Goal: Task Accomplishment & Management: Manage account settings

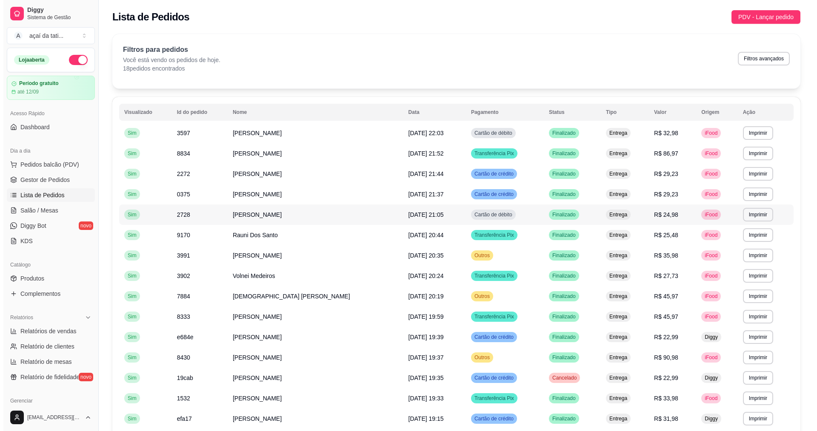
scroll to position [85, 0]
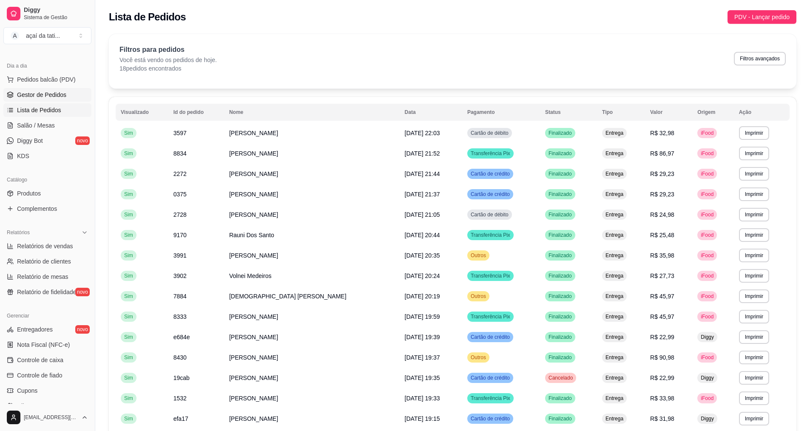
click at [54, 99] on link "Gestor de Pedidos" at bounding box center [47, 95] width 88 height 14
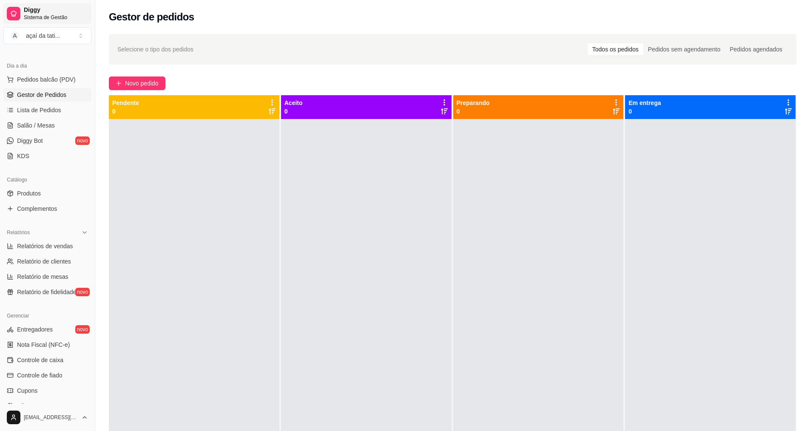
click at [51, 23] on link "Diggy Sistema de Gestão" at bounding box center [47, 13] width 88 height 20
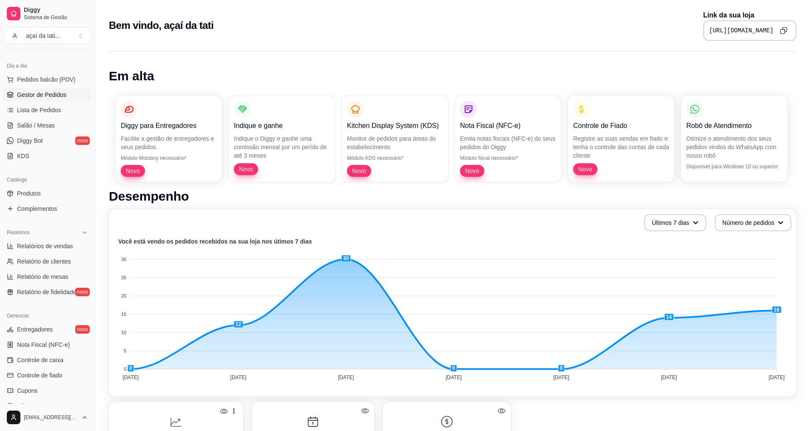
click at [49, 97] on span "Gestor de Pedidos" at bounding box center [41, 95] width 49 height 9
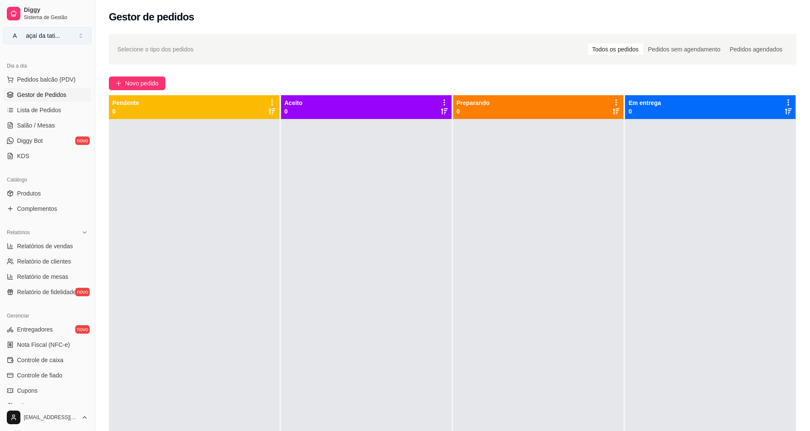
click at [83, 36] on button "A açaí da tati ..." at bounding box center [47, 35] width 88 height 17
click at [67, 39] on button "A açaí da tati ..." at bounding box center [47, 35] width 88 height 17
click at [50, 194] on link "Produtos" at bounding box center [47, 194] width 88 height 14
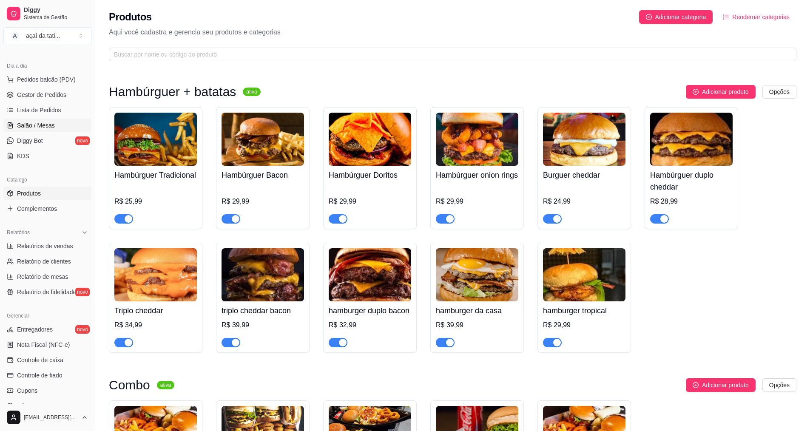
click at [40, 127] on span "Salão / Mesas" at bounding box center [36, 125] width 38 height 9
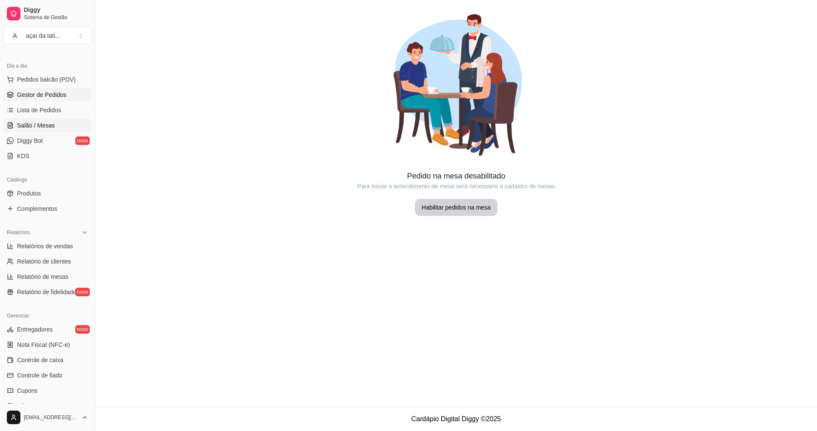
click at [40, 94] on span "Gestor de Pedidos" at bounding box center [41, 95] width 49 height 9
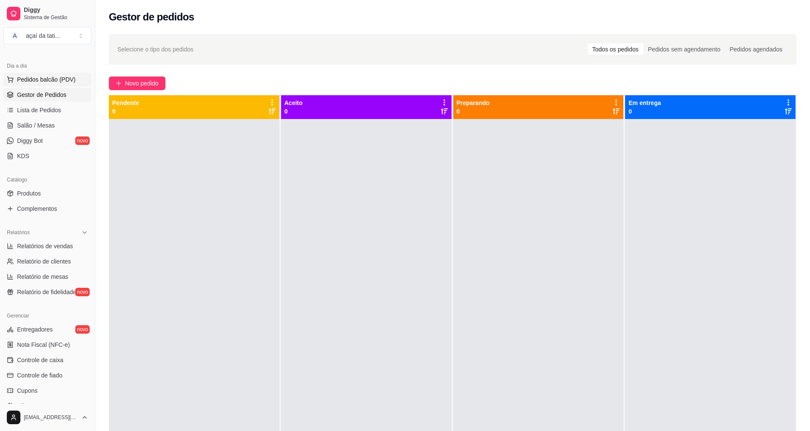
click at [42, 81] on span "Pedidos balcão (PDV)" at bounding box center [46, 79] width 59 height 9
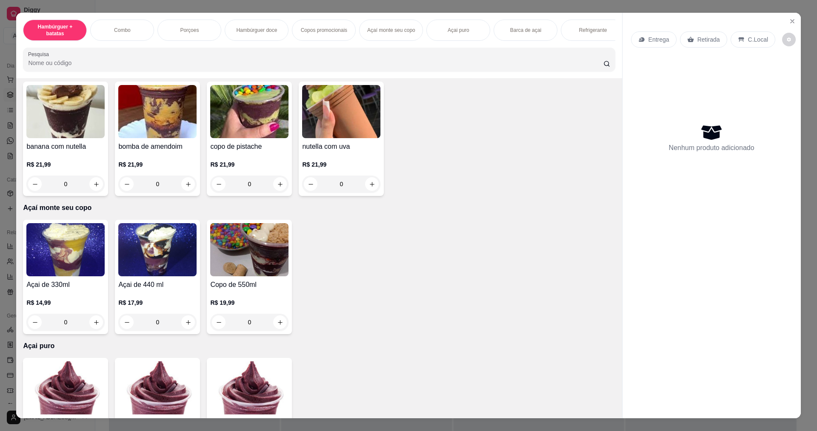
scroll to position [893, 0]
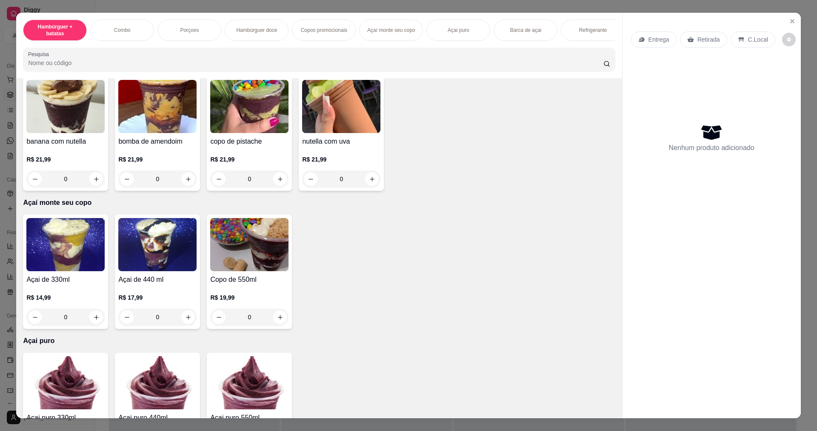
click at [68, 292] on div "R$ 14,99 0" at bounding box center [65, 305] width 78 height 41
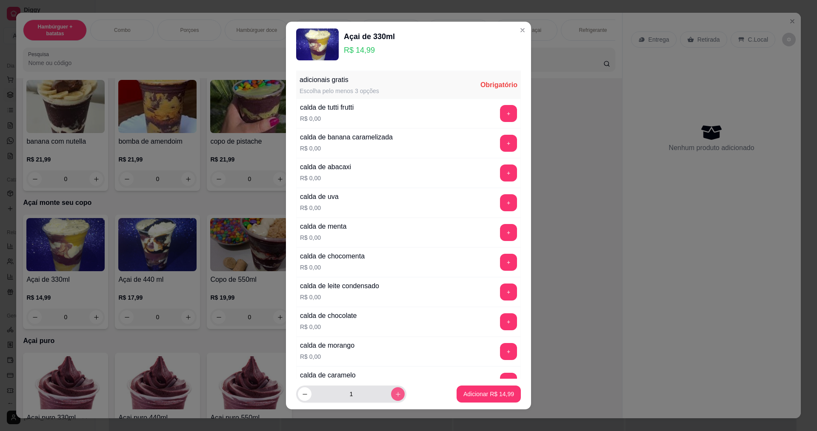
click at [395, 391] on icon "increase-product-quantity" at bounding box center [398, 394] width 6 height 6
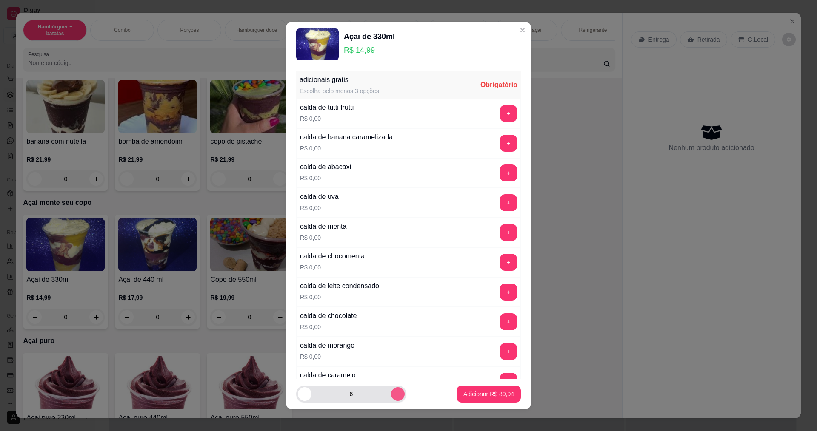
click at [391, 390] on button "increase-product-quantity" at bounding box center [398, 395] width 14 height 14
type input "7"
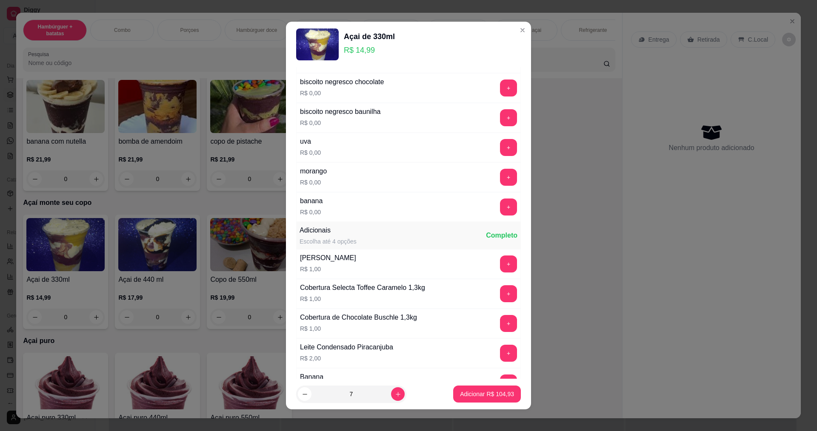
scroll to position [638, 0]
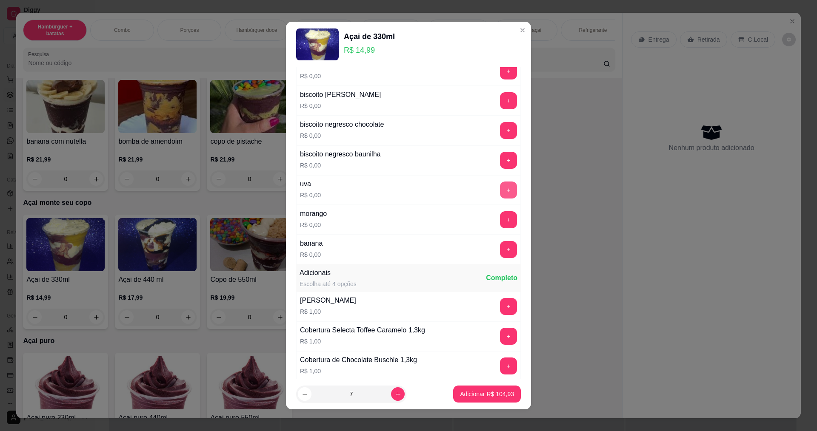
click at [500, 188] on button "+" at bounding box center [508, 190] width 17 height 17
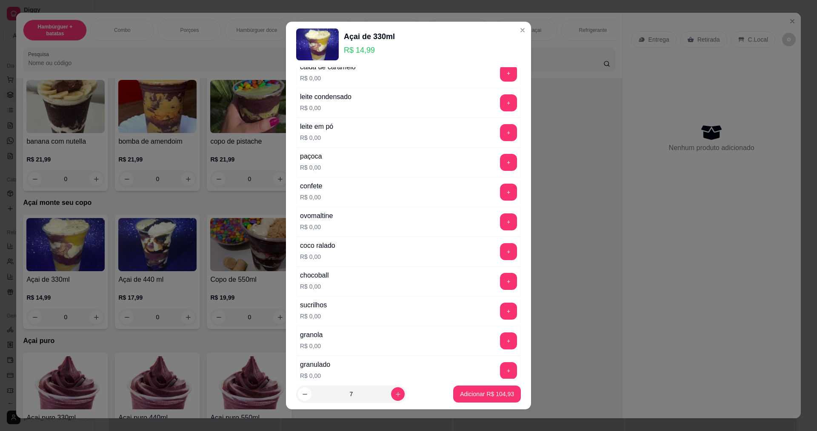
scroll to position [298, 0]
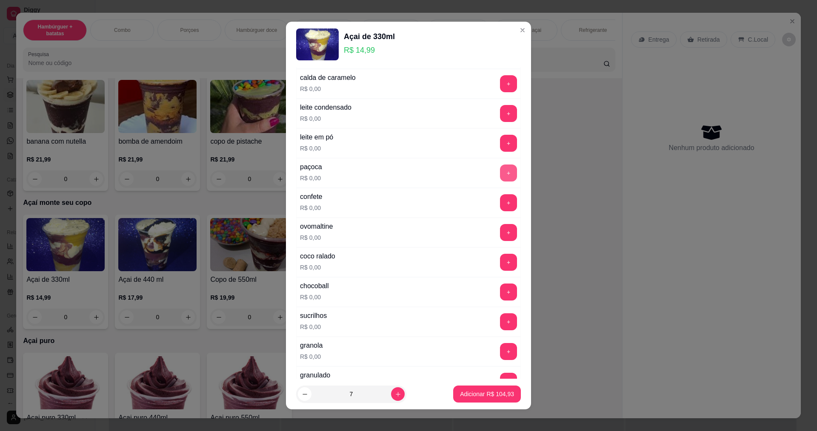
click at [500, 172] on button "+" at bounding box center [508, 173] width 17 height 17
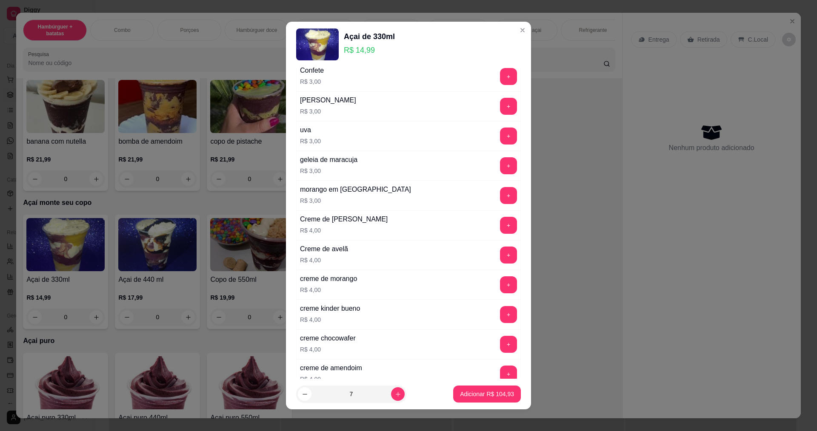
scroll to position [1319, 0]
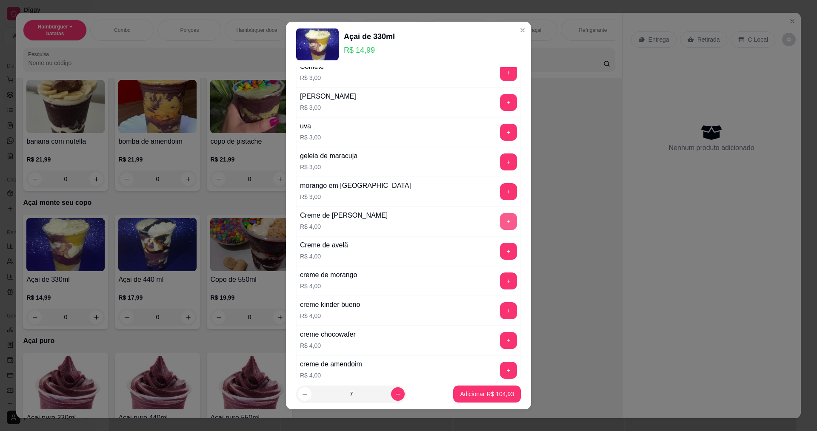
click at [500, 224] on button "+" at bounding box center [508, 221] width 17 height 17
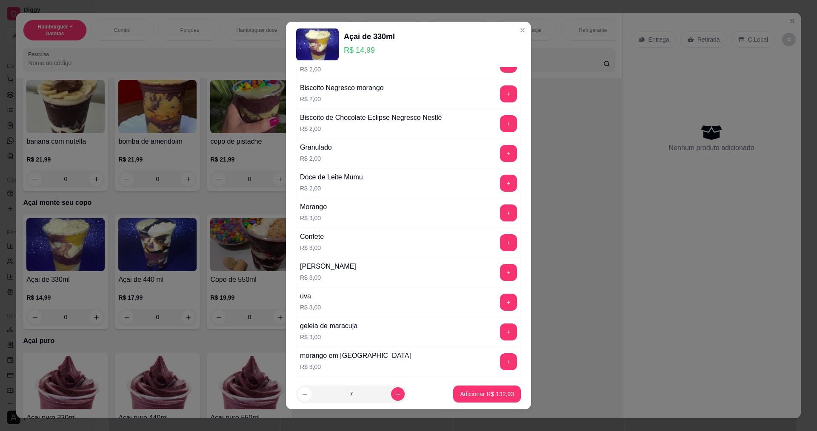
scroll to position [1234, 0]
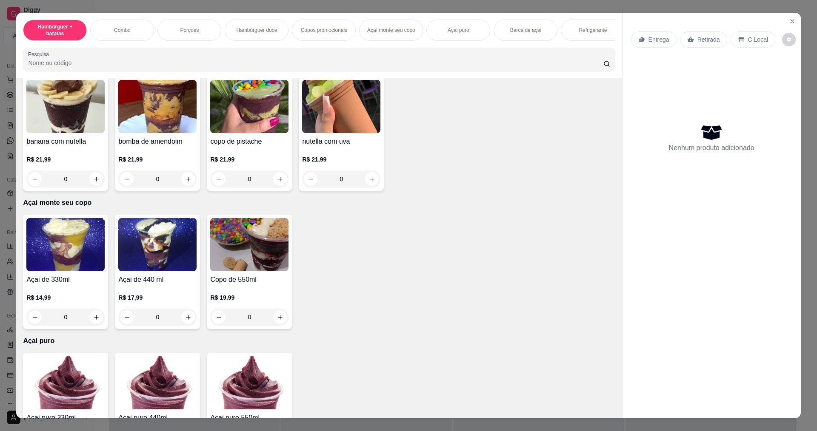
click at [375, 8] on div "Hambúrguer + batatas Combo Porçoes Hambúrguer doce Copos promocionais Açaí mont…" at bounding box center [408, 215] width 817 height 431
click at [791, 17] on button "Close" at bounding box center [792, 21] width 14 height 14
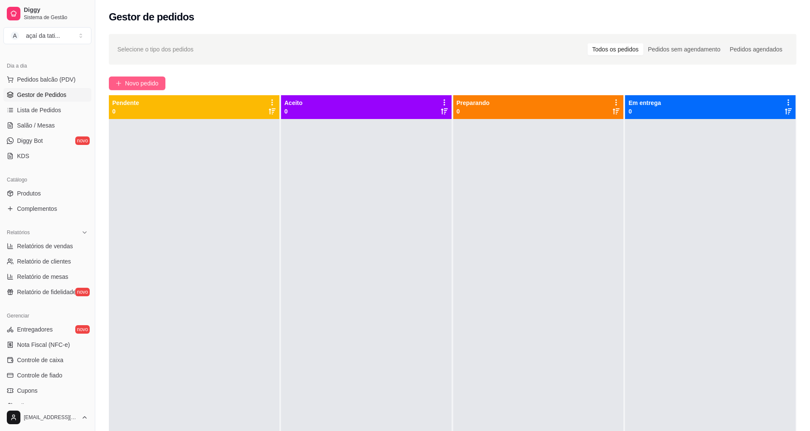
click at [157, 86] on span "Novo pedido" at bounding box center [142, 83] width 34 height 9
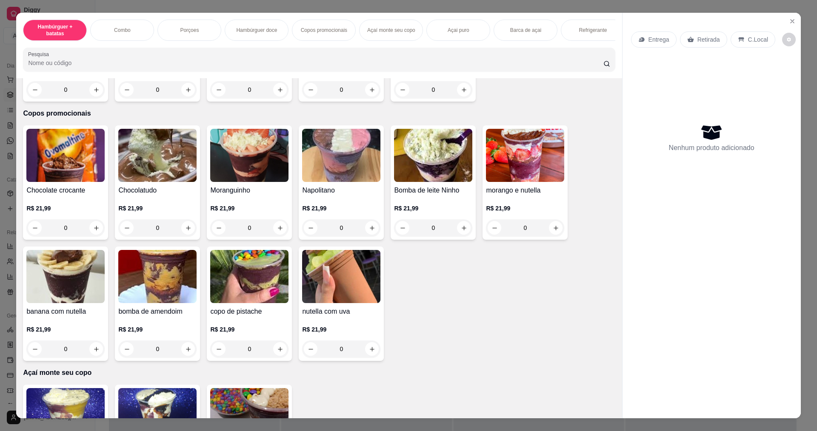
scroll to position [808, 0]
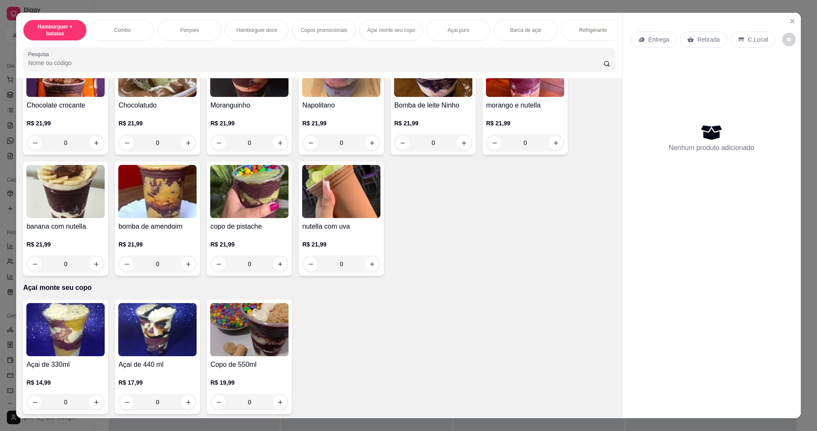
click at [90, 330] on img at bounding box center [65, 329] width 78 height 53
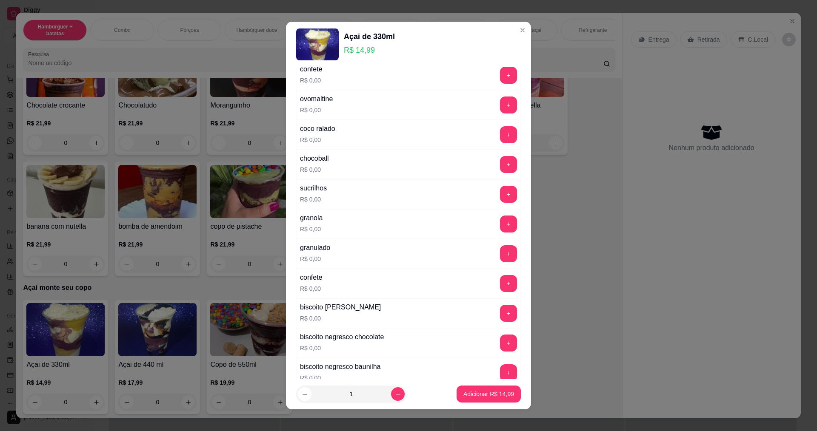
scroll to position [511, 0]
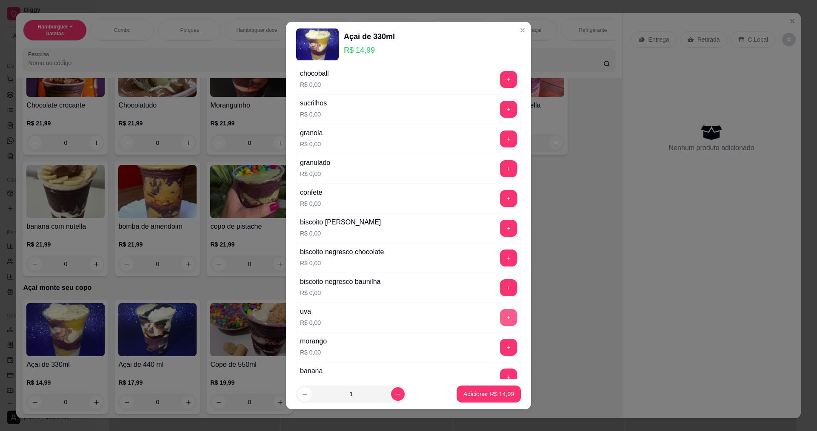
click at [500, 317] on button "+" at bounding box center [508, 317] width 17 height 17
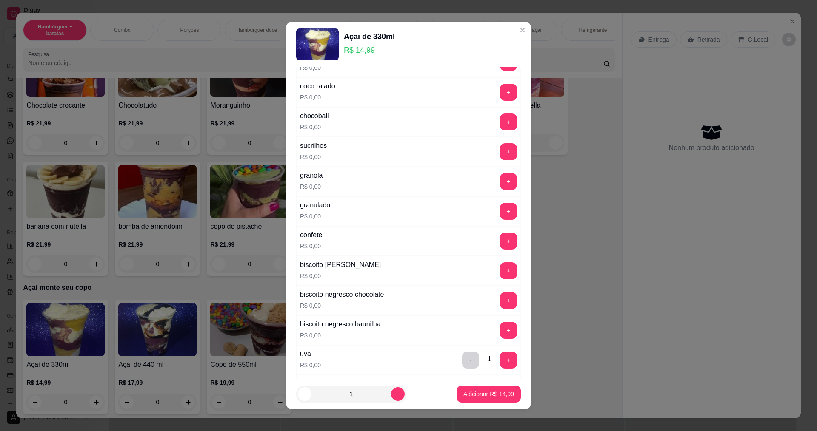
scroll to position [340, 0]
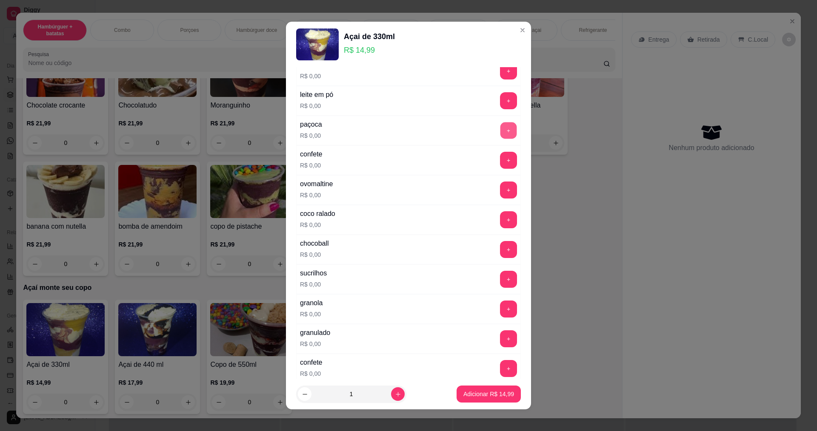
click at [500, 131] on button "+" at bounding box center [508, 130] width 17 height 17
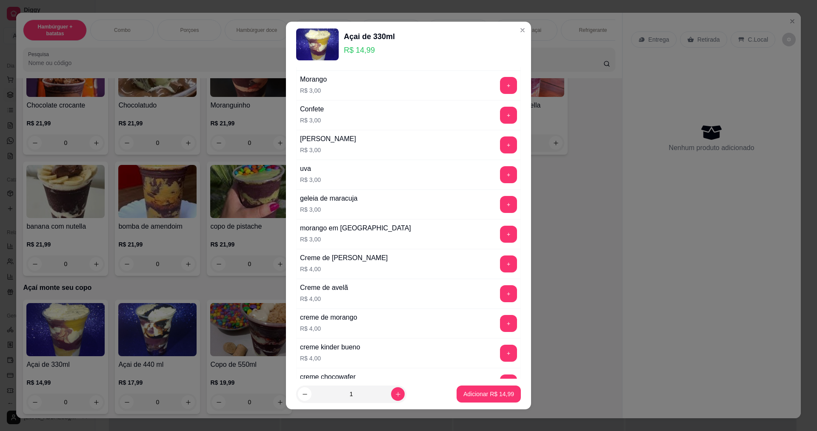
scroll to position [1361, 0]
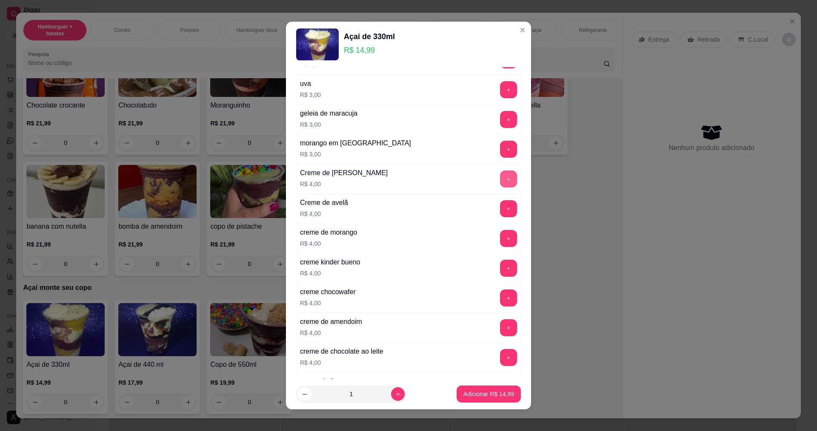
click at [500, 178] on button "+" at bounding box center [508, 179] width 17 height 17
click at [395, 392] on icon "increase-product-quantity" at bounding box center [398, 394] width 6 height 6
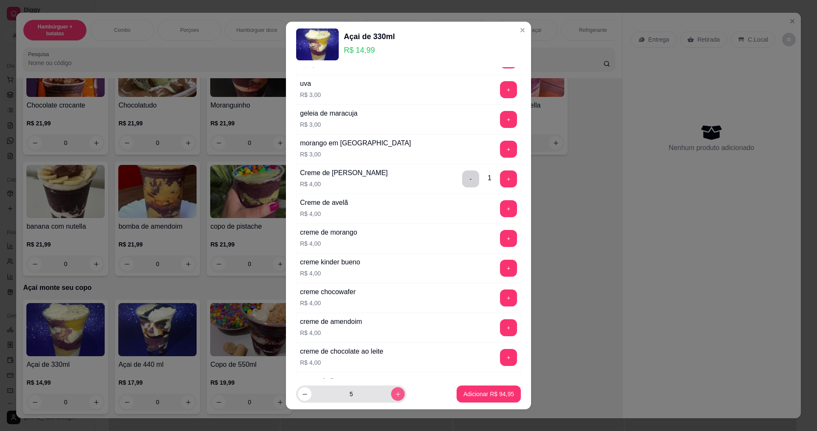
click at [395, 392] on icon "increase-product-quantity" at bounding box center [398, 394] width 6 height 6
type input "7"
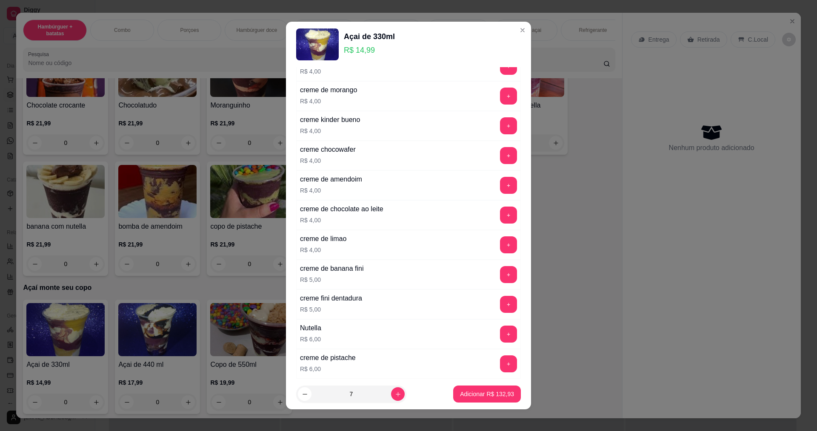
scroll to position [1597, 0]
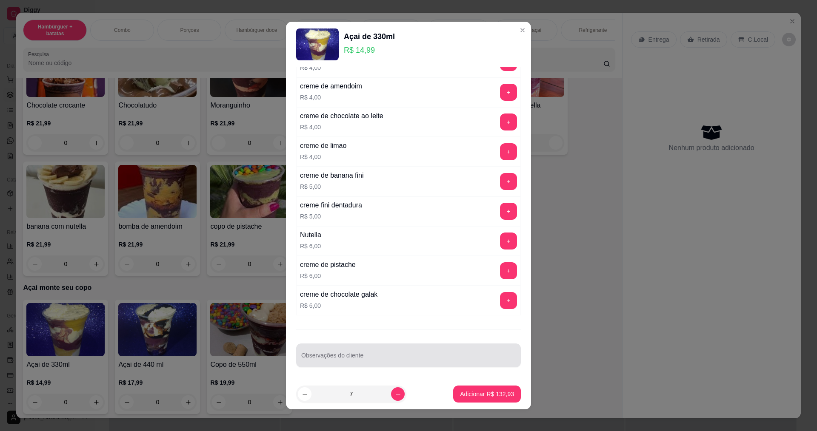
click at [422, 348] on div at bounding box center [408, 355] width 214 height 17
type input ";"
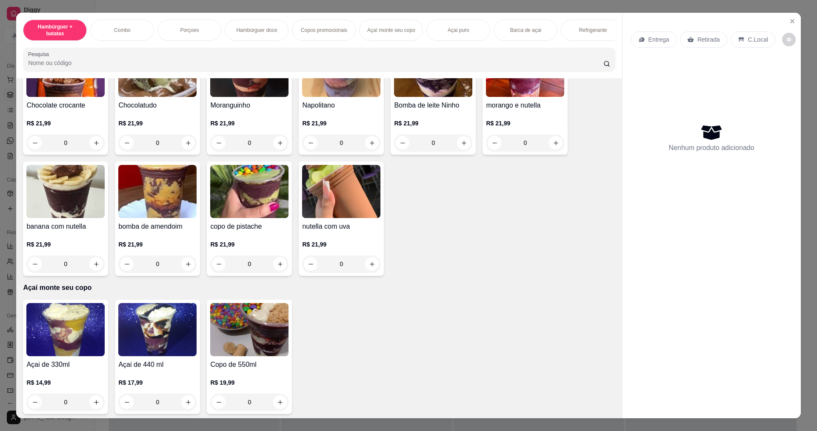
drag, startPoint x: 705, startPoint y: 37, endPoint x: 703, endPoint y: 43, distance: 5.5
click at [705, 37] on p "Retirada" at bounding box center [708, 39] width 23 height 9
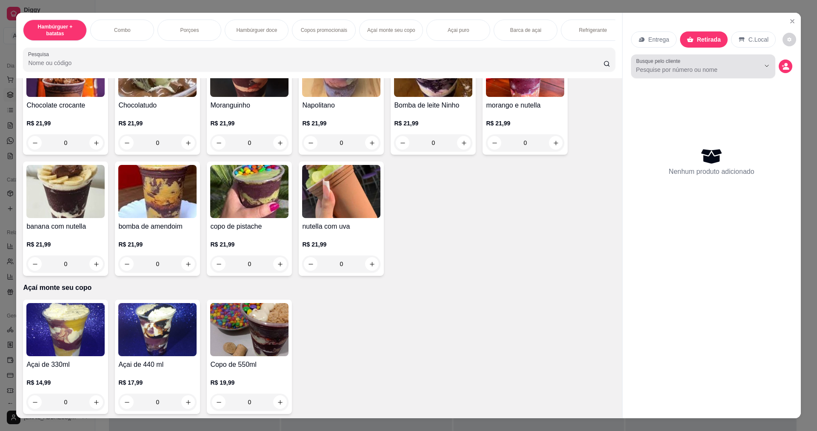
click at [748, 67] on button "Show suggestions" at bounding box center [755, 66] width 14 height 14
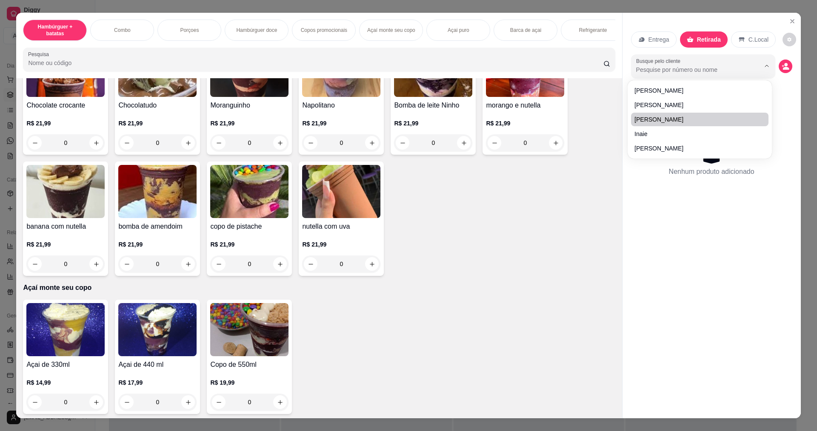
click at [667, 204] on div "Nenhum produto adicionado" at bounding box center [711, 161] width 161 height 167
click at [671, 71] on input "Busque pelo cliente" at bounding box center [691, 70] width 110 height 9
click at [764, 66] on icon "Show suggestions" at bounding box center [766, 66] width 7 height 7
click at [68, 350] on img at bounding box center [65, 329] width 78 height 53
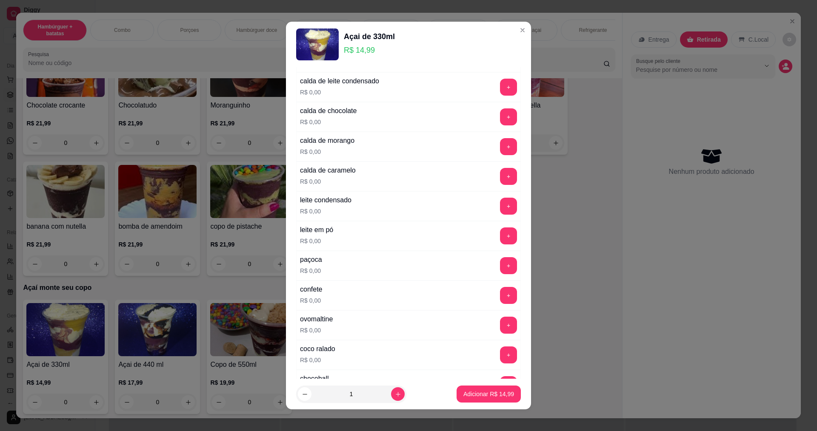
scroll to position [213, 0]
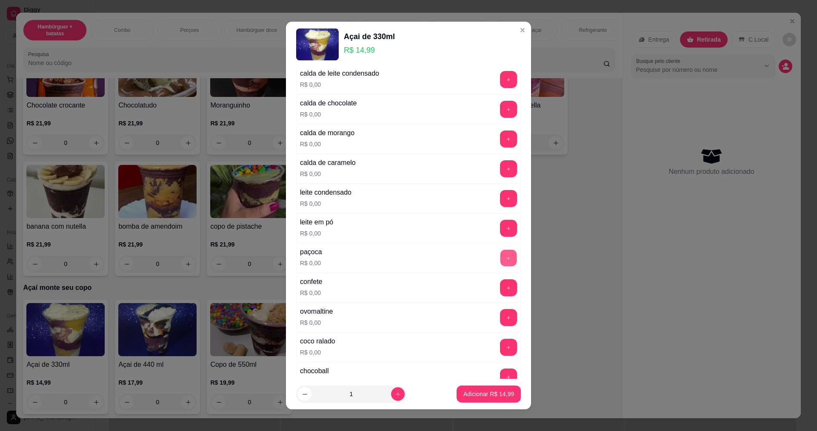
click at [500, 261] on button "+" at bounding box center [508, 258] width 17 height 17
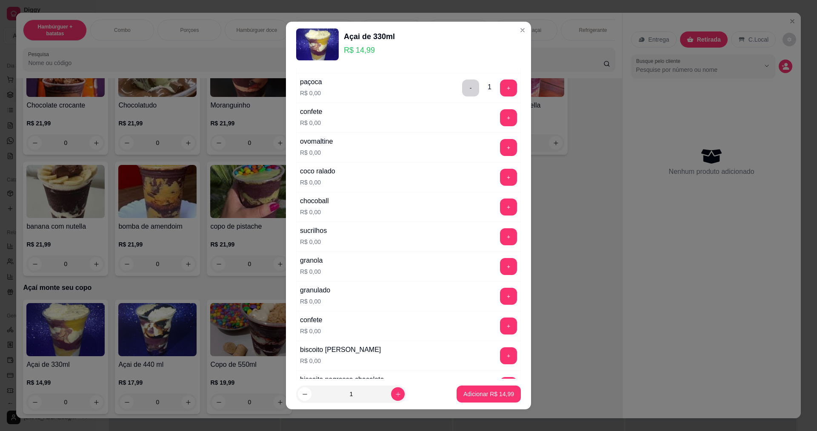
scroll to position [511, 0]
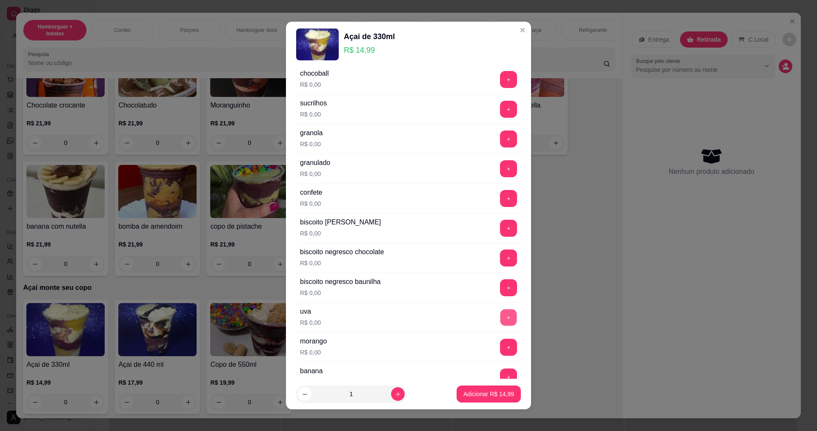
click at [500, 316] on button "+" at bounding box center [508, 317] width 17 height 17
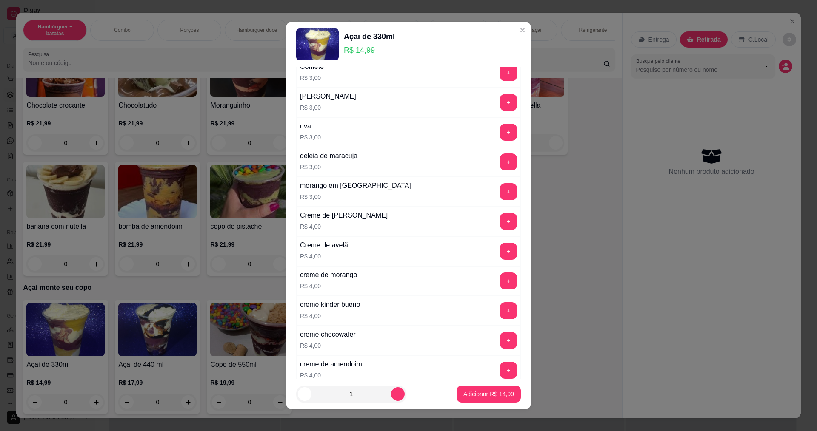
scroll to position [1361, 0]
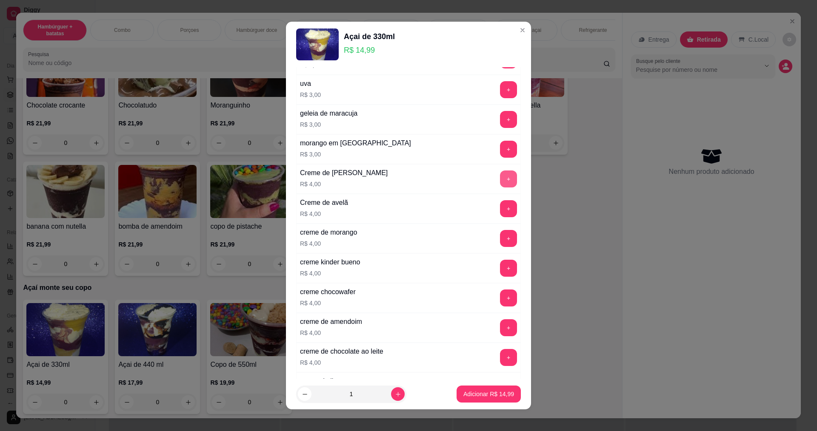
click at [500, 180] on button "+" at bounding box center [508, 179] width 17 height 17
click at [395, 394] on icon "increase-product-quantity" at bounding box center [398, 394] width 6 height 6
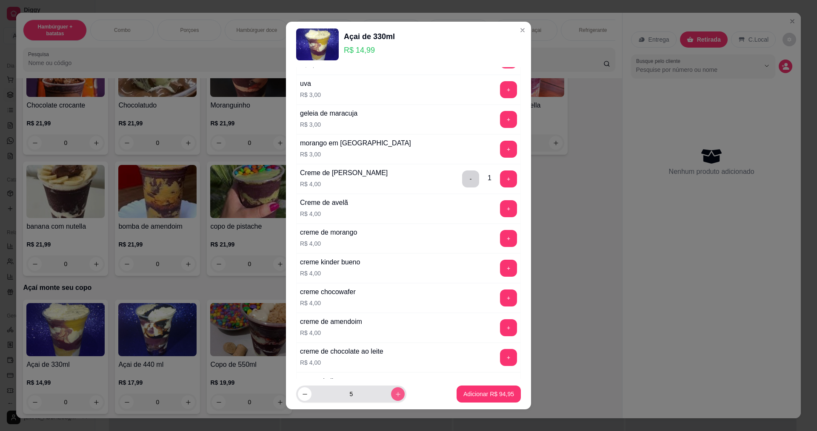
click at [395, 394] on icon "increase-product-quantity" at bounding box center [398, 394] width 6 height 6
type input "7"
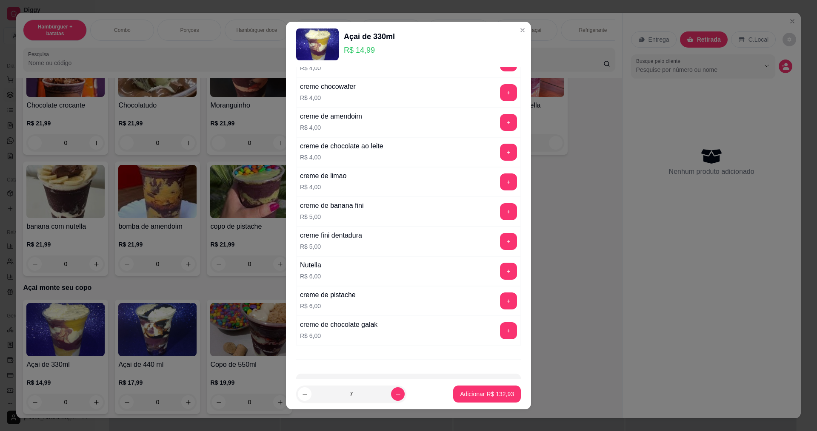
scroll to position [1597, 0]
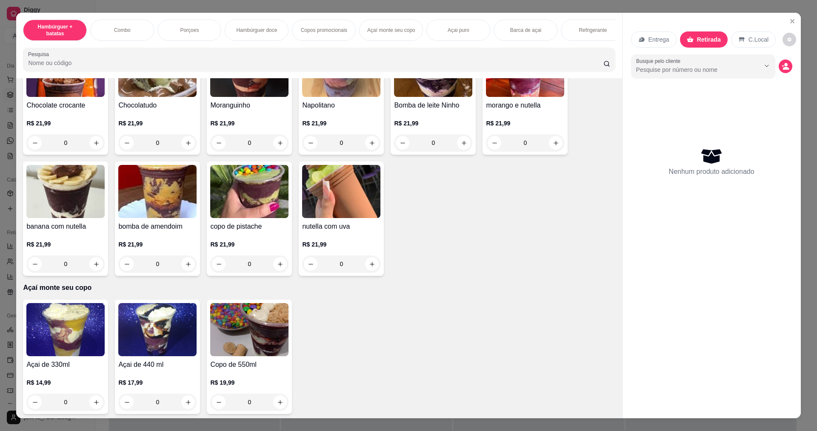
click at [729, 126] on div "Nenhum produto adicionado" at bounding box center [711, 161] width 161 height 167
click at [785, 66] on icon "decrease-product-quantity" at bounding box center [785, 66] width 7 height 7
click at [546, 215] on div "Chocolate crocante R$ 21,99 0 Chocolatudo R$ 21,99 0 Moranguinho R$ 21,99 0 Nap…" at bounding box center [319, 158] width 592 height 236
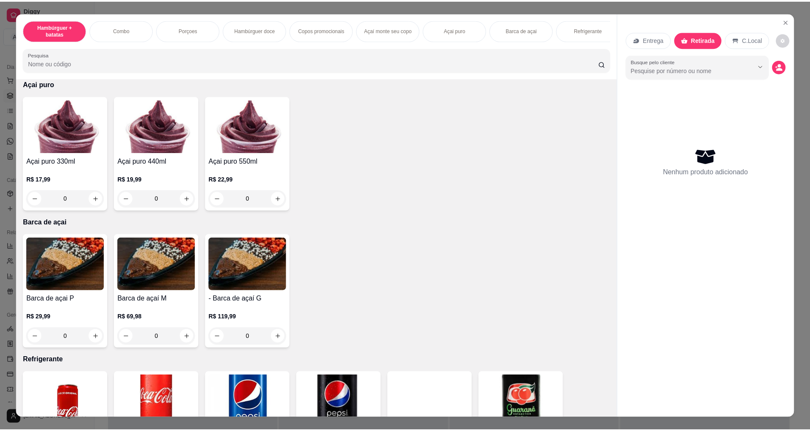
scroll to position [1242, 0]
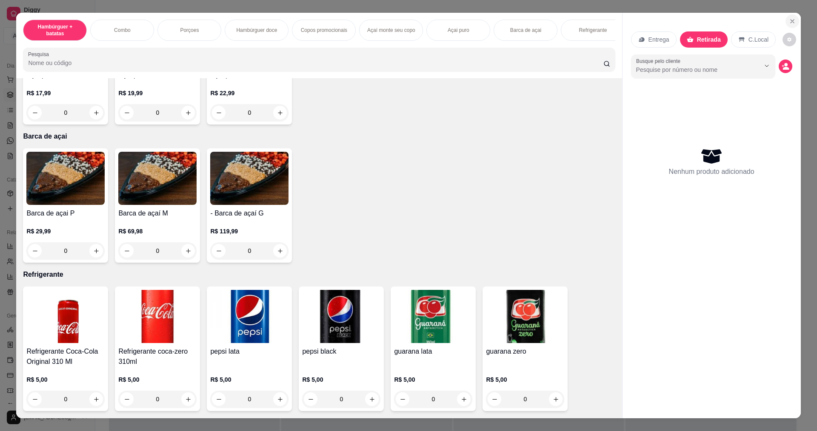
click at [792, 20] on icon "Close" at bounding box center [792, 21] width 7 height 7
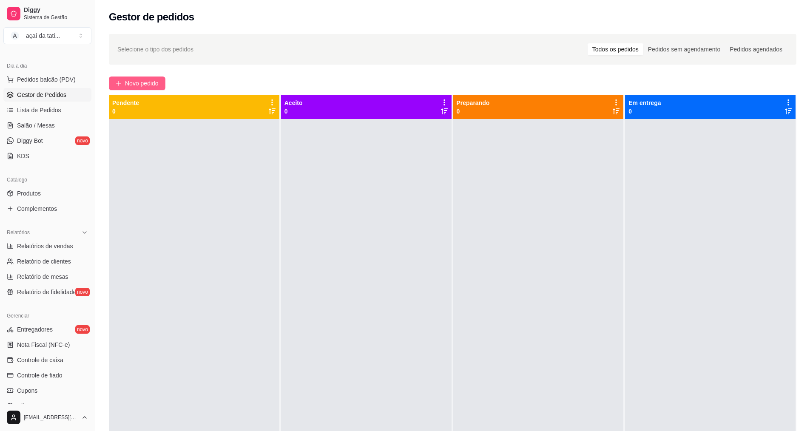
click at [148, 85] on span "Novo pedido" at bounding box center [142, 83] width 34 height 9
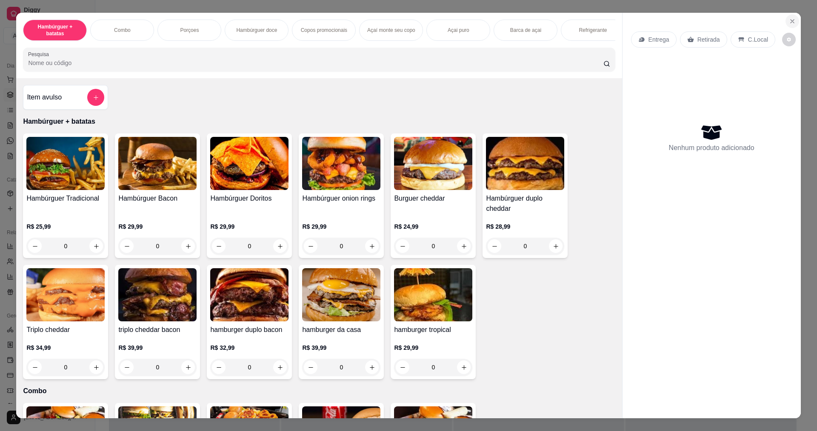
click at [790, 20] on icon "Close" at bounding box center [791, 21] width 3 height 3
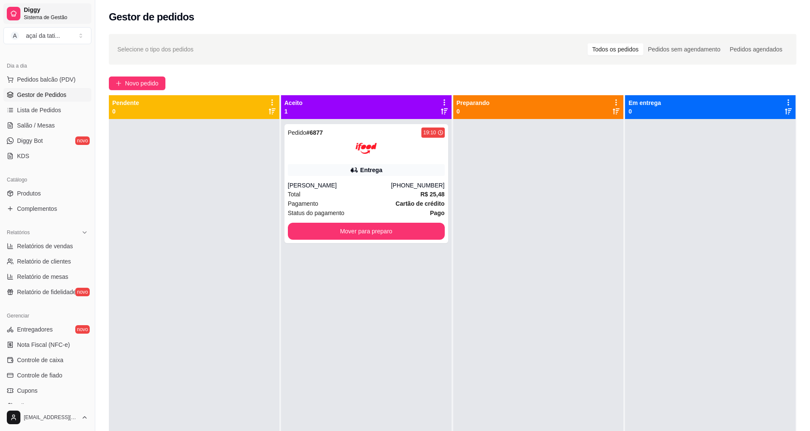
click at [60, 12] on span "Diggy" at bounding box center [56, 10] width 64 height 8
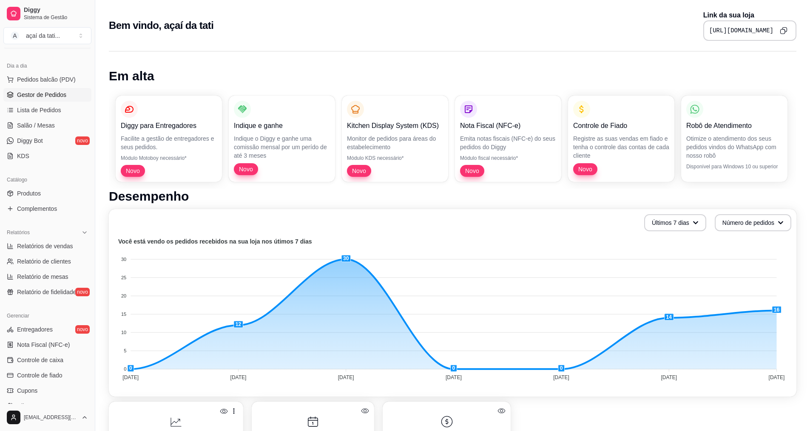
click at [62, 94] on span "Gestor de Pedidos" at bounding box center [41, 95] width 49 height 9
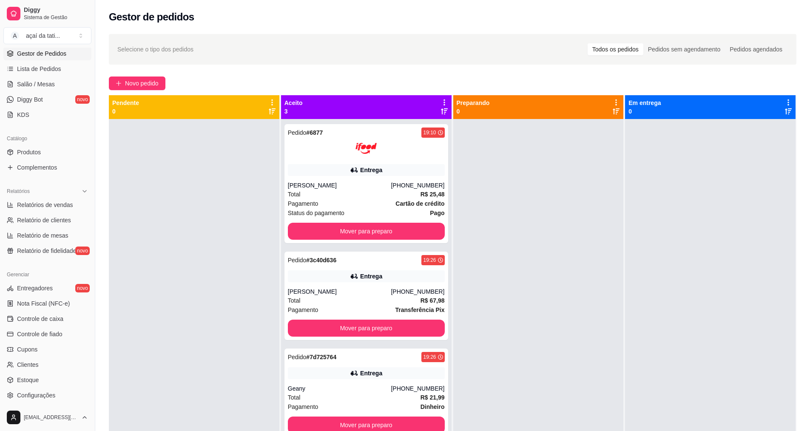
scroll to position [128, 0]
click at [46, 148] on link "Produtos" at bounding box center [47, 151] width 88 height 14
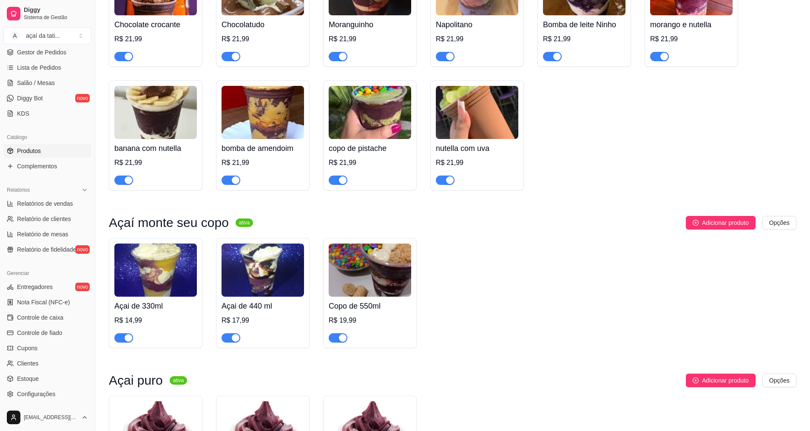
scroll to position [1021, 0]
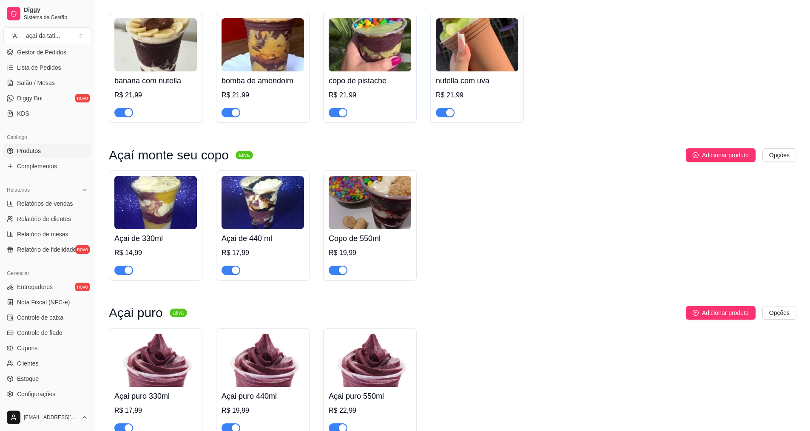
click at [286, 275] on div at bounding box center [263, 266] width 83 height 17
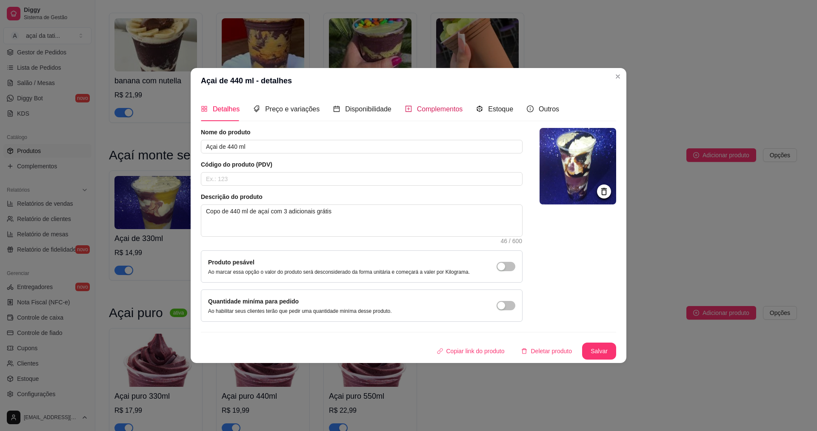
click at [436, 114] on div "Complementos" at bounding box center [434, 109] width 58 height 11
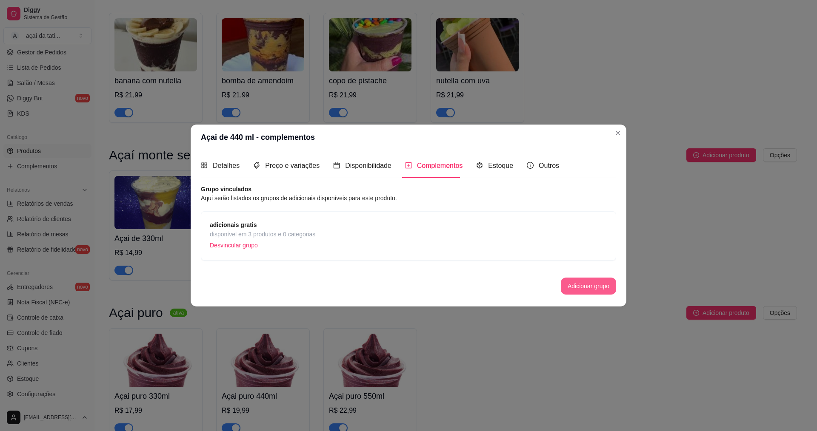
click at [603, 283] on button "Adicionar grupo" at bounding box center [588, 286] width 55 height 17
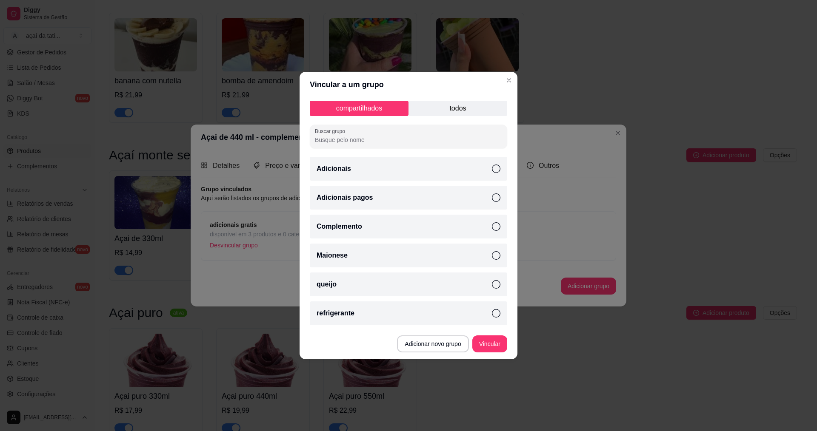
click at [486, 197] on div "Adicionais pagos" at bounding box center [408, 198] width 197 height 24
click at [487, 343] on button "Vincular" at bounding box center [489, 344] width 35 height 17
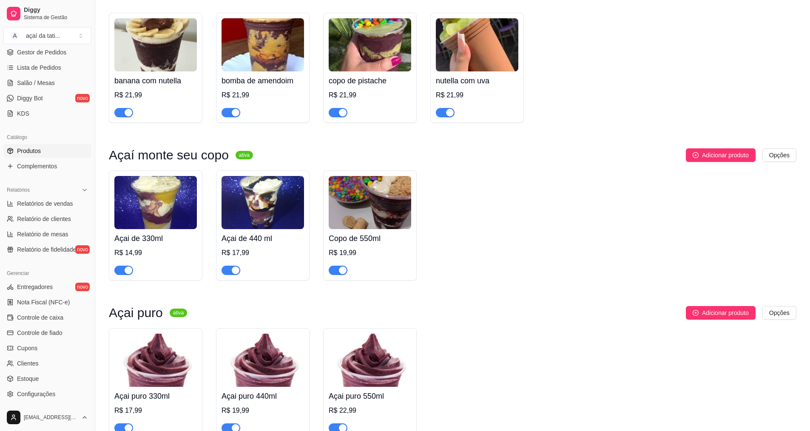
click at [343, 229] on img at bounding box center [370, 202] width 83 height 53
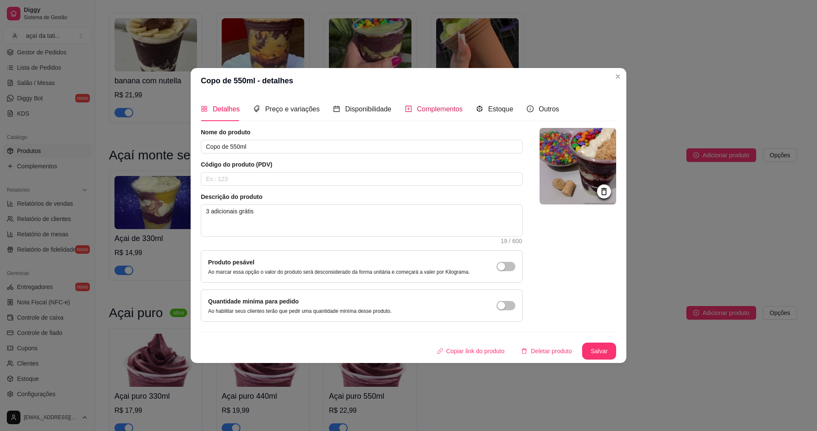
click at [413, 108] on div "Complementos" at bounding box center [434, 109] width 58 height 11
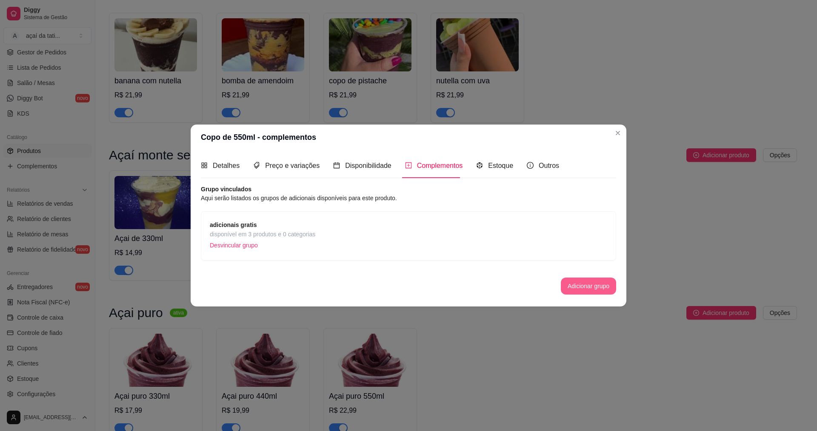
click at [592, 282] on button "Adicionar grupo" at bounding box center [588, 286] width 55 height 17
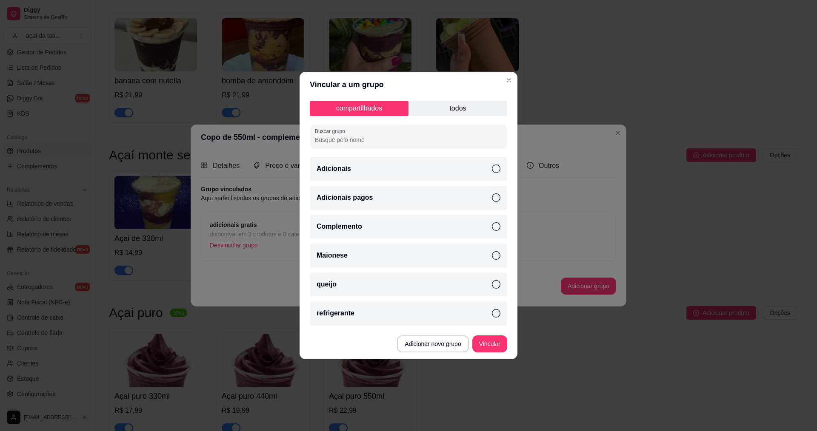
click at [492, 197] on icon at bounding box center [496, 198] width 9 height 9
click at [496, 340] on button "Vincular" at bounding box center [490, 344] width 34 height 17
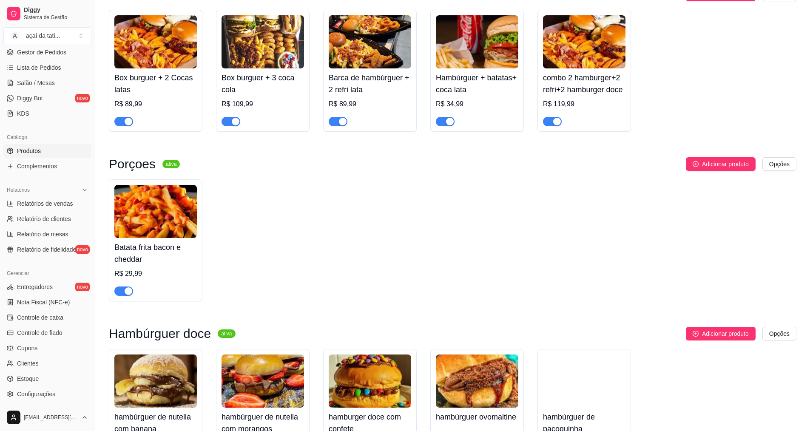
scroll to position [383, 0]
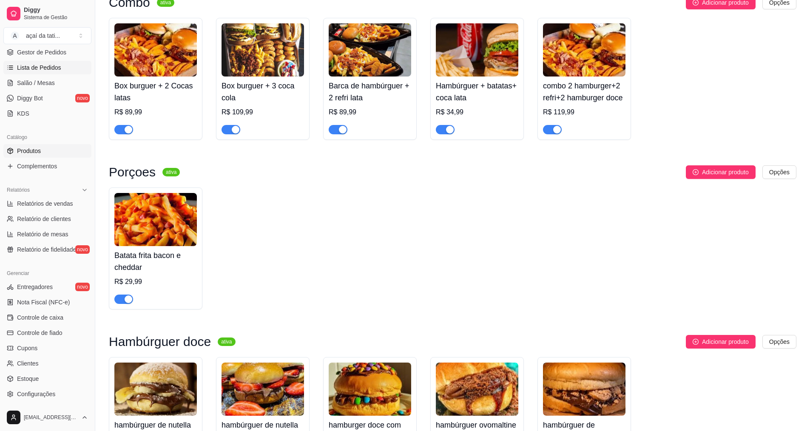
click at [42, 64] on span "Lista de Pedidos" at bounding box center [39, 67] width 44 height 9
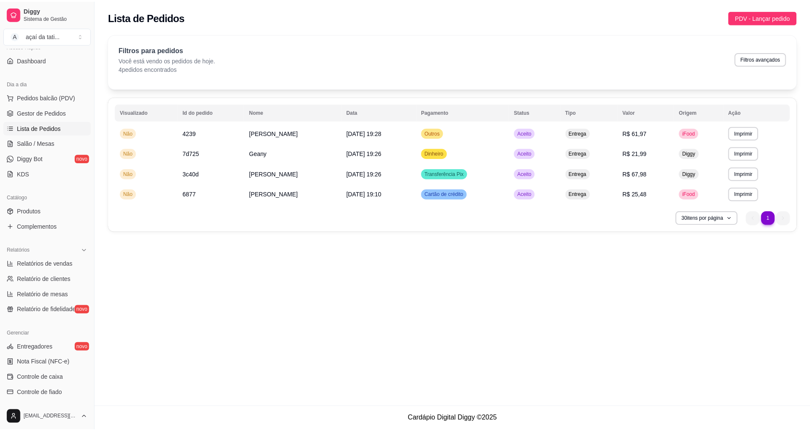
scroll to position [43, 0]
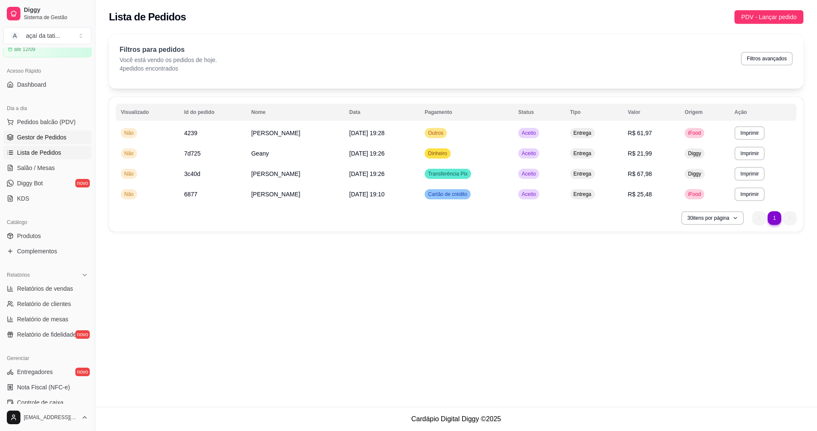
click at [59, 137] on span "Gestor de Pedidos" at bounding box center [41, 137] width 49 height 9
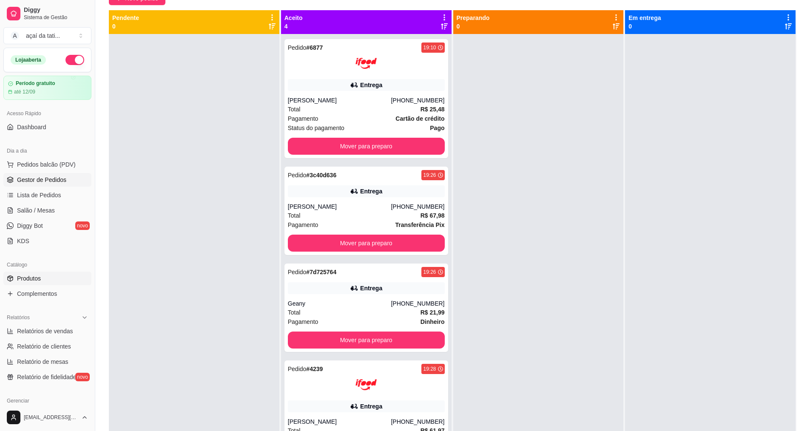
click at [51, 276] on link "Produtos" at bounding box center [47, 279] width 88 height 14
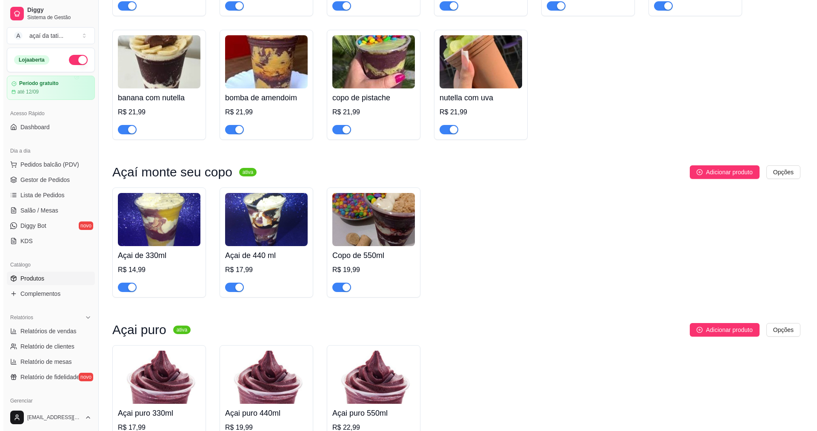
scroll to position [1021, 0]
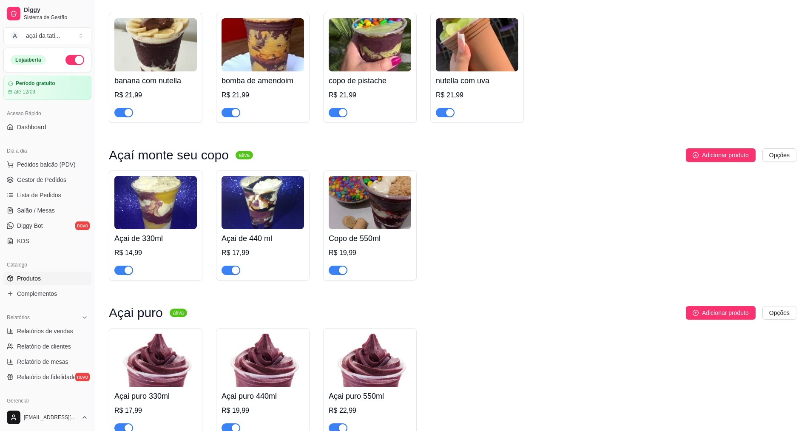
click at [288, 245] on h4 "Açai de 440 ml" at bounding box center [263, 239] width 83 height 12
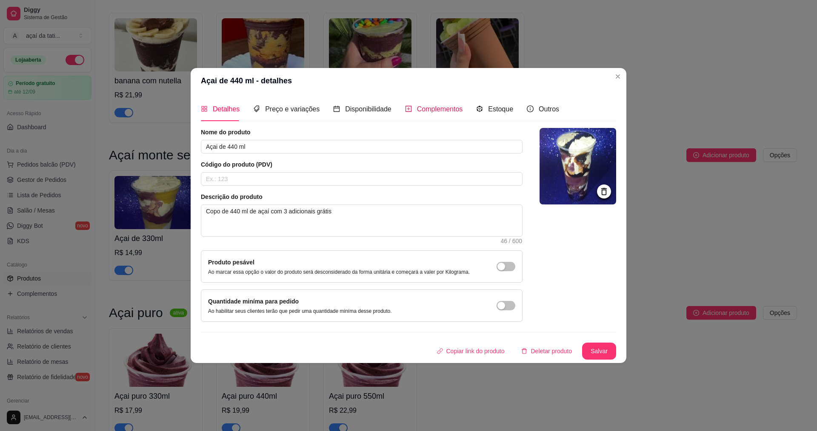
click at [447, 109] on span "Complementos" at bounding box center [440, 109] width 46 height 7
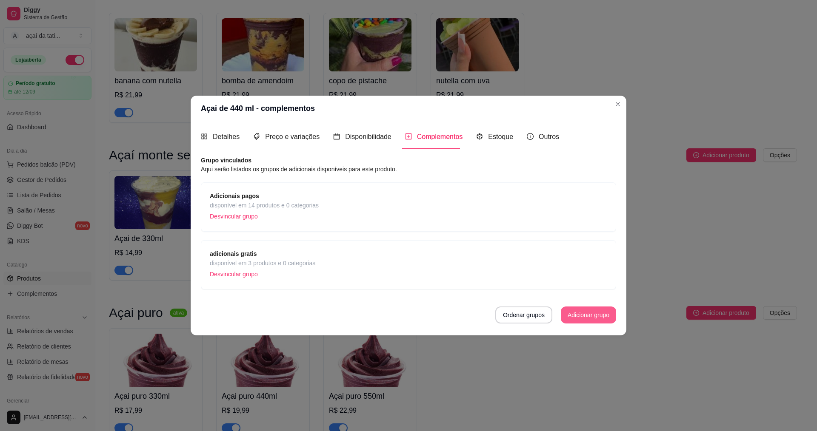
click at [571, 316] on button "Adicionar grupo" at bounding box center [588, 315] width 55 height 17
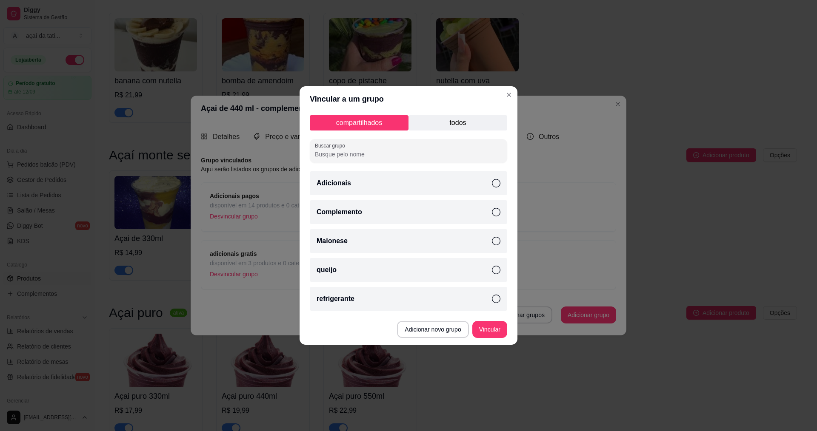
click at [454, 125] on p "todos" at bounding box center [457, 122] width 99 height 15
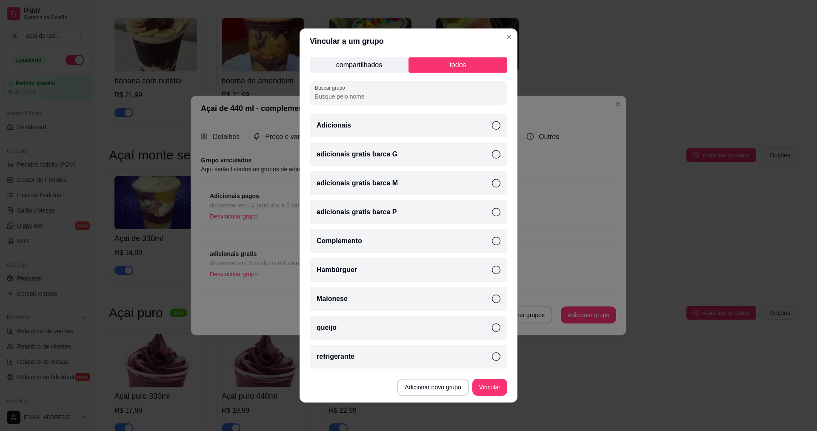
click at [338, 385] on footer "Adicionar novo grupo Vincular" at bounding box center [409, 387] width 218 height 31
click at [389, 71] on p "compartilhados" at bounding box center [359, 64] width 99 height 15
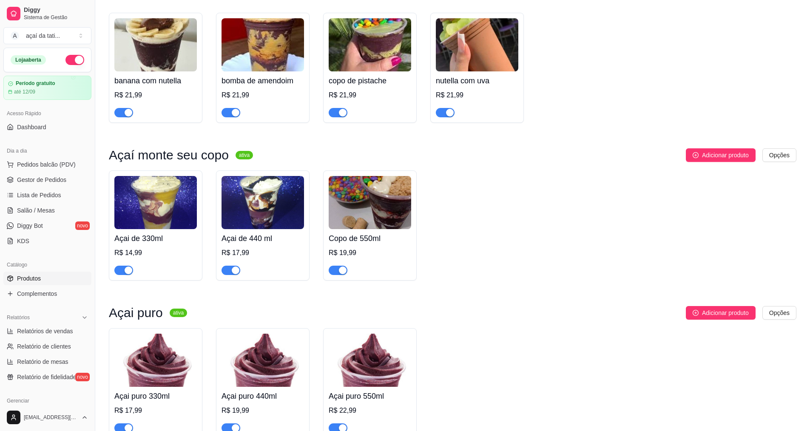
click at [131, 245] on h4 "Açai de 330ml" at bounding box center [155, 239] width 83 height 12
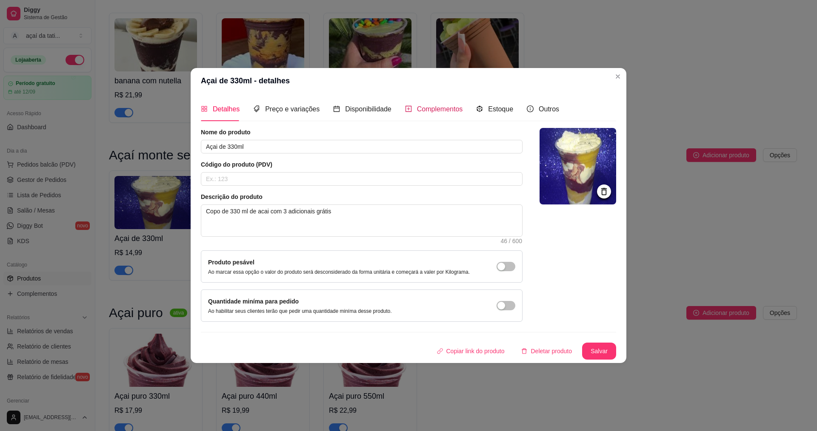
click at [436, 108] on span "Complementos" at bounding box center [440, 109] width 46 height 7
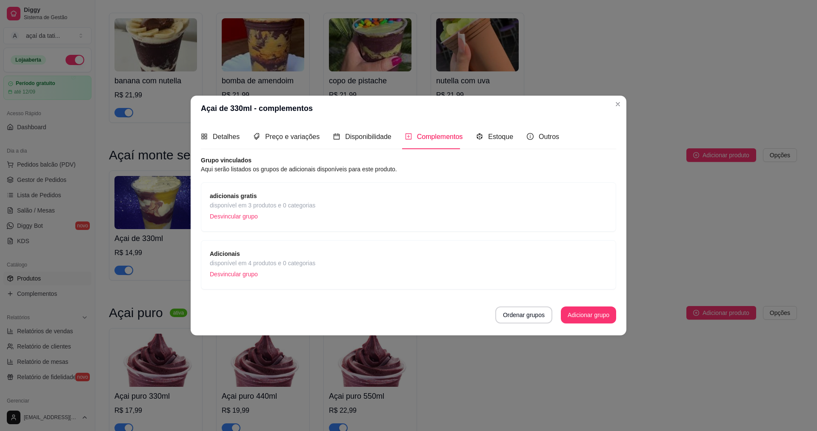
click at [304, 257] on span "Adicionais" at bounding box center [263, 253] width 106 height 9
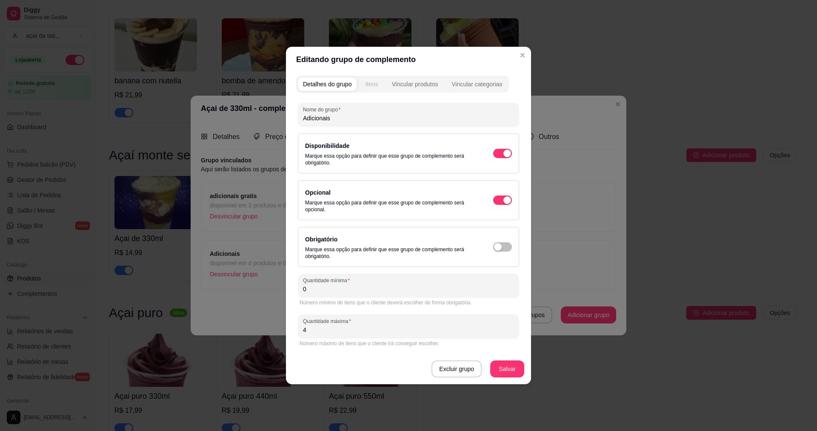
click at [366, 87] on div "Itens" at bounding box center [371, 84] width 13 height 9
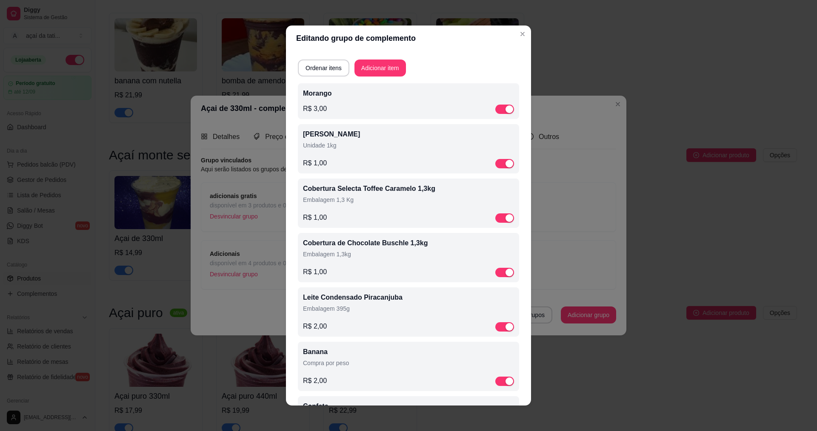
scroll to position [0, 0]
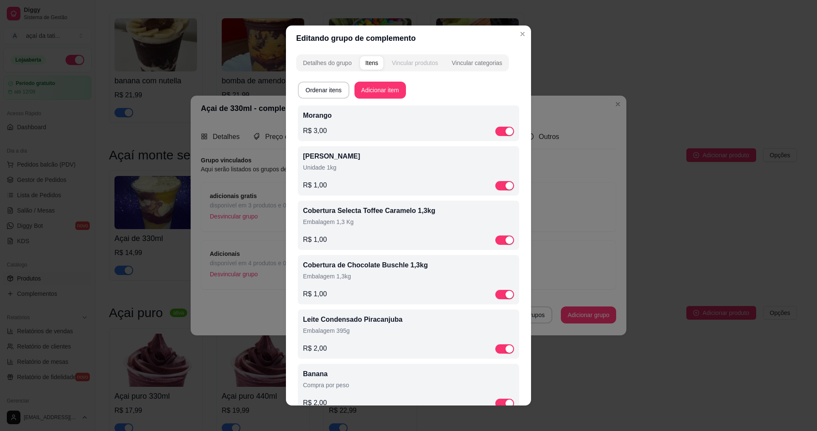
click at [416, 62] on div "Vincular produtos" at bounding box center [415, 63] width 46 height 9
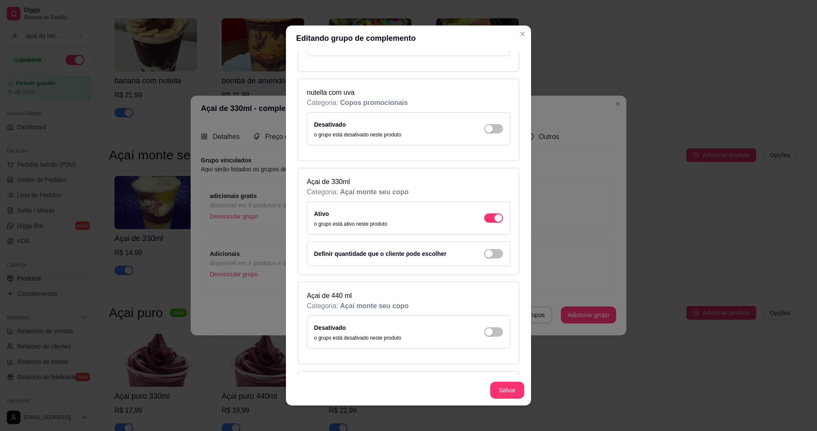
scroll to position [2850, 0]
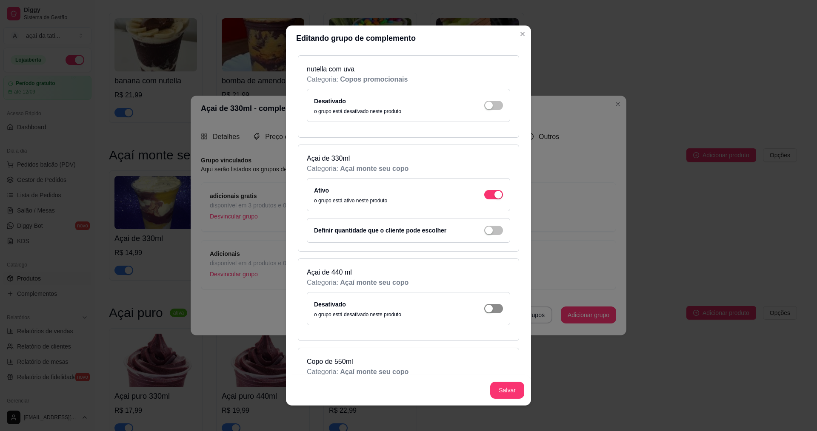
drag, startPoint x: 491, startPoint y: 309, endPoint x: 484, endPoint y: 311, distance: 6.6
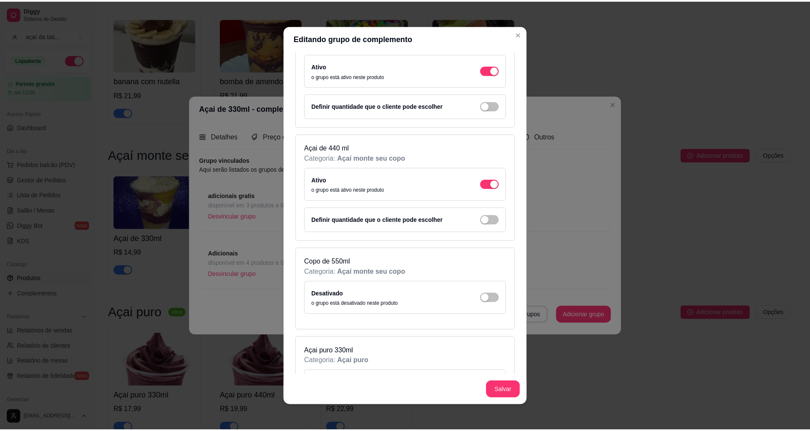
scroll to position [2978, 0]
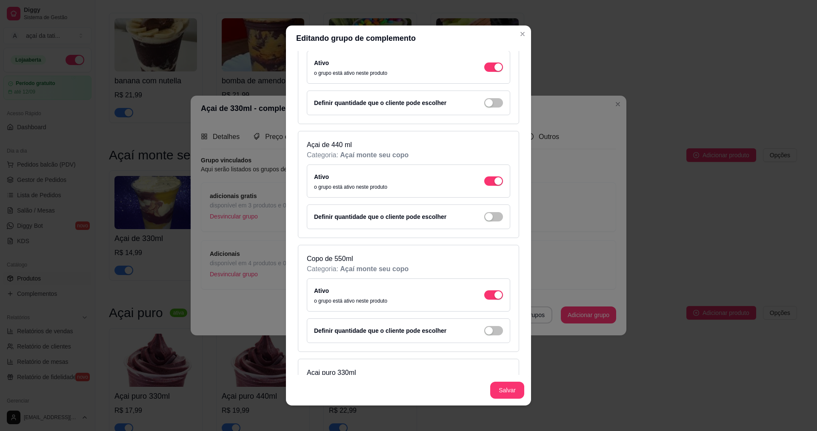
click at [500, 402] on div "Salvar" at bounding box center [408, 390] width 245 height 31
click at [504, 393] on button "Salvar" at bounding box center [507, 390] width 33 height 17
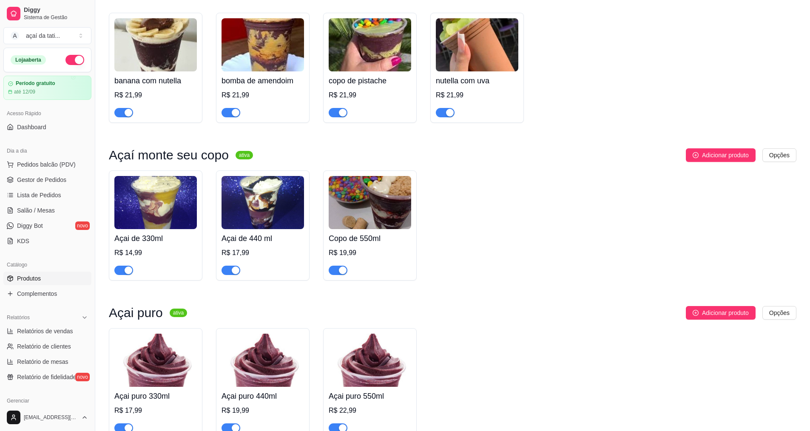
click at [277, 260] on div "Açai de 440 ml R$ 17,99" at bounding box center [263, 252] width 83 height 46
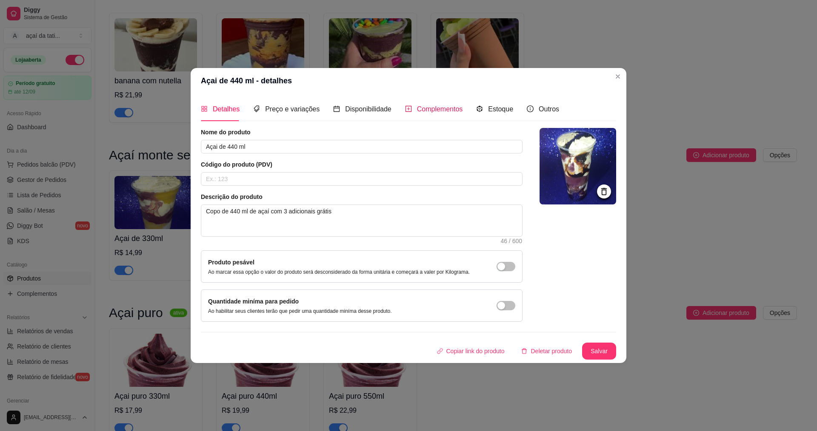
click at [417, 106] on span "Complementos" at bounding box center [440, 109] width 46 height 7
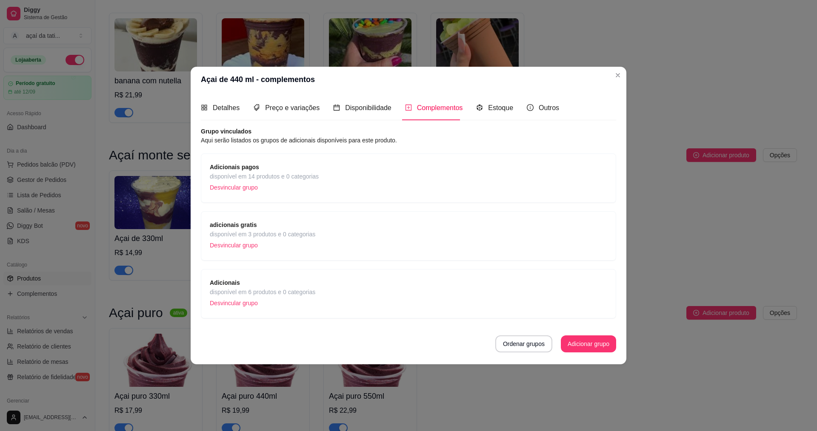
click at [304, 285] on span "Adicionais" at bounding box center [263, 282] width 106 height 9
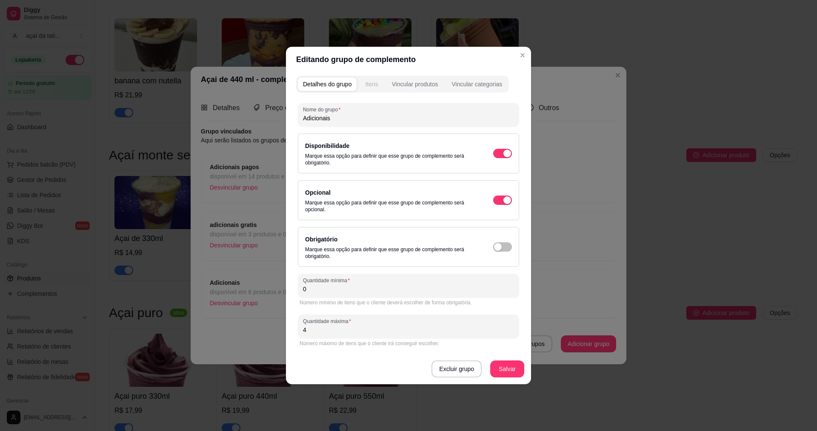
click at [379, 88] on button "Itens" at bounding box center [371, 84] width 23 height 14
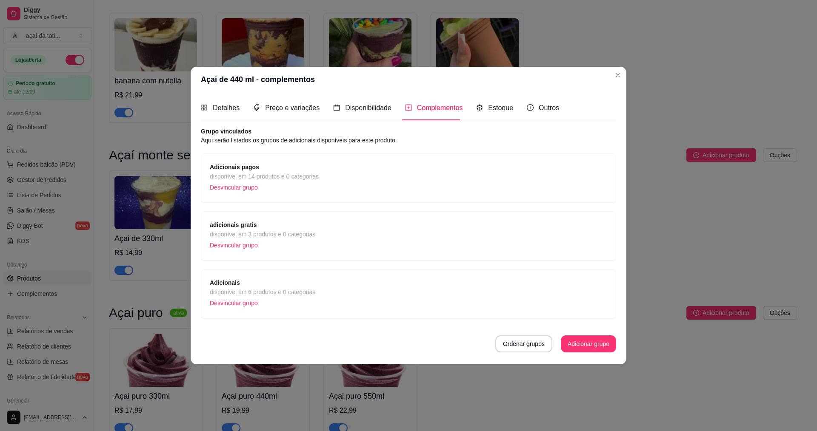
click at [387, 241] on div "adicionais gratis disponível em 3 produtos e 0 categorias Desvincular grupo" at bounding box center [408, 235] width 397 height 31
click at [271, 230] on span "disponível em 3 produtos e 0 categorias" at bounding box center [263, 234] width 106 height 9
click at [260, 174] on span "disponível em 14 produtos e 0 categorias" at bounding box center [264, 176] width 109 height 9
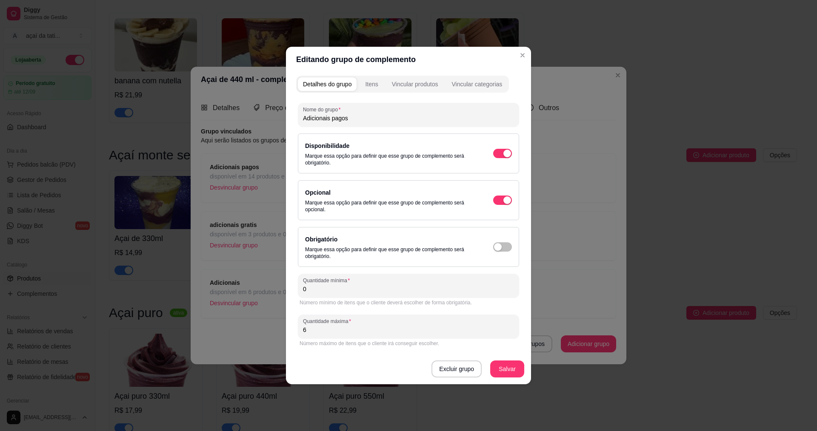
click at [372, 85] on div "Itens" at bounding box center [371, 84] width 13 height 9
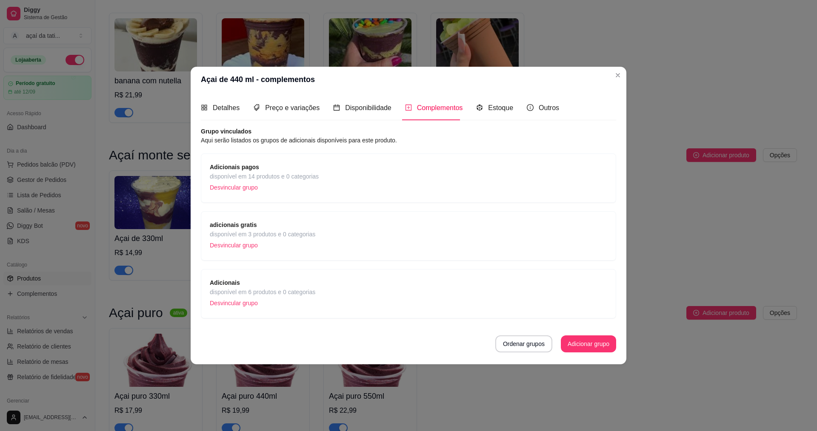
click at [247, 189] on p "Desvincular grupo" at bounding box center [264, 187] width 109 height 13
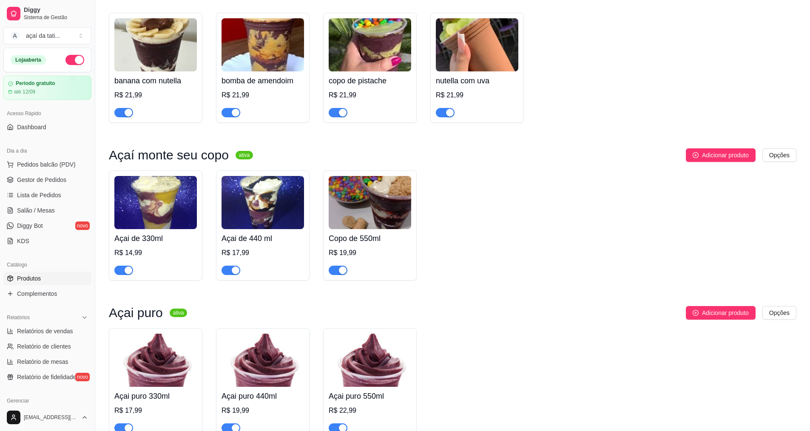
click at [303, 244] on div "Açai de 440 ml R$ 17,99" at bounding box center [263, 252] width 83 height 46
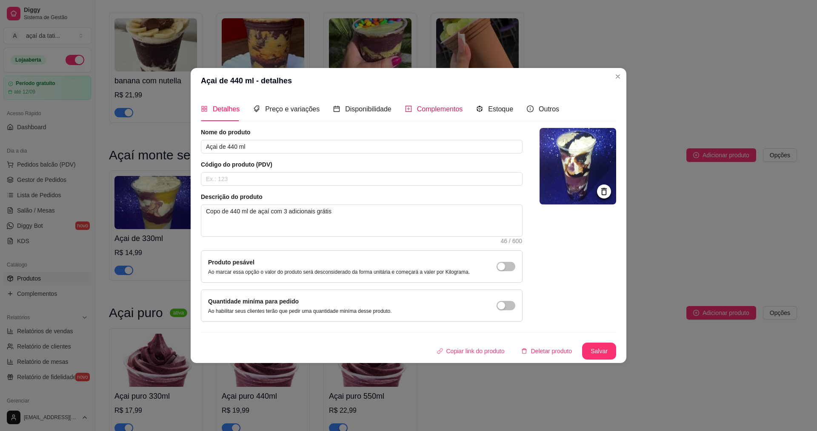
click at [436, 107] on span "Complementos" at bounding box center [440, 109] width 46 height 7
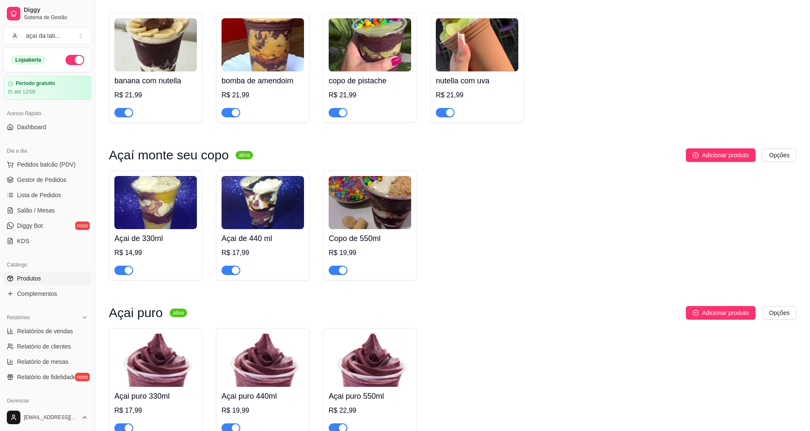
click at [358, 229] on img at bounding box center [370, 202] width 83 height 53
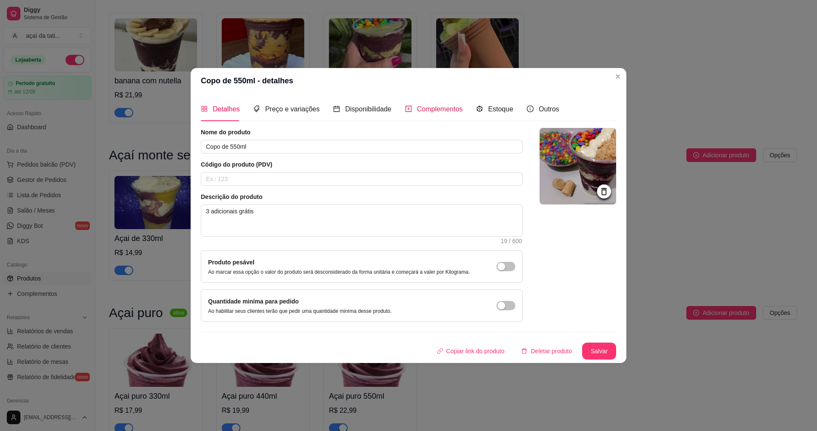
click at [434, 108] on span "Complementos" at bounding box center [440, 109] width 46 height 7
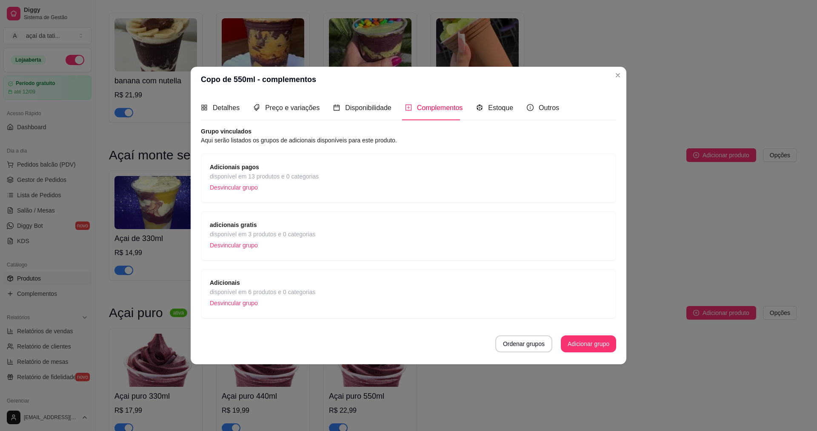
click at [255, 186] on p "Desvincular grupo" at bounding box center [264, 187] width 109 height 13
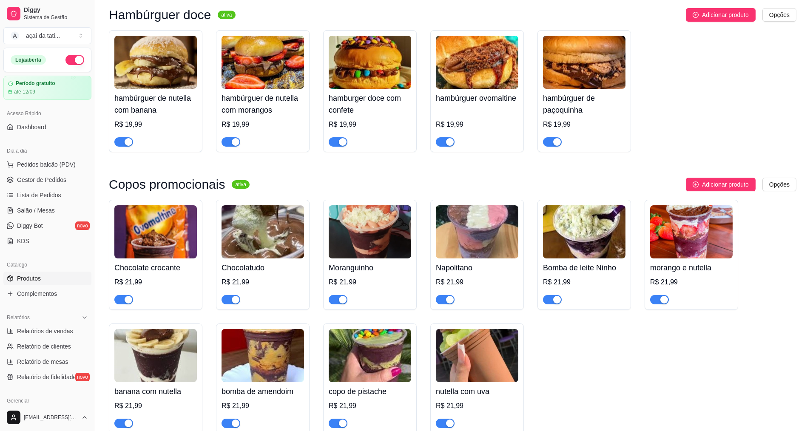
scroll to position [596, 0]
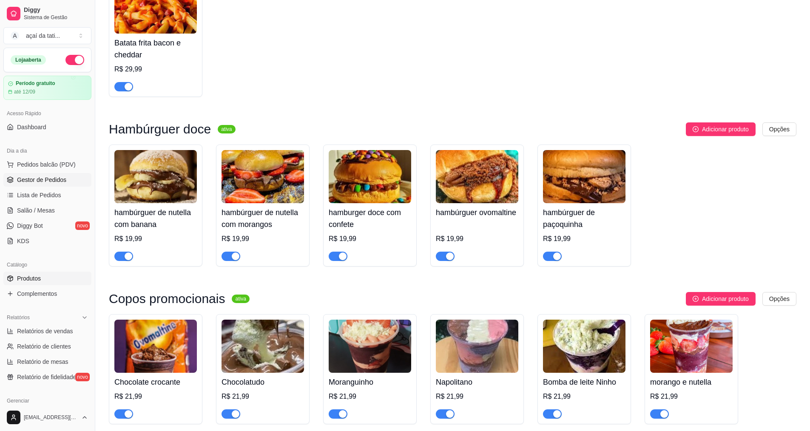
click at [64, 184] on span "Gestor de Pedidos" at bounding box center [41, 180] width 49 height 9
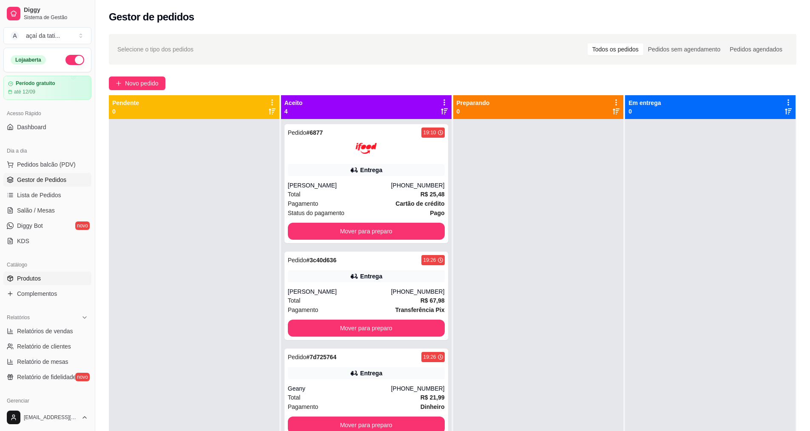
click at [37, 277] on span "Produtos" at bounding box center [29, 278] width 24 height 9
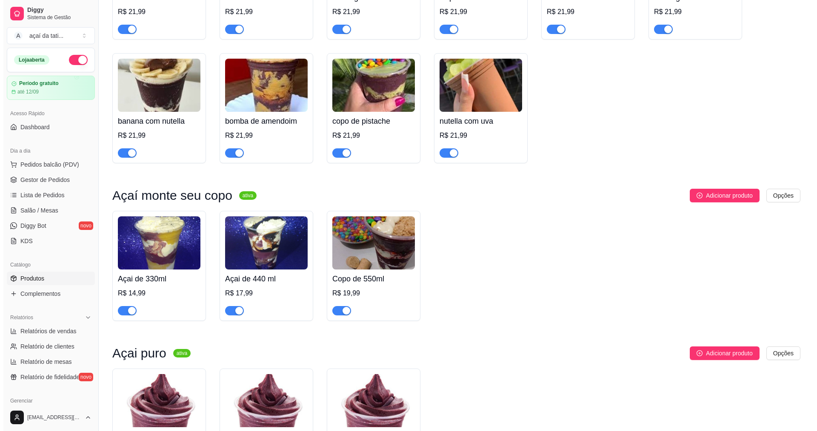
scroll to position [1064, 0]
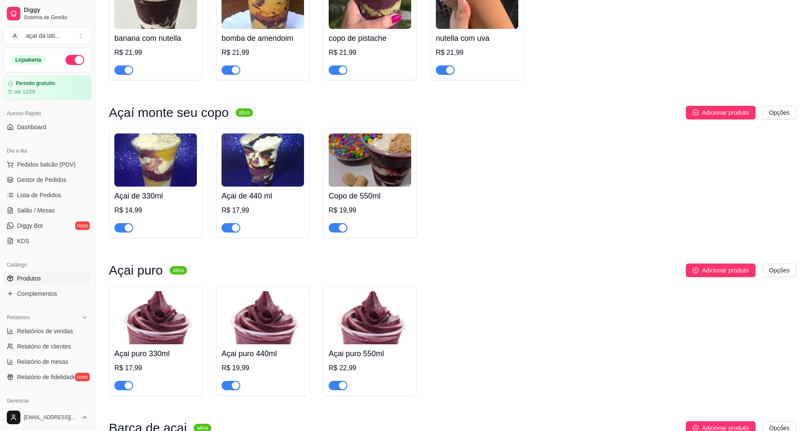
click at [313, 181] on div "Açai de 330ml R$ 14,99 Açai de 440 ml R$ 17,99 Copo de 550ml R$ 19,99" at bounding box center [453, 183] width 688 height 110
click at [297, 187] on img at bounding box center [263, 160] width 83 height 53
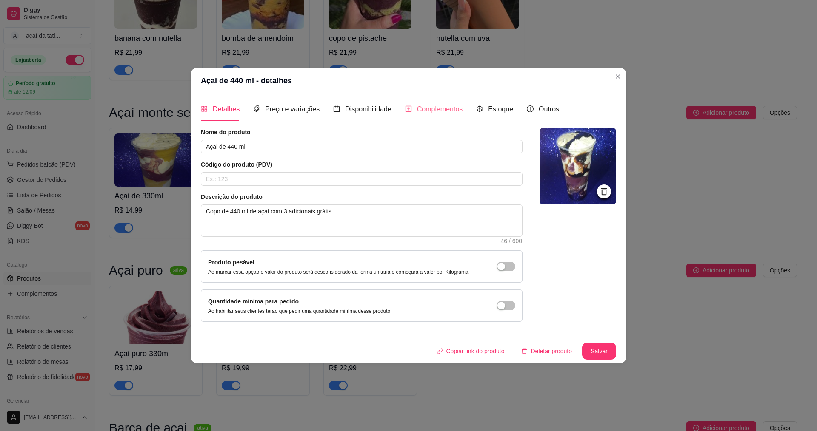
click at [415, 115] on div "Complementos" at bounding box center [434, 109] width 58 height 24
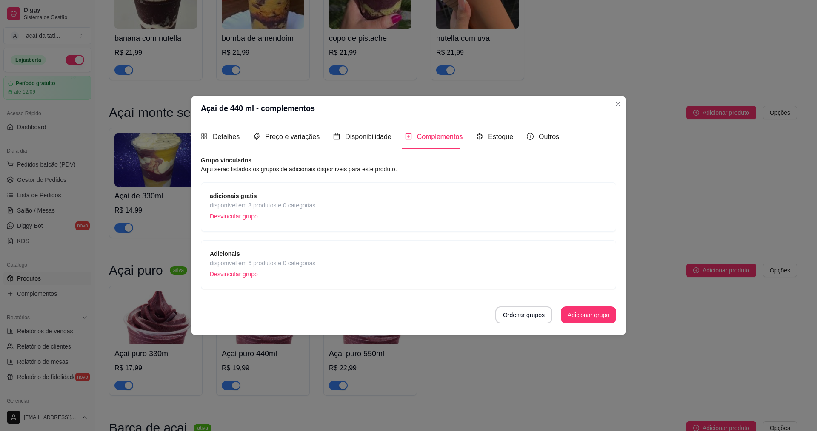
click at [266, 261] on span "disponível em 6 produtos e 0 categorias" at bounding box center [263, 263] width 106 height 9
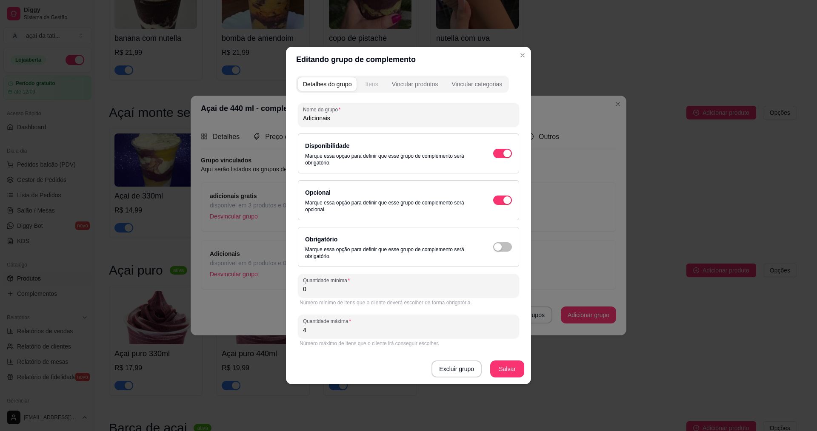
click at [375, 88] on button "Itens" at bounding box center [371, 84] width 23 height 14
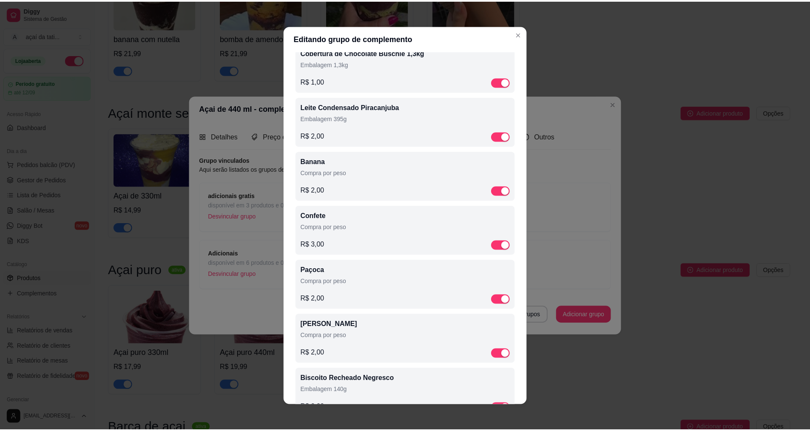
scroll to position [383, 0]
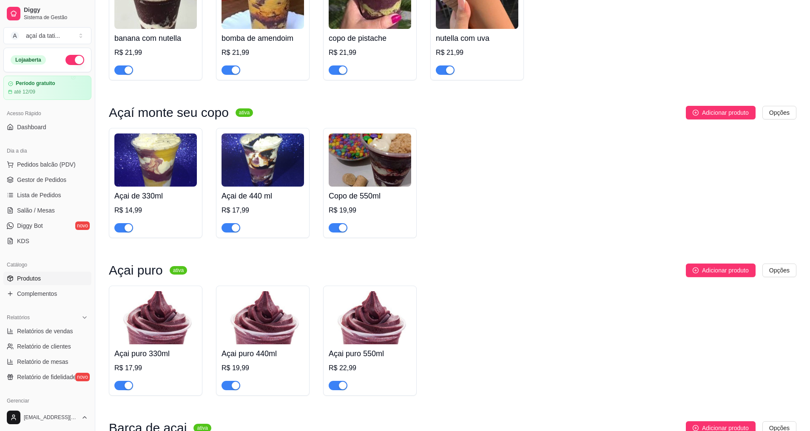
click at [620, 150] on div "Açai de 330ml R$ 14,99 Açai de 440 ml R$ 17,99 Copo de 550ml R$ 19,99" at bounding box center [453, 183] width 688 height 110
click at [24, 179] on span "Gestor de Pedidos" at bounding box center [41, 180] width 49 height 9
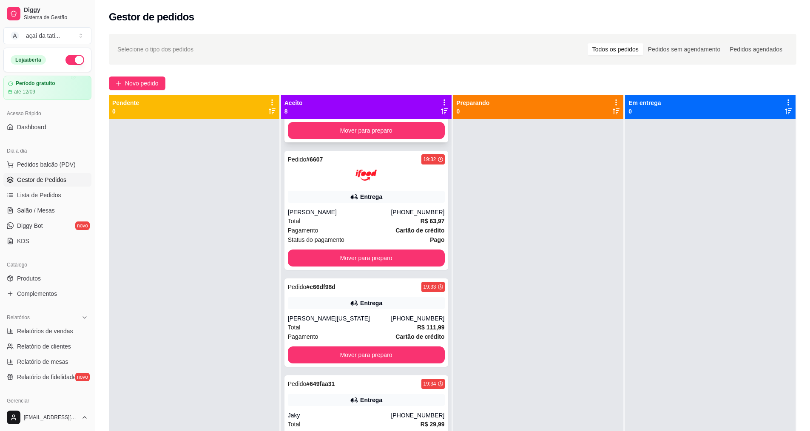
scroll to position [476, 0]
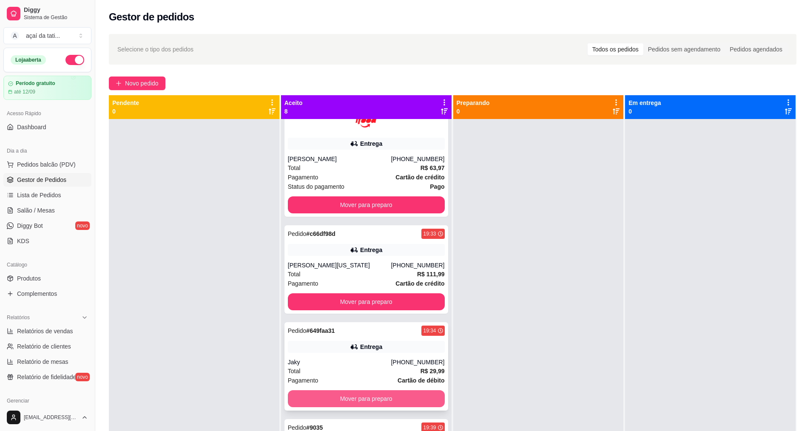
click at [381, 396] on button "Mover para preparo" at bounding box center [366, 399] width 157 height 17
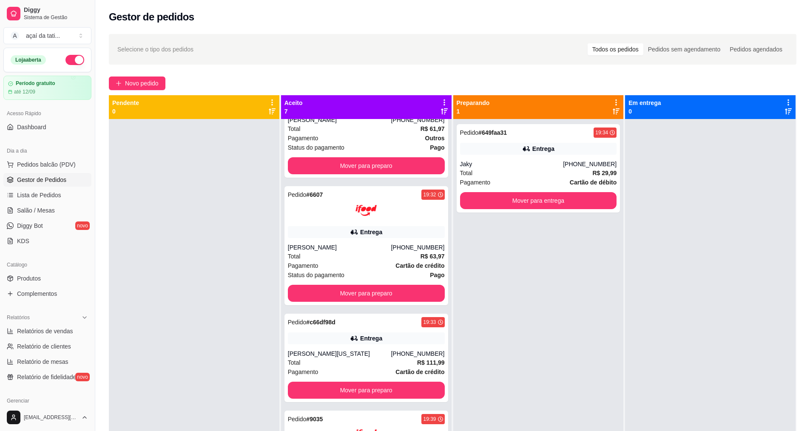
scroll to position [379, 0]
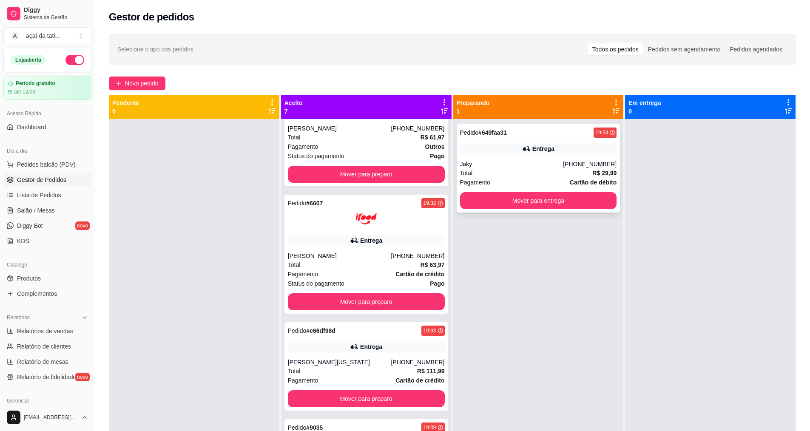
click at [521, 159] on div "Pedido # 649faa31 19:34 Entrega Jaky [PHONE_NUMBER] Total R$ 29,99 Pagamento Ca…" at bounding box center [539, 168] width 164 height 88
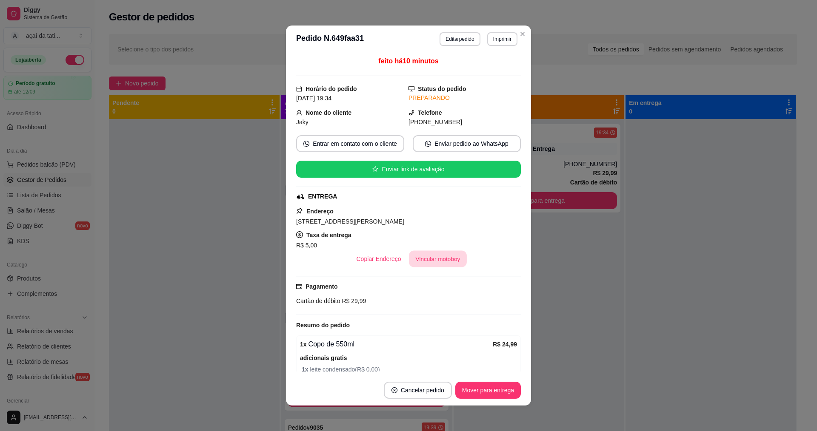
click at [450, 261] on button "Vincular motoboy" at bounding box center [438, 259] width 58 height 17
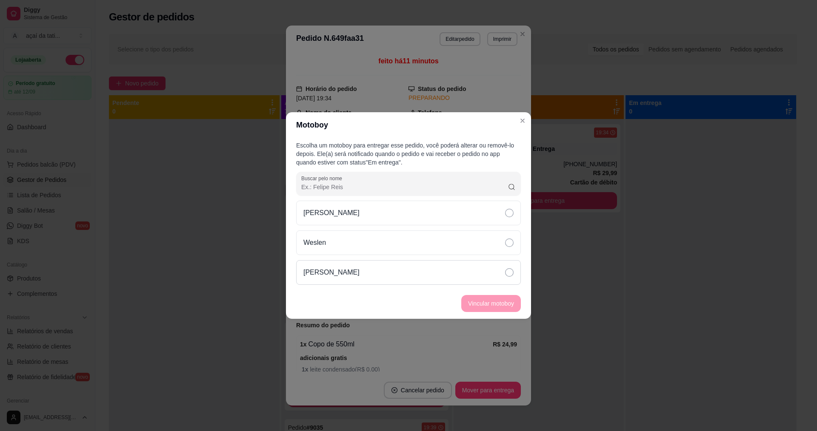
click at [496, 269] on div "[PERSON_NAME]" at bounding box center [408, 272] width 225 height 25
click at [513, 301] on button "Vincular motoboy" at bounding box center [491, 304] width 58 height 17
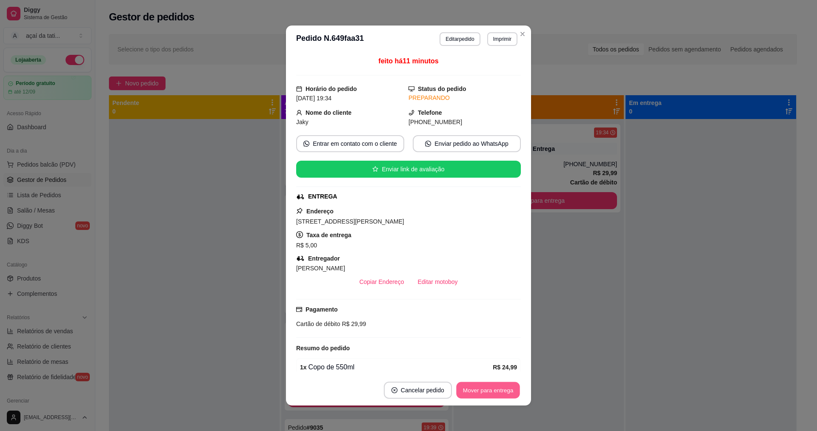
click at [500, 383] on button "Mover para entrega" at bounding box center [488, 390] width 64 height 17
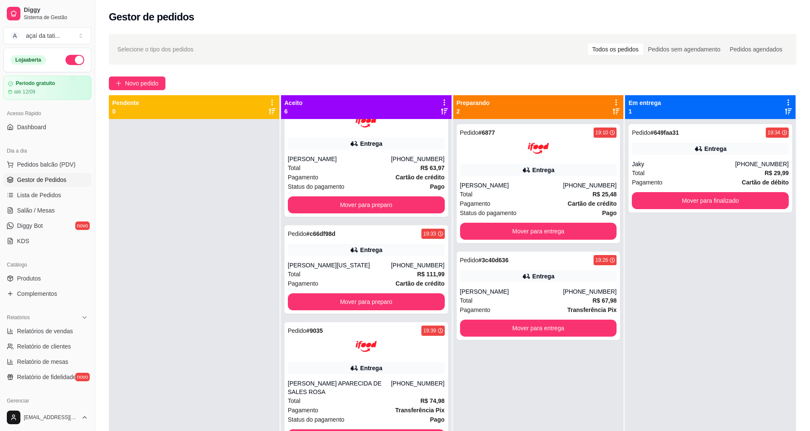
scroll to position [154, 0]
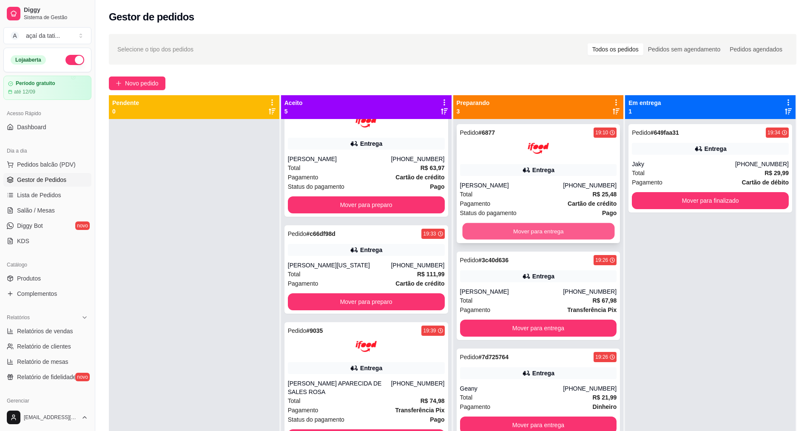
click at [511, 234] on button "Mover para entrega" at bounding box center [538, 231] width 152 height 17
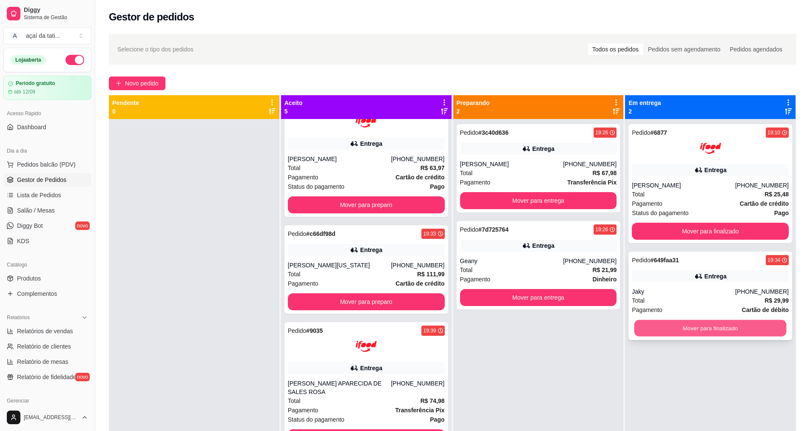
click at [662, 327] on button "Mover para finalizado" at bounding box center [711, 328] width 152 height 17
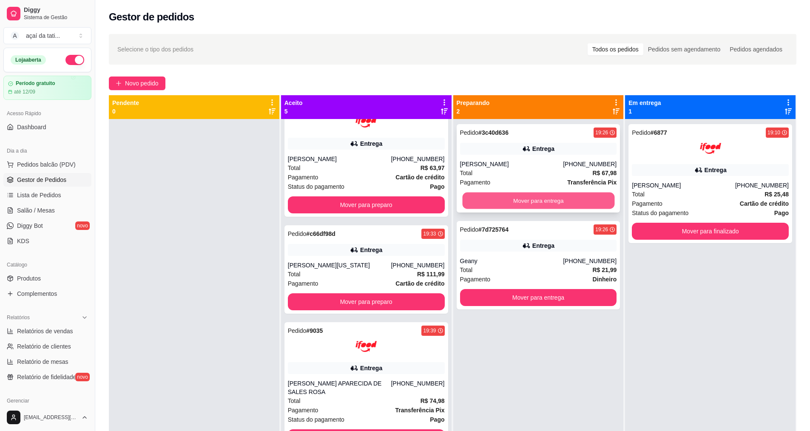
click at [498, 202] on button "Mover para entrega" at bounding box center [538, 201] width 152 height 17
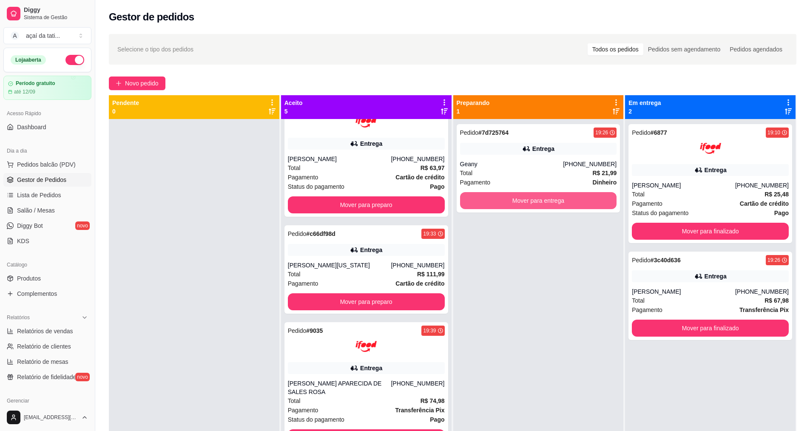
click at [498, 202] on button "Mover para entrega" at bounding box center [538, 200] width 157 height 17
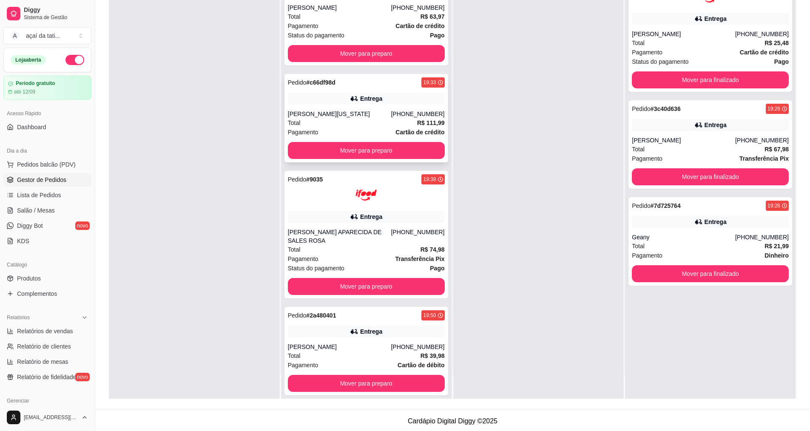
scroll to position [130, 0]
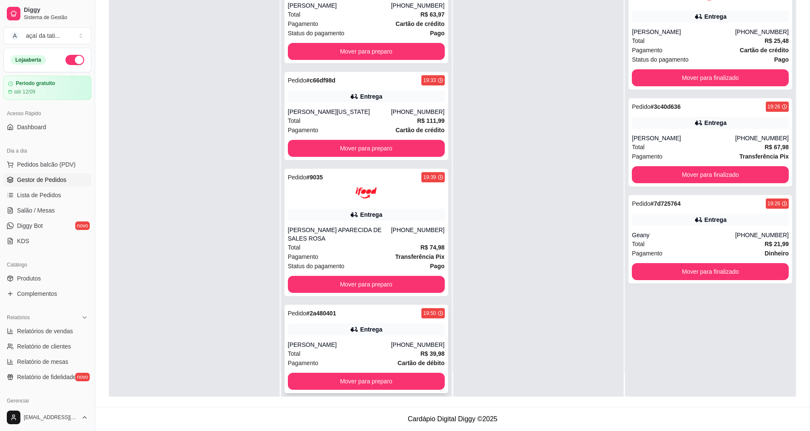
click at [368, 325] on div "Entrega" at bounding box center [371, 329] width 22 height 9
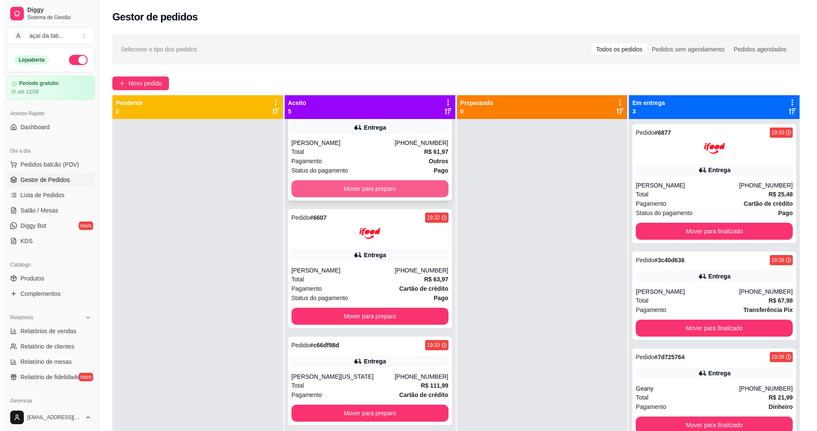
scroll to position [0, 0]
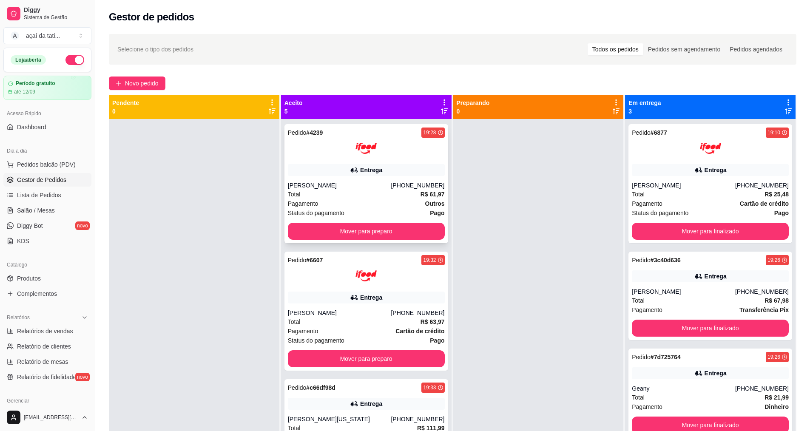
click at [353, 187] on div "[PERSON_NAME]" at bounding box center [339, 185] width 103 height 9
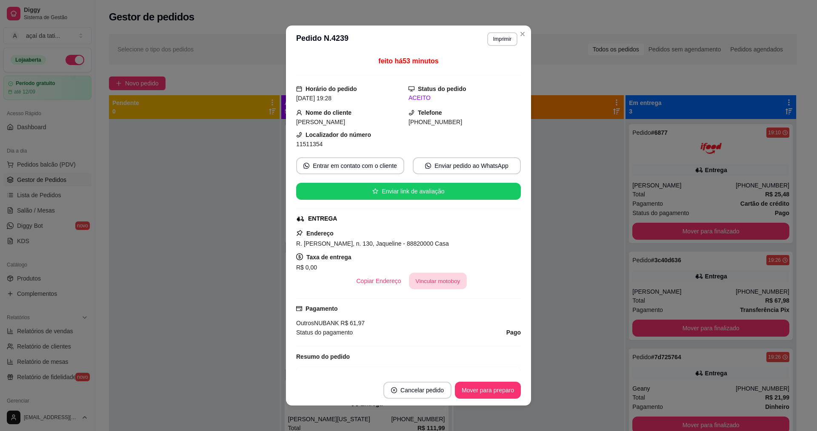
click at [424, 282] on button "Vincular motoboy" at bounding box center [438, 281] width 58 height 17
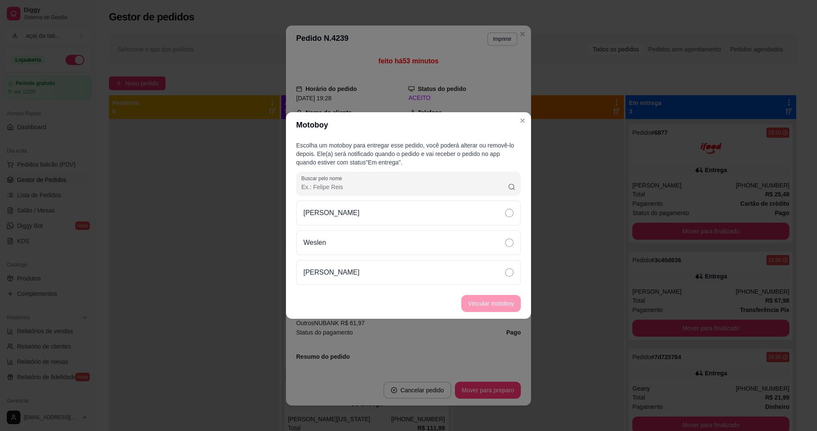
drag, startPoint x: 393, startPoint y: 271, endPoint x: 466, endPoint y: 299, distance: 78.1
click at [408, 277] on div "[PERSON_NAME]" at bounding box center [408, 272] width 225 height 25
click at [476, 302] on button "Vincular motoboy" at bounding box center [491, 303] width 60 height 17
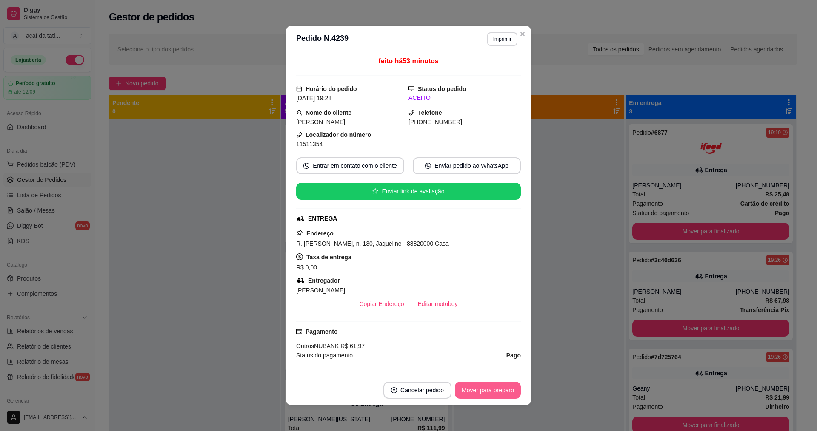
click at [502, 387] on button "Mover para preparo" at bounding box center [488, 390] width 66 height 17
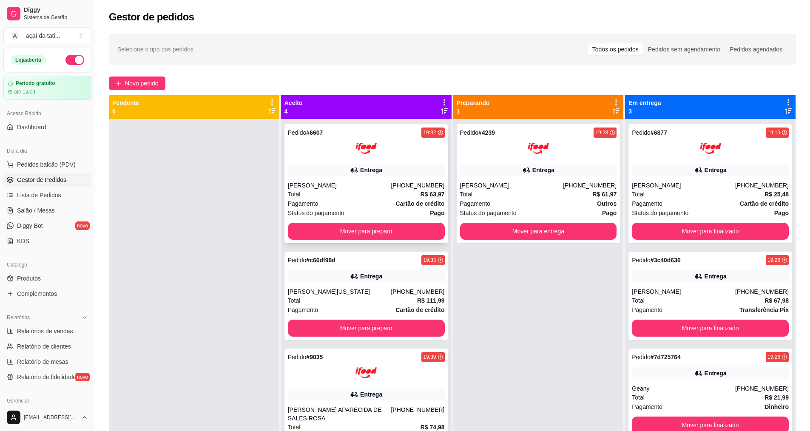
click at [318, 168] on div "Entrega" at bounding box center [366, 170] width 157 height 12
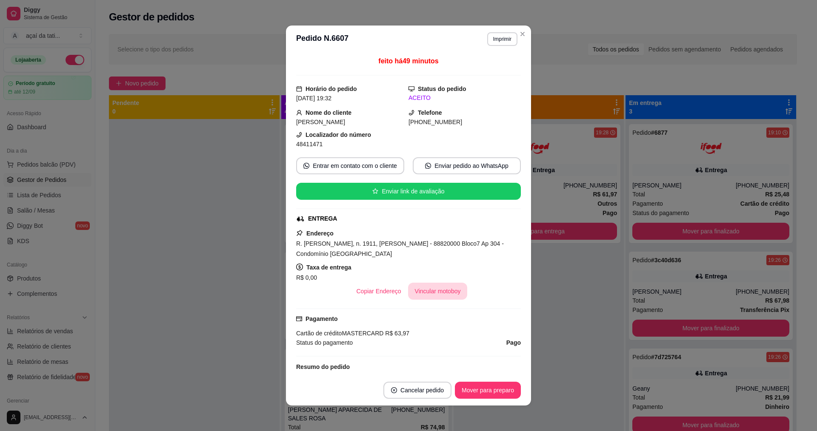
click at [439, 294] on button "Vincular motoboy" at bounding box center [438, 291] width 60 height 17
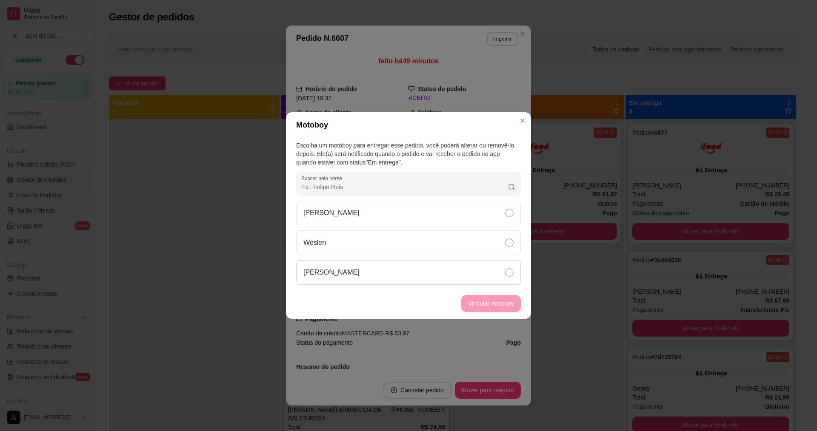
click at [416, 274] on div "[PERSON_NAME]" at bounding box center [408, 272] width 225 height 25
click at [479, 301] on button "Vincular motoboy" at bounding box center [491, 303] width 60 height 17
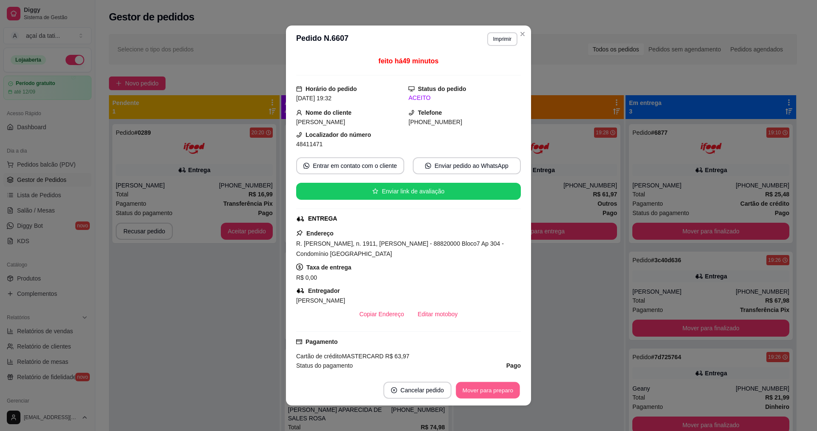
click at [484, 390] on button "Mover para preparo" at bounding box center [488, 390] width 64 height 17
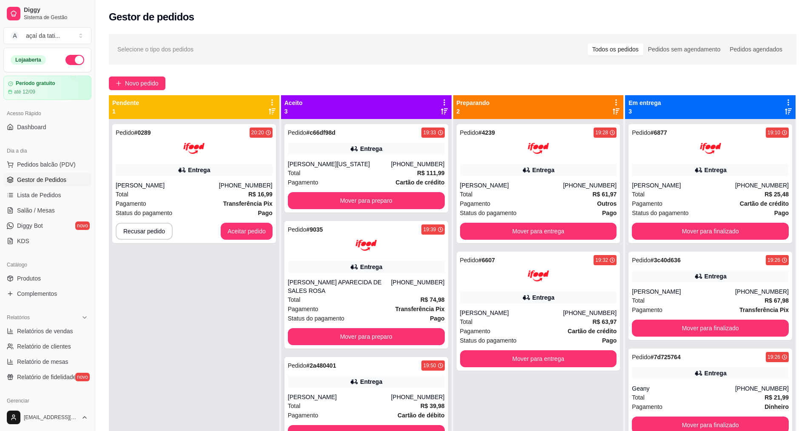
click at [308, 383] on div "Pedido # 2a480401 19:50 Entrega [PERSON_NAME] [PHONE_NUMBER] Total R$ 39,98 Pag…" at bounding box center [367, 401] width 164 height 88
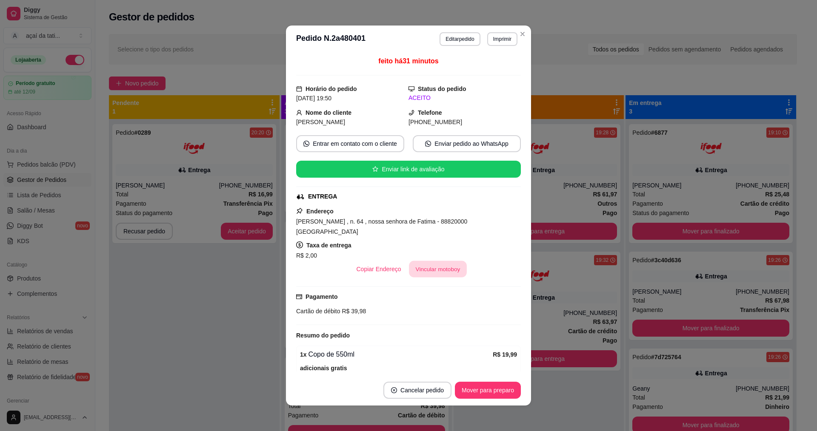
click at [448, 266] on button "Vincular motoboy" at bounding box center [438, 269] width 58 height 17
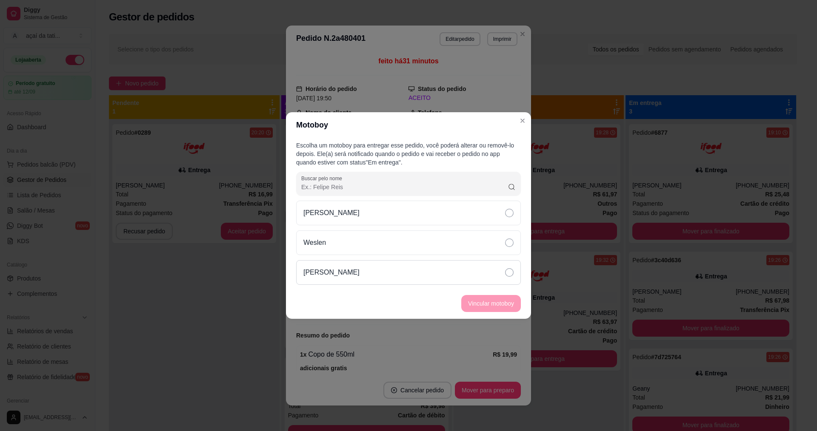
click at [505, 274] on icon at bounding box center [509, 272] width 9 height 9
click at [519, 302] on button "Vincular motoboy" at bounding box center [491, 304] width 58 height 17
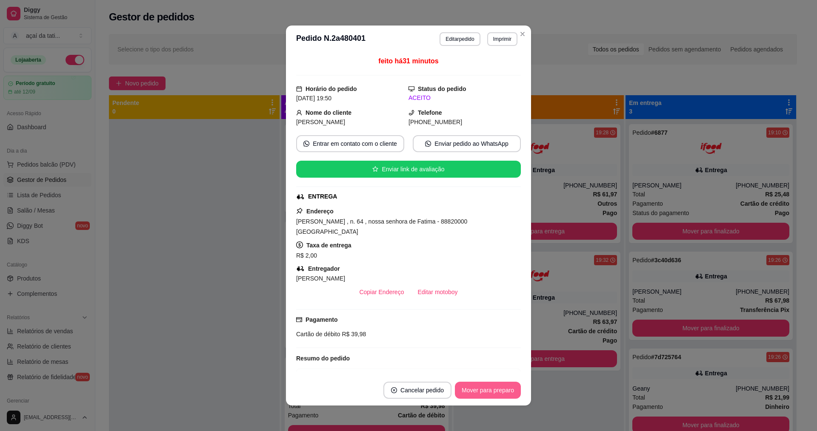
click at [507, 388] on button "Mover para preparo" at bounding box center [488, 390] width 66 height 17
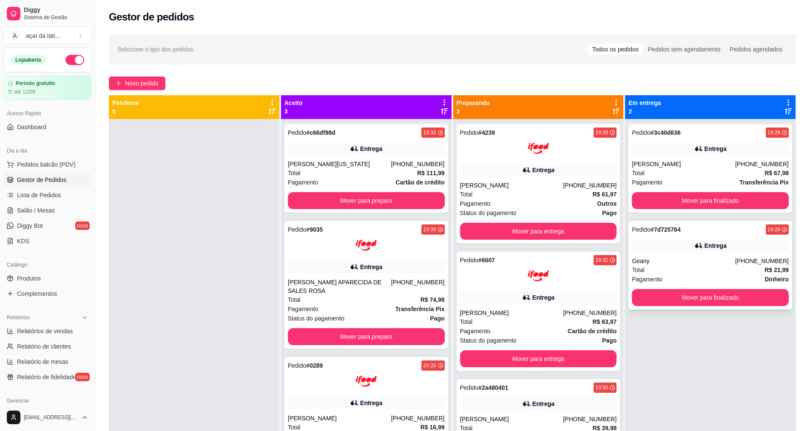
click at [660, 270] on div "Total R$ 21,99" at bounding box center [710, 269] width 157 height 9
click at [662, 200] on button "Mover para finalizado" at bounding box center [710, 200] width 157 height 17
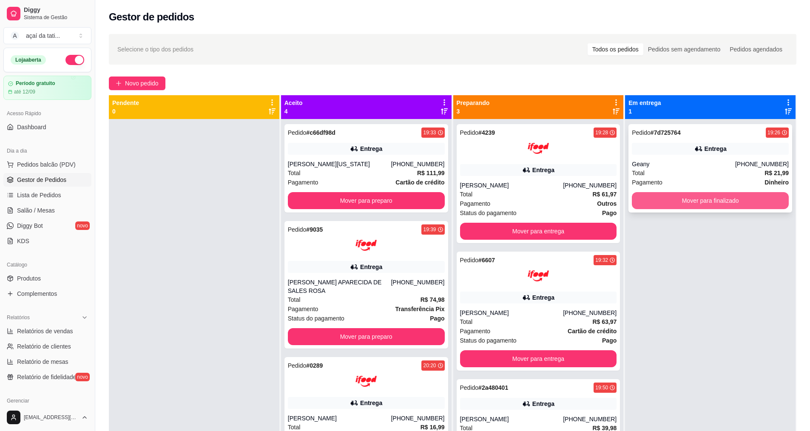
click at [698, 203] on button "Mover para finalizado" at bounding box center [710, 200] width 157 height 17
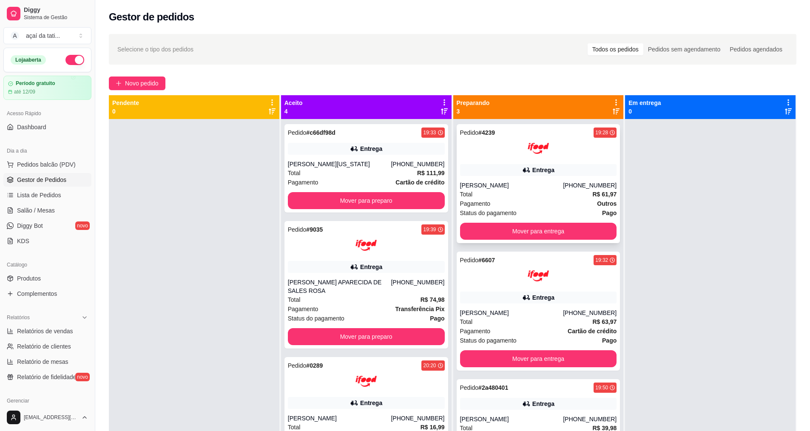
click at [504, 240] on div "Pedido # 4239 19:28 Entrega [PERSON_NAME] [PHONE_NUMBER] Total R$ 61,97 Pagamen…" at bounding box center [539, 183] width 164 height 119
click at [592, 233] on button "Mover para entrega" at bounding box center [538, 231] width 152 height 17
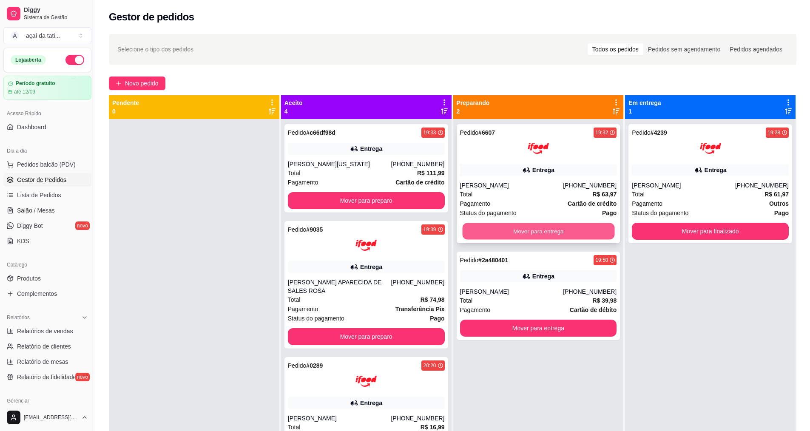
click at [587, 234] on button "Mover para entrega" at bounding box center [538, 231] width 152 height 17
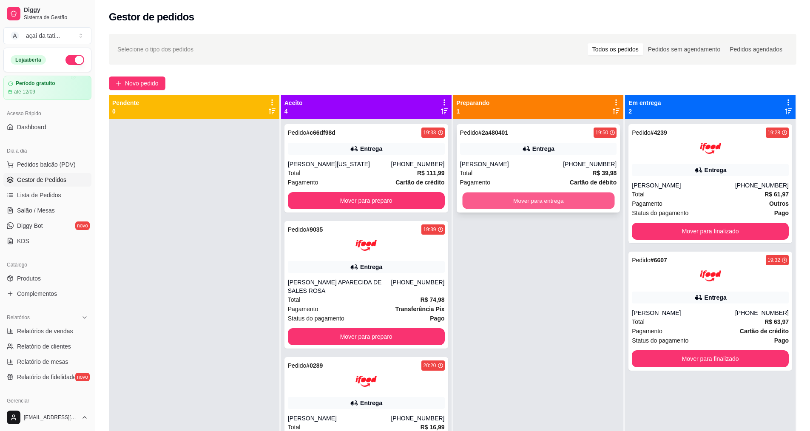
click at [578, 204] on button "Mover para entrega" at bounding box center [538, 201] width 152 height 17
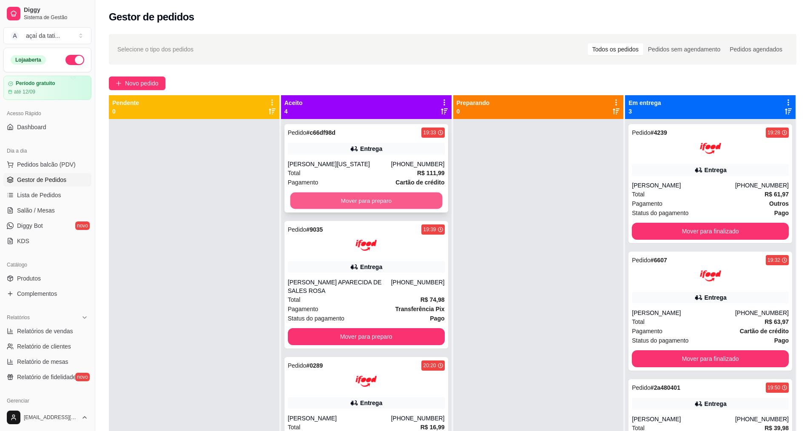
click at [368, 201] on button "Mover para preparo" at bounding box center [366, 201] width 152 height 17
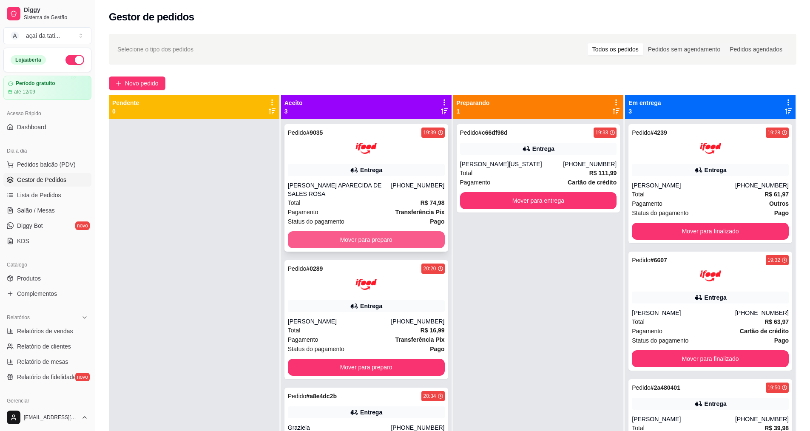
click at [374, 231] on button "Mover para preparo" at bounding box center [366, 239] width 157 height 17
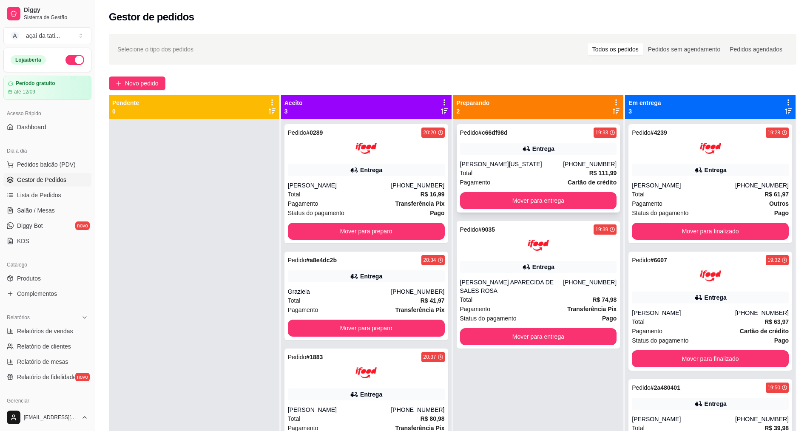
click at [493, 162] on div "[PERSON_NAME][US_STATE]" at bounding box center [511, 164] width 103 height 9
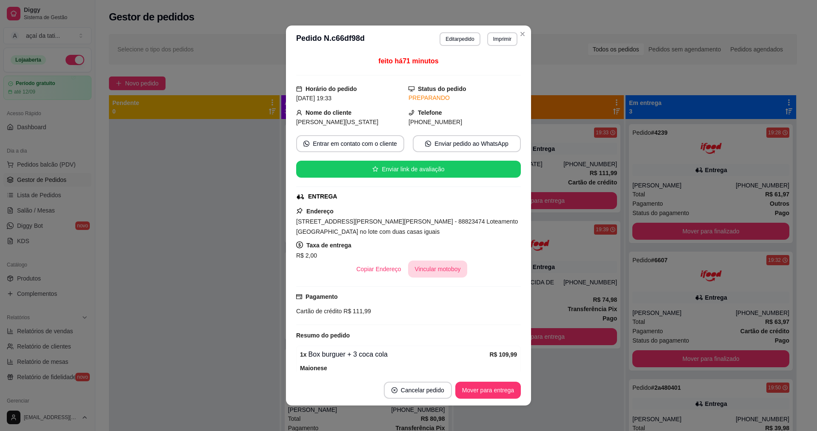
click at [416, 274] on button "Vincular motoboy" at bounding box center [438, 269] width 60 height 17
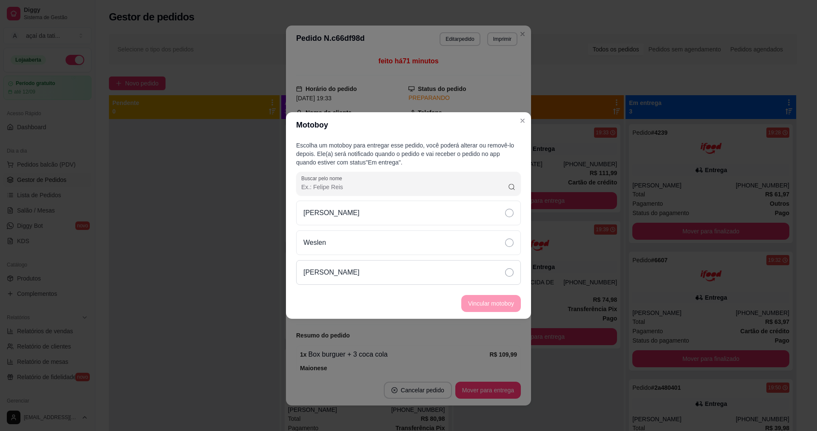
click at [434, 272] on div "[PERSON_NAME]" at bounding box center [408, 272] width 225 height 25
click at [490, 302] on button "Vincular motoboy" at bounding box center [491, 304] width 58 height 17
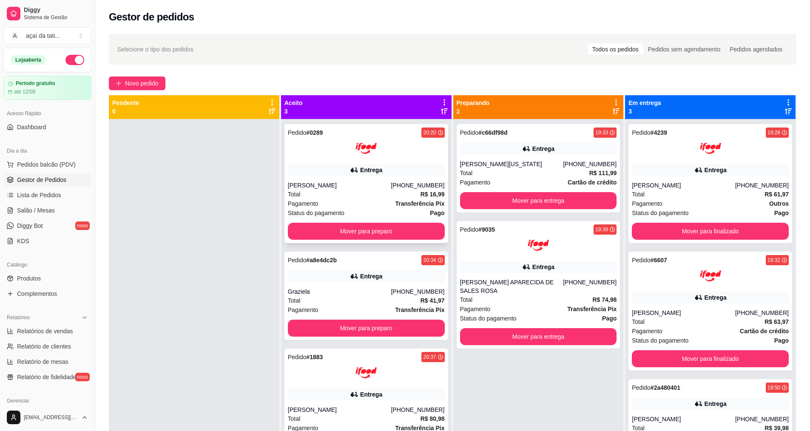
click at [322, 190] on div "Total R$ 16,99" at bounding box center [366, 194] width 157 height 9
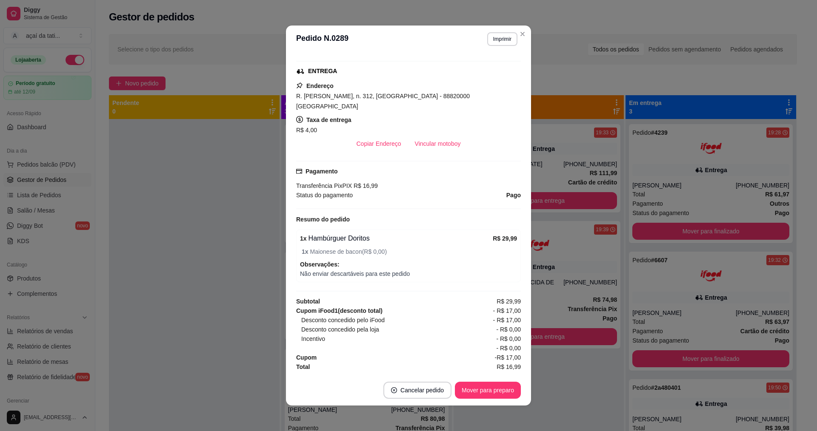
scroll to position [2, 0]
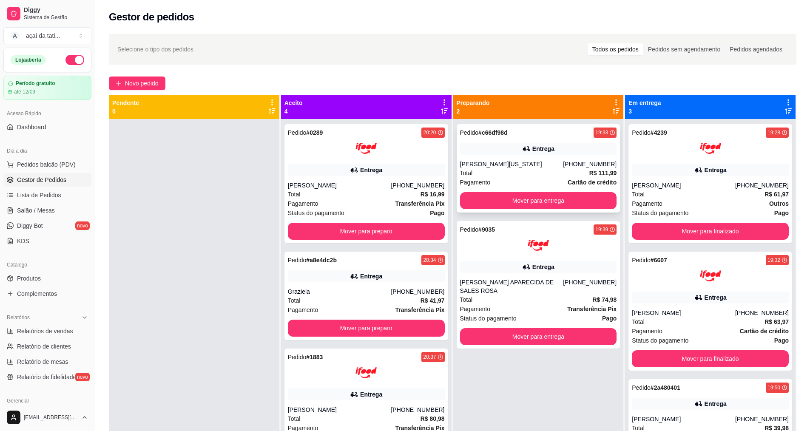
click at [510, 162] on div "[PERSON_NAME][US_STATE]" at bounding box center [511, 164] width 103 height 9
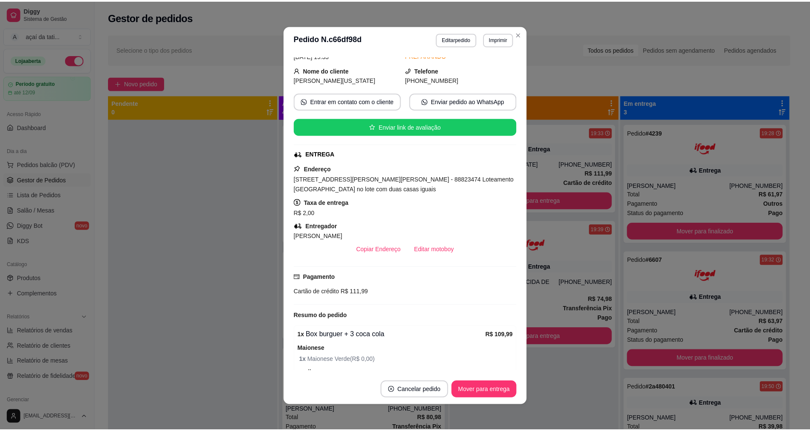
scroll to position [0, 0]
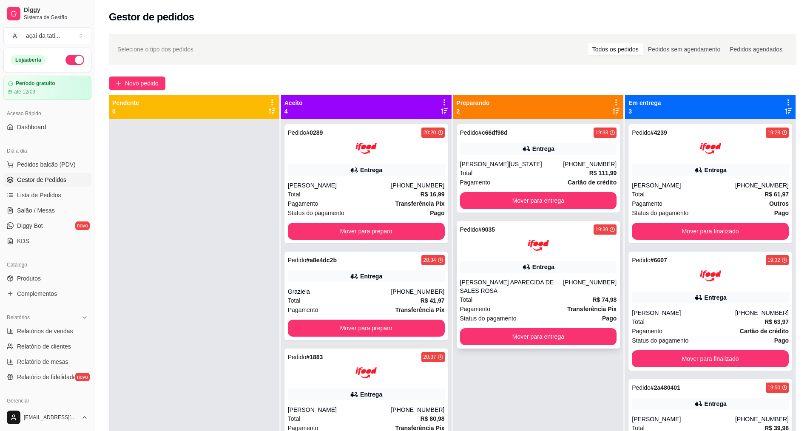
click at [520, 295] on div "Total R$ 74,98" at bounding box center [538, 299] width 157 height 9
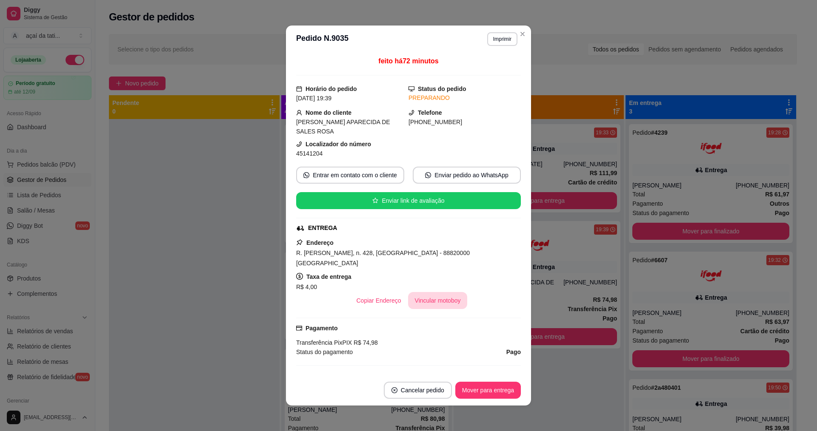
click at [439, 292] on button "Vincular motoboy" at bounding box center [438, 300] width 60 height 17
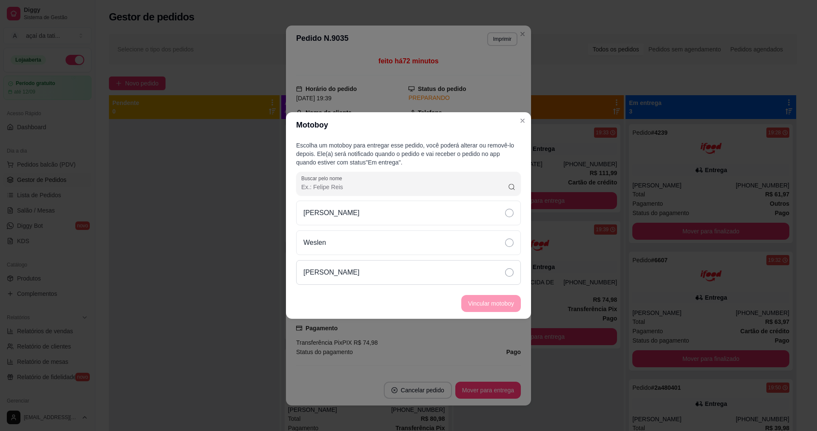
click at [499, 275] on div "[PERSON_NAME]" at bounding box center [408, 272] width 225 height 25
click at [505, 302] on button "Vincular motoboy" at bounding box center [491, 303] width 60 height 17
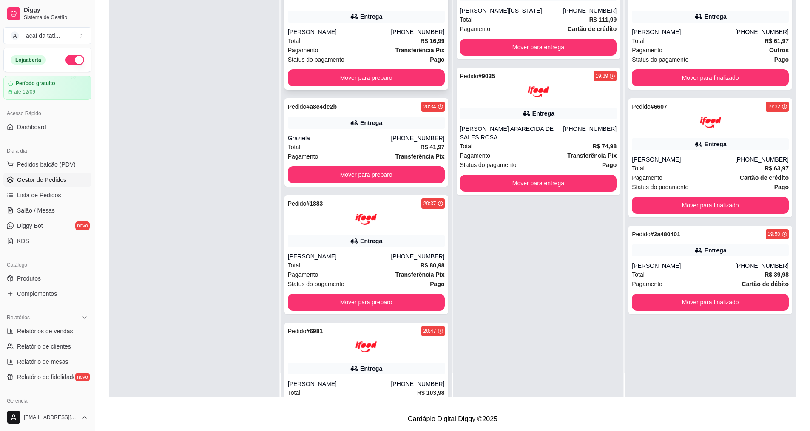
click at [315, 38] on div "Total R$ 16,99" at bounding box center [366, 40] width 157 height 9
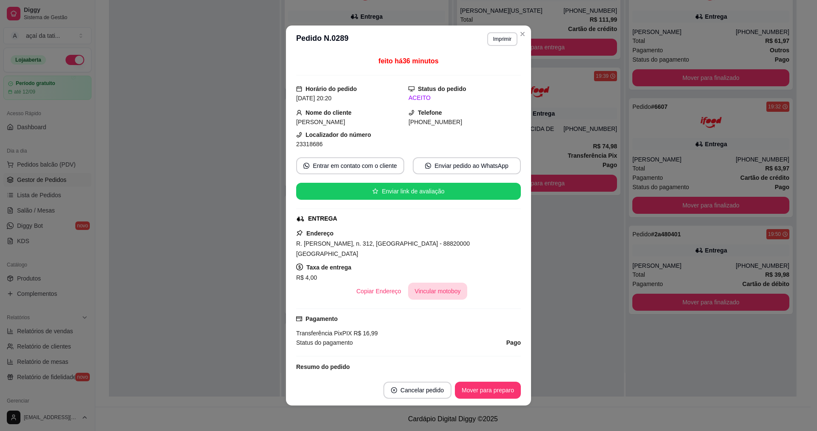
click at [422, 285] on button "Vincular motoboy" at bounding box center [438, 291] width 60 height 17
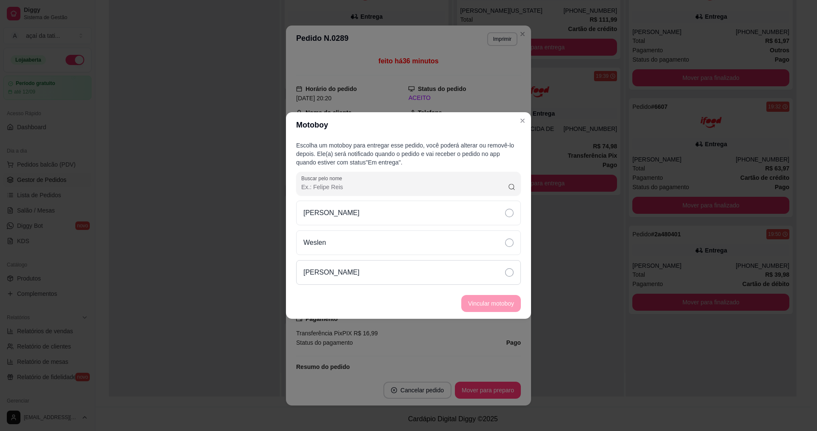
click at [411, 267] on div "[PERSON_NAME]" at bounding box center [408, 272] width 225 height 25
click at [481, 301] on button "Vincular motoboy" at bounding box center [491, 303] width 60 height 17
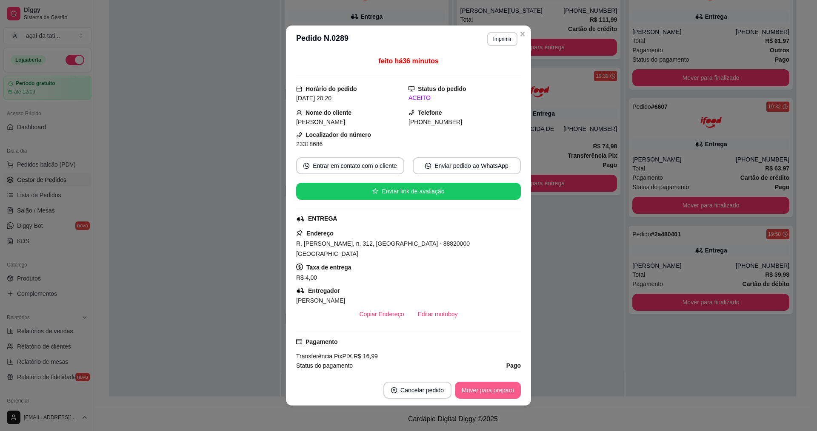
click at [509, 391] on button "Mover para preparo" at bounding box center [488, 390] width 66 height 17
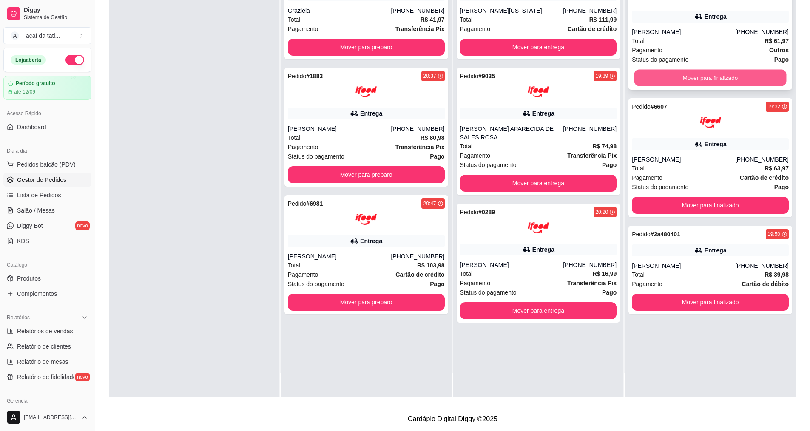
click at [729, 74] on button "Mover para finalizado" at bounding box center [711, 78] width 152 height 17
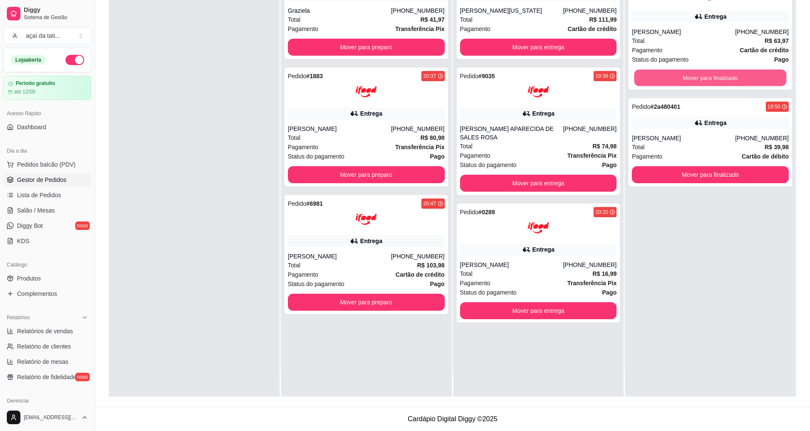
click at [730, 76] on button "Mover para finalizado" at bounding box center [711, 78] width 152 height 17
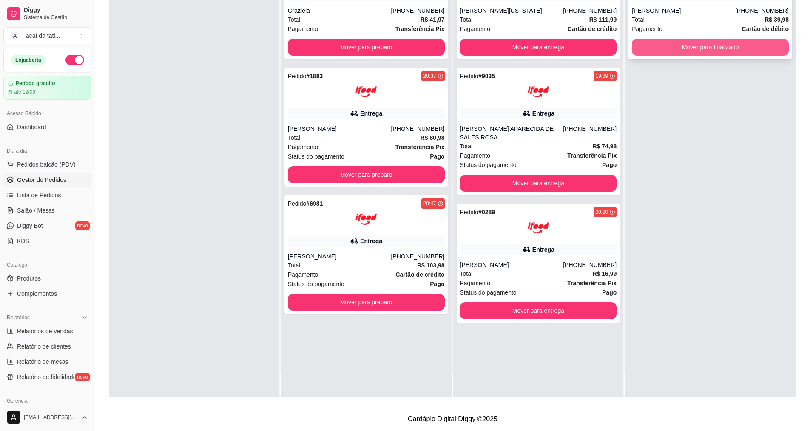
click at [720, 50] on button "Mover para finalizado" at bounding box center [710, 47] width 157 height 17
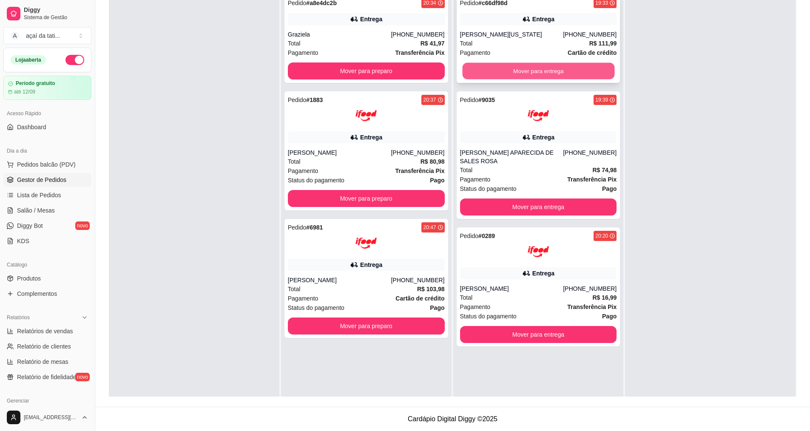
click at [562, 69] on button "Mover para entrega" at bounding box center [538, 71] width 152 height 17
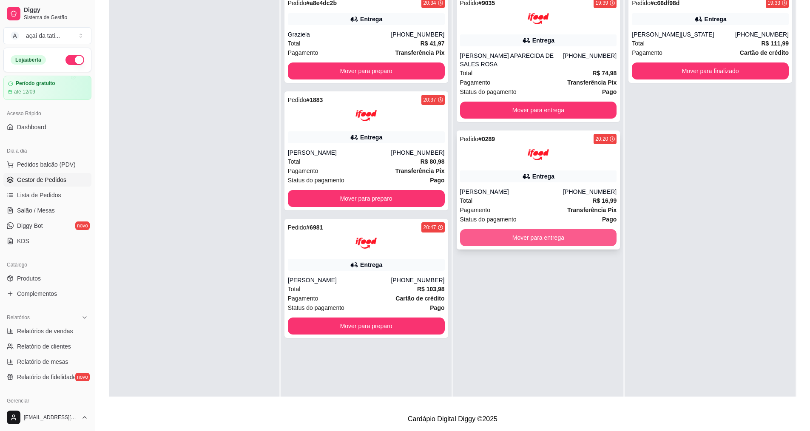
click at [513, 229] on button "Mover para entrega" at bounding box center [538, 237] width 157 height 17
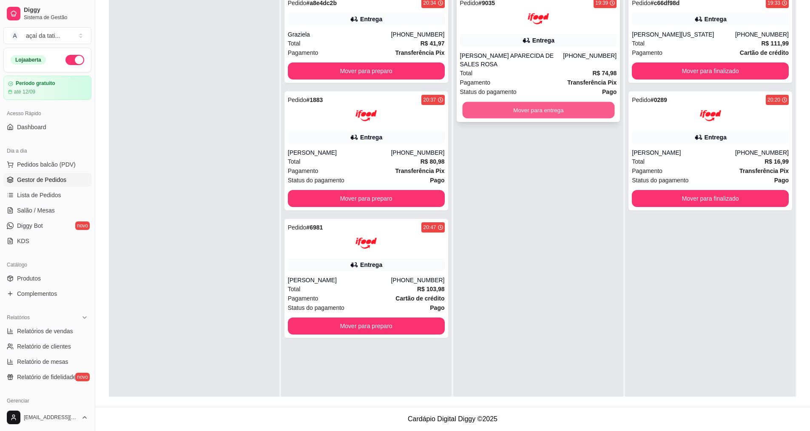
click at [505, 105] on button "Mover para entrega" at bounding box center [538, 110] width 152 height 17
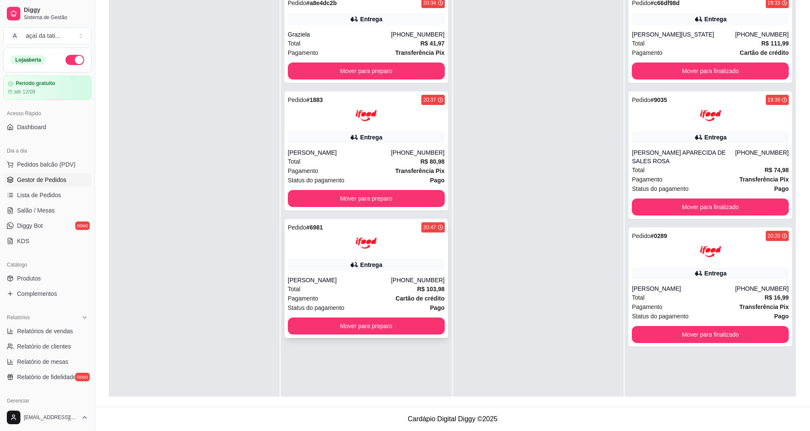
click at [321, 284] on div "[PERSON_NAME]" at bounding box center [339, 280] width 103 height 9
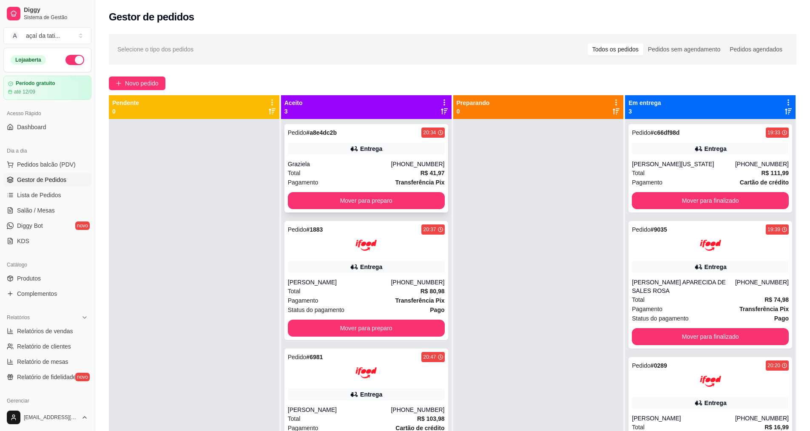
click at [368, 172] on div "Total R$ 41,97" at bounding box center [366, 172] width 157 height 9
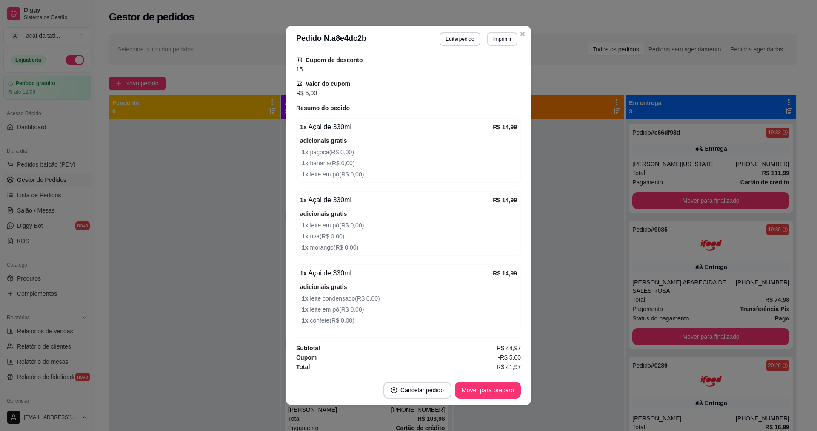
scroll to position [2, 0]
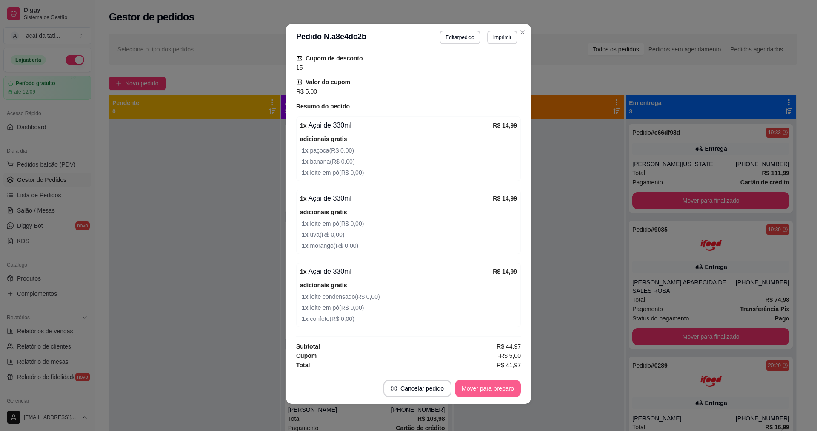
click at [474, 388] on button "Mover para preparo" at bounding box center [488, 388] width 66 height 17
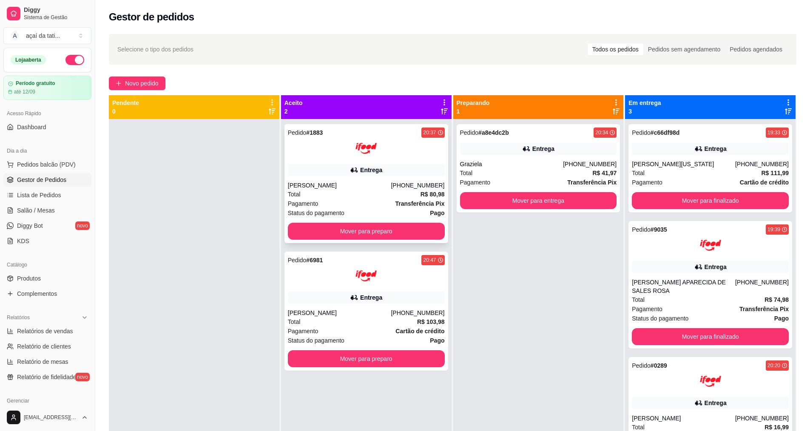
click at [370, 182] on div "[PERSON_NAME]" at bounding box center [339, 185] width 103 height 9
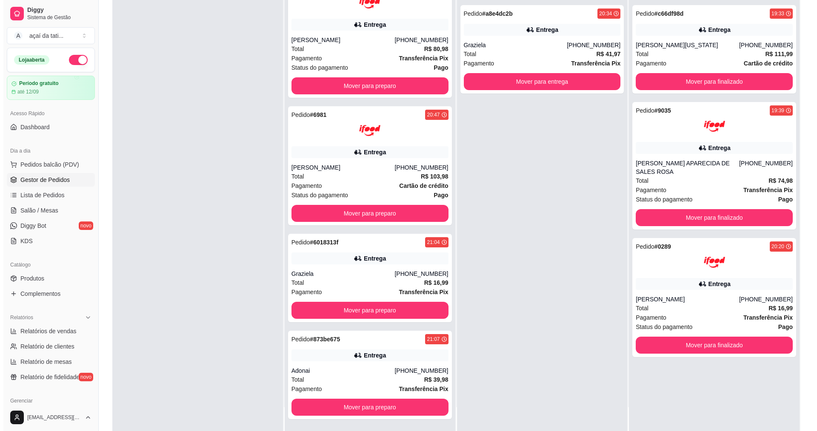
scroll to position [128, 0]
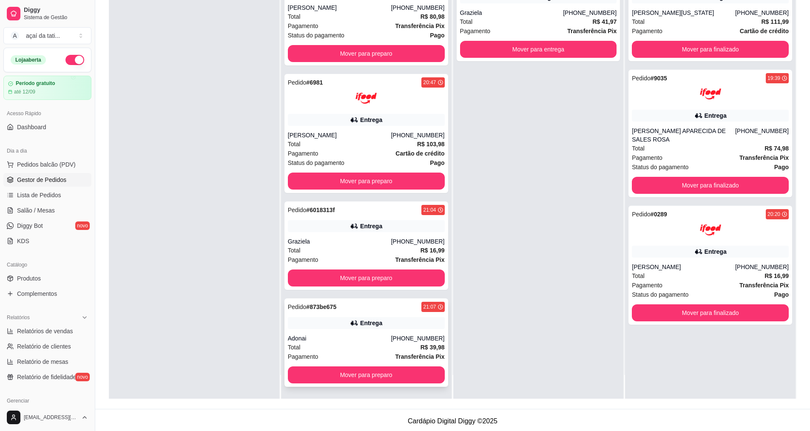
click at [339, 339] on div "Adonai" at bounding box center [339, 338] width 103 height 9
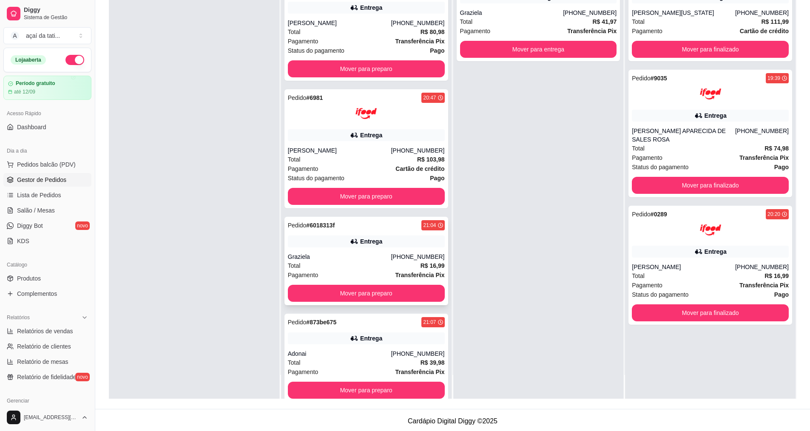
scroll to position [0, 0]
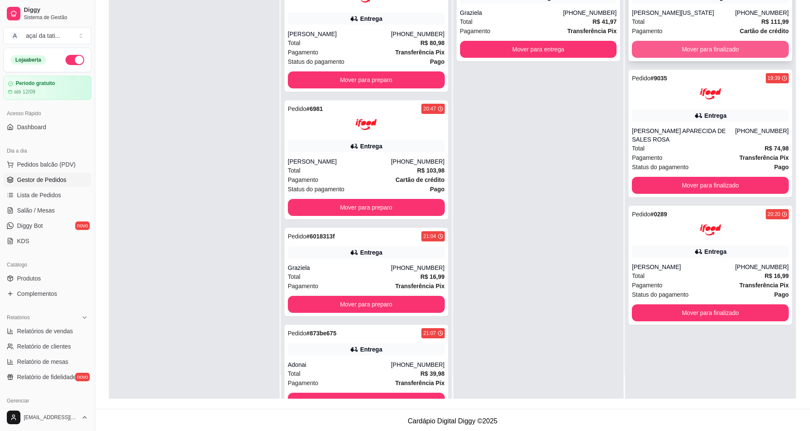
click at [749, 48] on button "Mover para finalizado" at bounding box center [710, 49] width 157 height 17
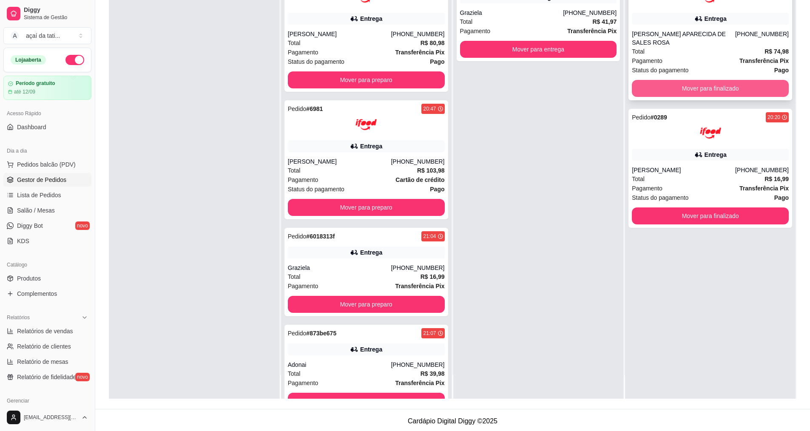
click at [747, 80] on button "Mover para finalizado" at bounding box center [710, 88] width 157 height 17
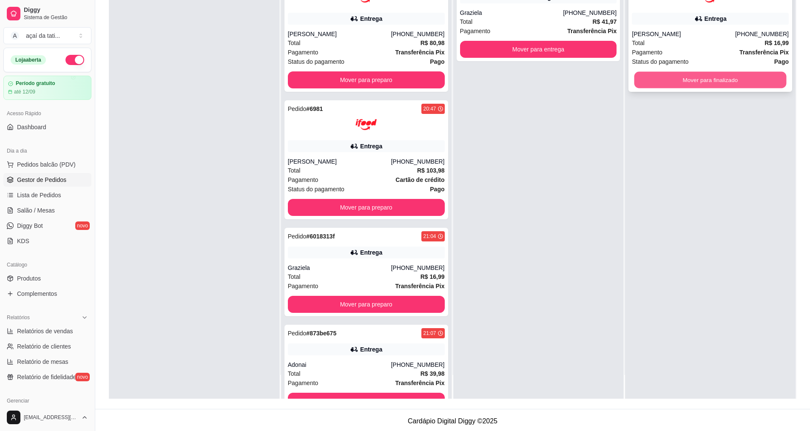
click at [752, 84] on button "Mover para finalizado" at bounding box center [711, 80] width 152 height 17
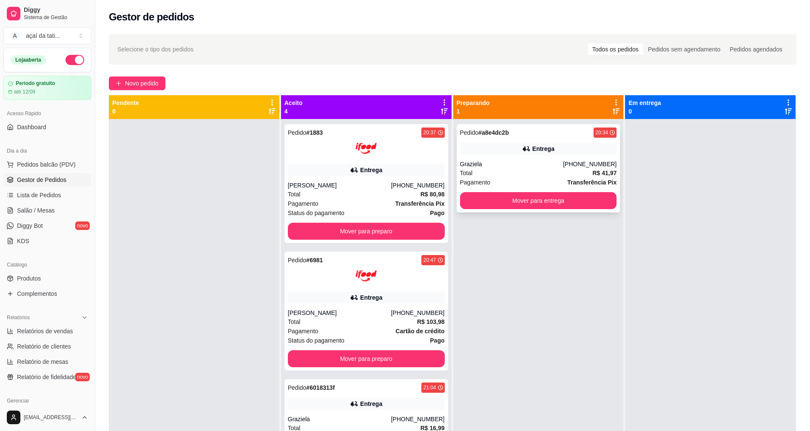
click at [566, 158] on div "Pedido # a8e4dc2b 20:34 Entrega Graziela [PHONE_NUMBER] Total R$ 41,97 Pagament…" at bounding box center [539, 168] width 164 height 88
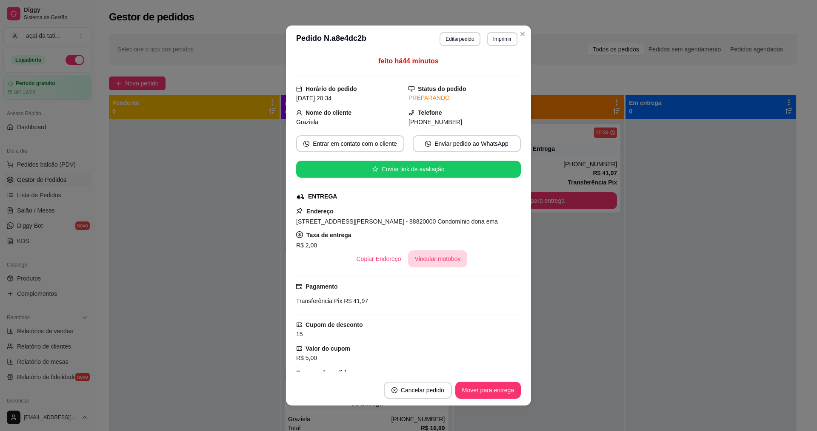
click at [444, 259] on button "Vincular motoboy" at bounding box center [438, 259] width 60 height 17
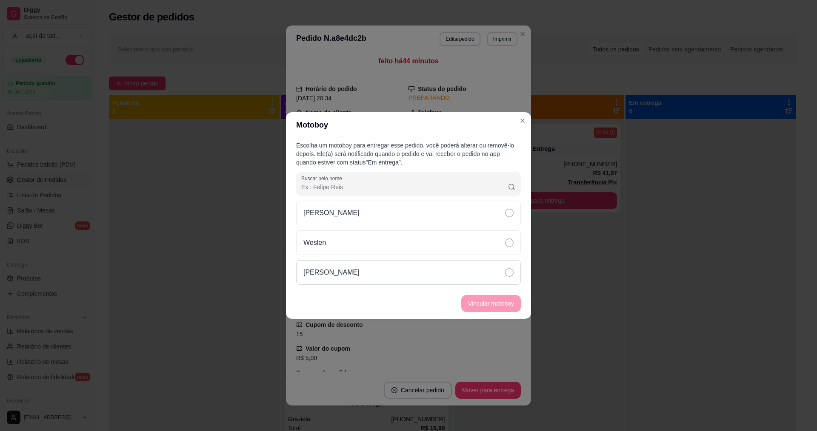
drag, startPoint x: 441, startPoint y: 273, endPoint x: 445, endPoint y: 276, distance: 5.1
click at [443, 276] on div "[PERSON_NAME]" at bounding box center [408, 272] width 225 height 25
click at [486, 302] on button "Vincular motoboy" at bounding box center [491, 304] width 58 height 17
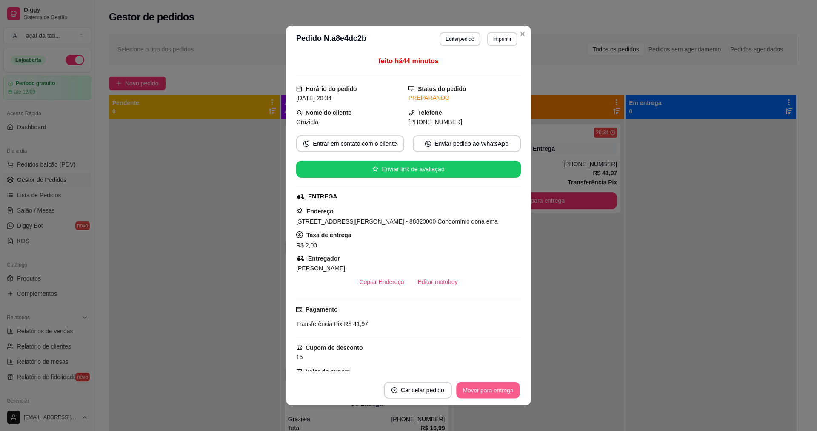
click at [477, 394] on button "Mover para entrega" at bounding box center [488, 390] width 64 height 17
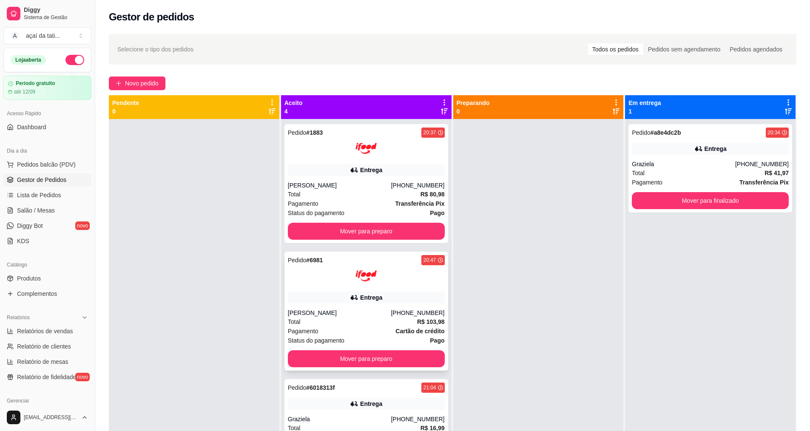
click at [306, 322] on div "Total R$ 103,98" at bounding box center [366, 321] width 157 height 9
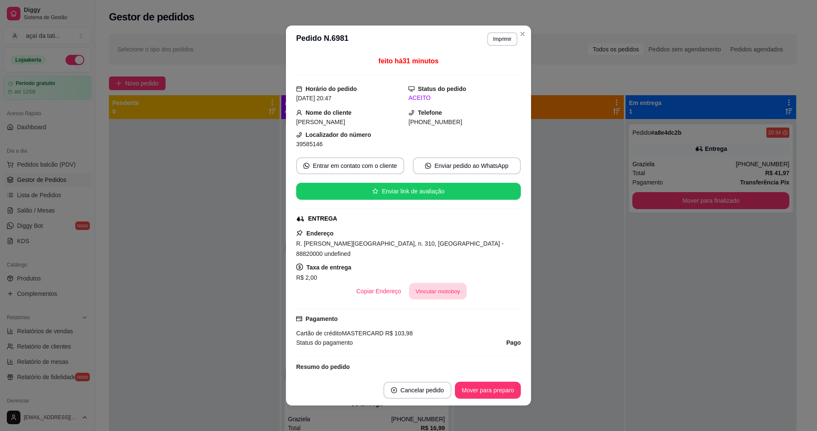
click at [420, 283] on button "Vincular motoboy" at bounding box center [438, 291] width 58 height 17
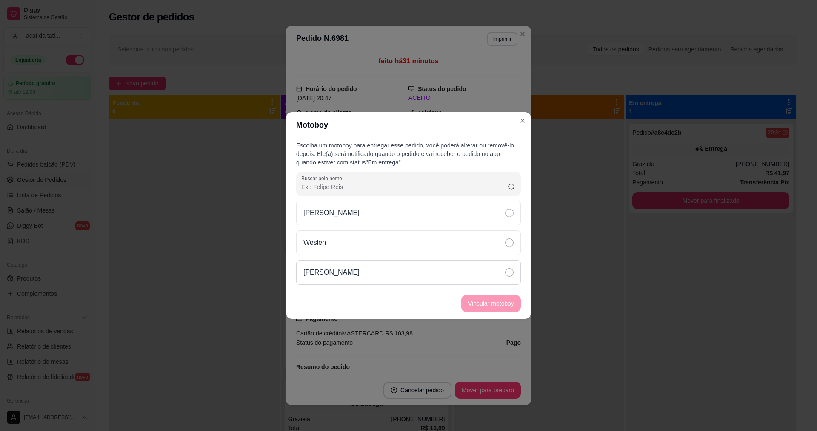
click at [416, 268] on div "[PERSON_NAME]" at bounding box center [408, 272] width 225 height 25
click at [488, 300] on button "Vincular motoboy" at bounding box center [491, 304] width 58 height 17
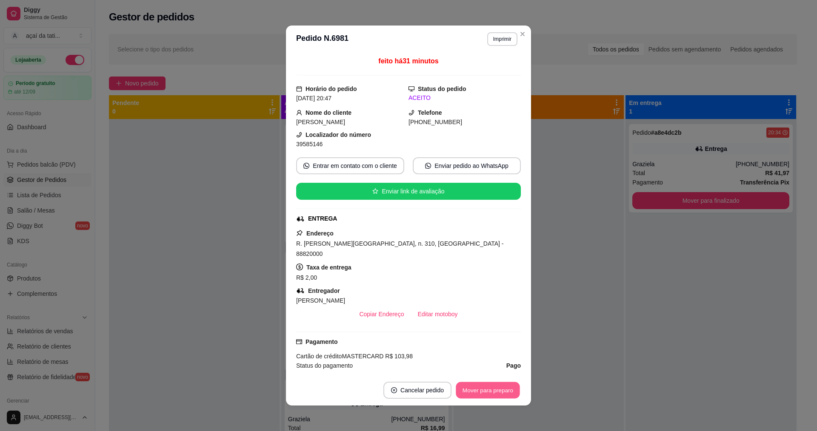
click at [500, 390] on button "Mover para preparo" at bounding box center [488, 390] width 64 height 17
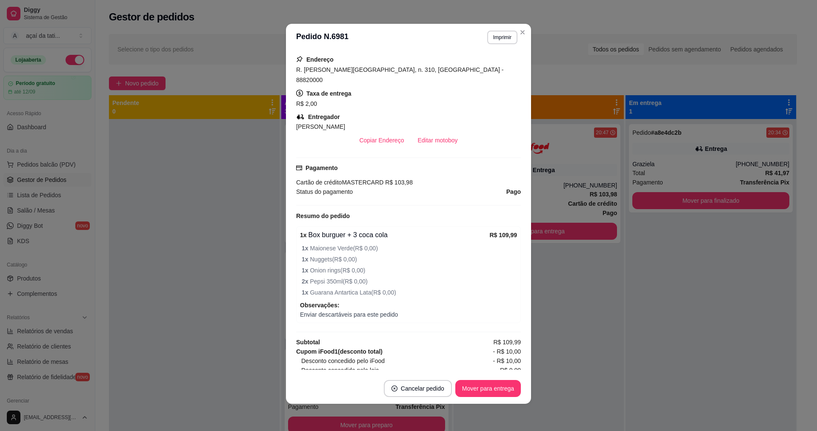
scroll to position [205, 0]
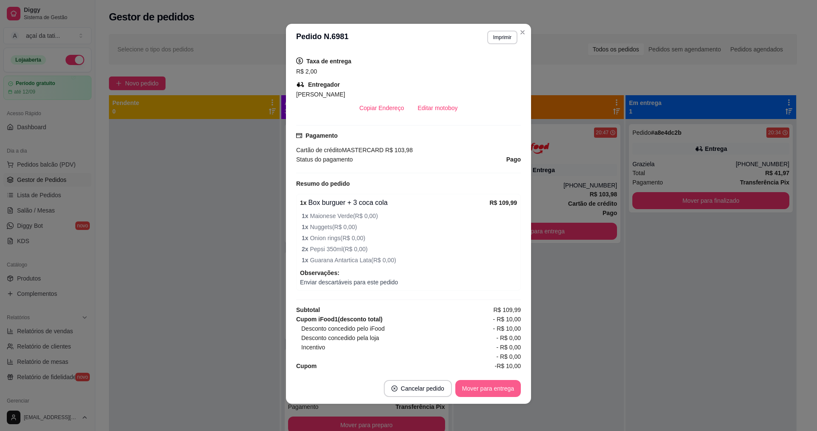
click at [495, 388] on button "Mover para entrega" at bounding box center [488, 388] width 66 height 17
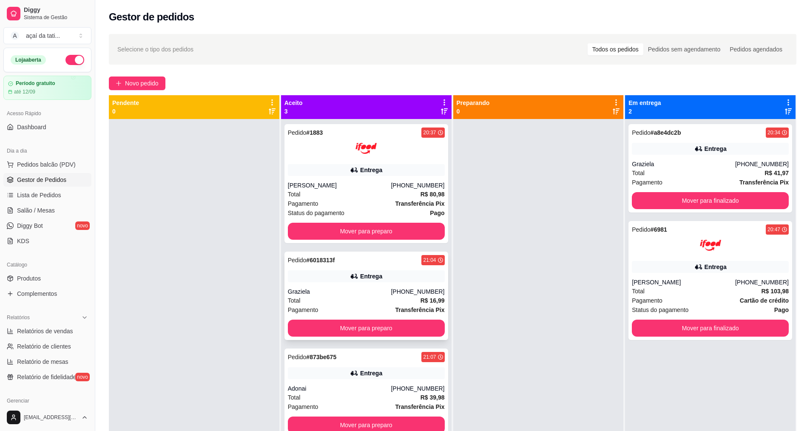
click at [346, 303] on div "Total R$ 16,99" at bounding box center [366, 300] width 157 height 9
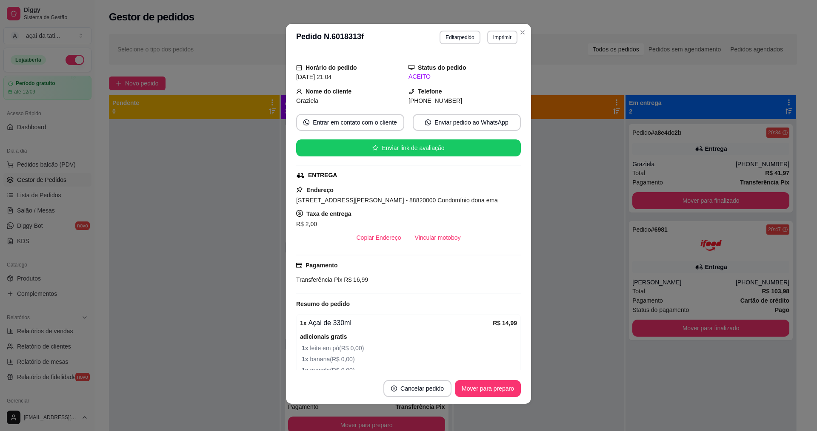
scroll to position [19, 0]
click at [425, 381] on button "Cancelar pedido" at bounding box center [417, 389] width 66 height 17
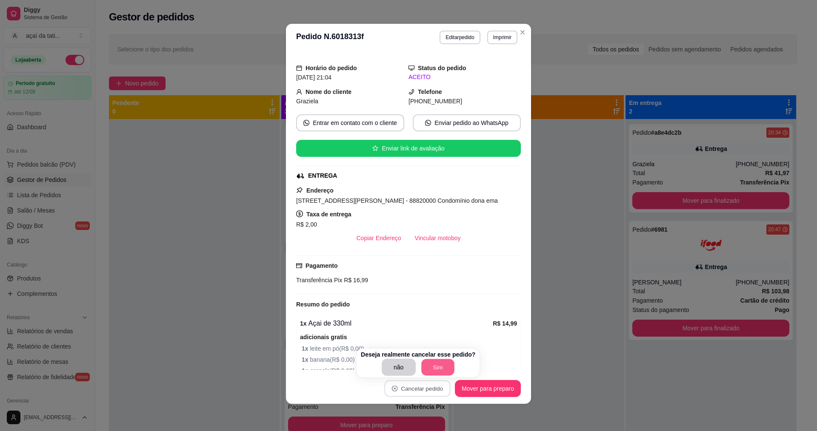
click at [433, 362] on button "Sim" at bounding box center [437, 367] width 33 height 17
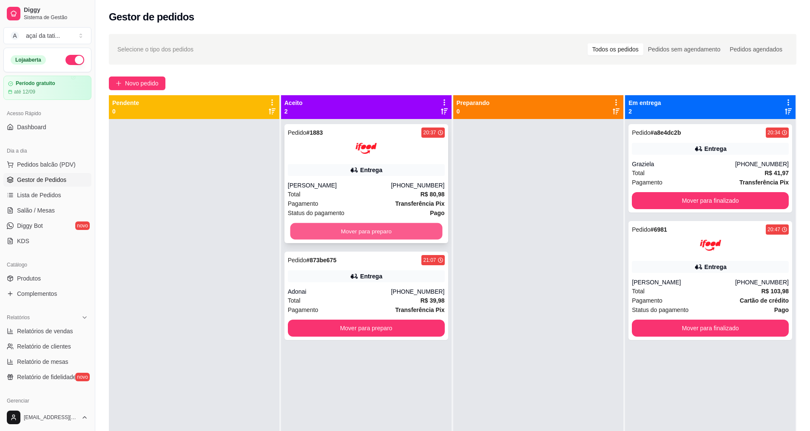
click at [329, 231] on button "Mover para preparo" at bounding box center [366, 231] width 152 height 17
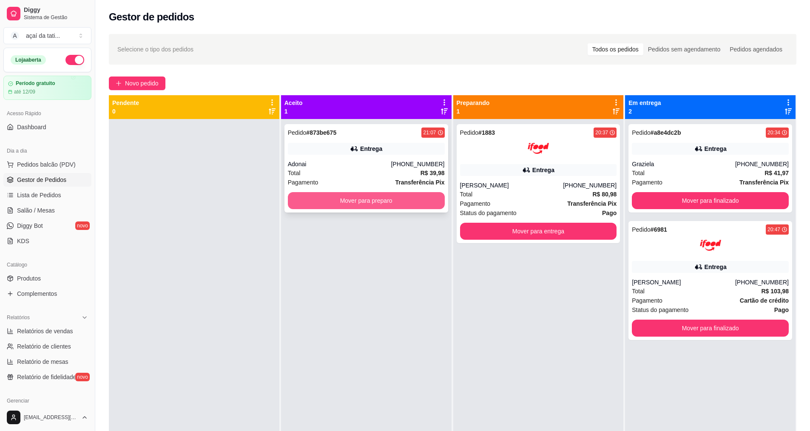
click at [344, 198] on button "Mover para preparo" at bounding box center [366, 200] width 157 height 17
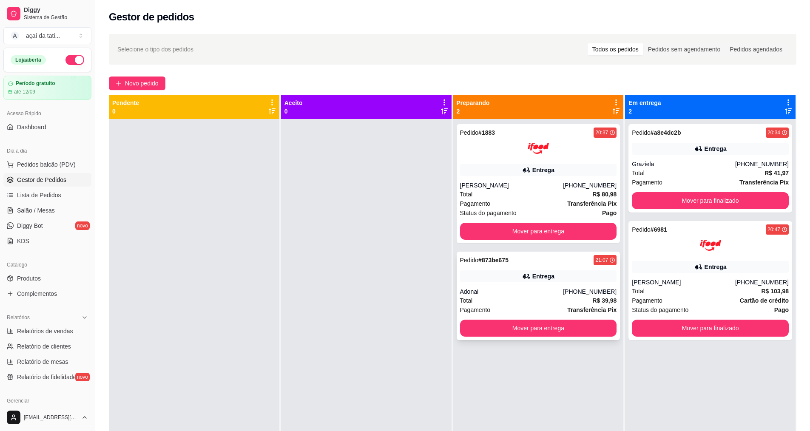
click at [510, 294] on div "Adonai" at bounding box center [511, 292] width 103 height 9
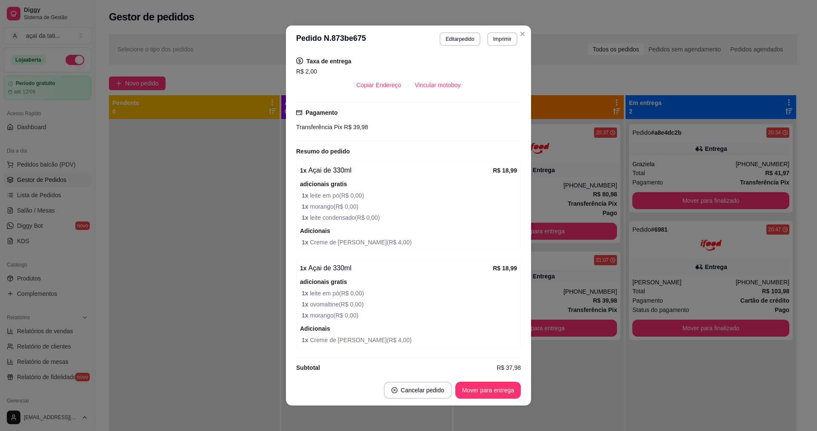
scroll to position [2, 0]
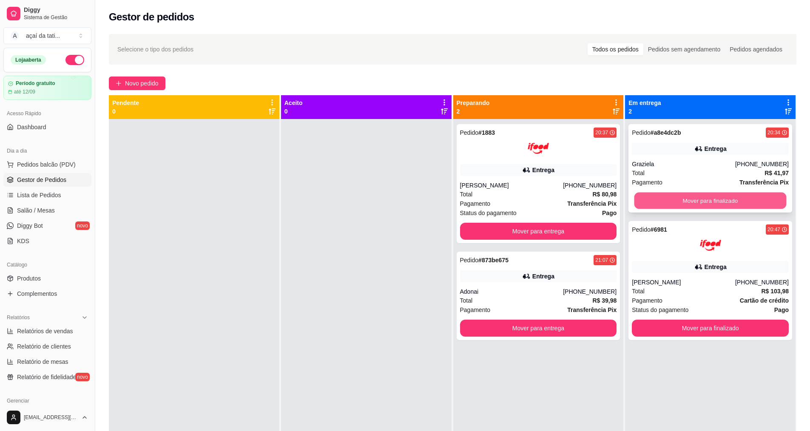
click at [639, 207] on button "Mover para finalizado" at bounding box center [711, 201] width 152 height 17
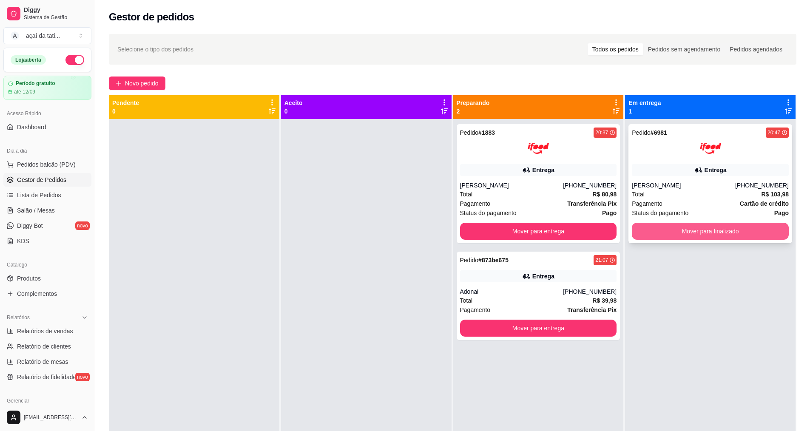
click at [648, 236] on button "Mover para finalizado" at bounding box center [710, 231] width 157 height 17
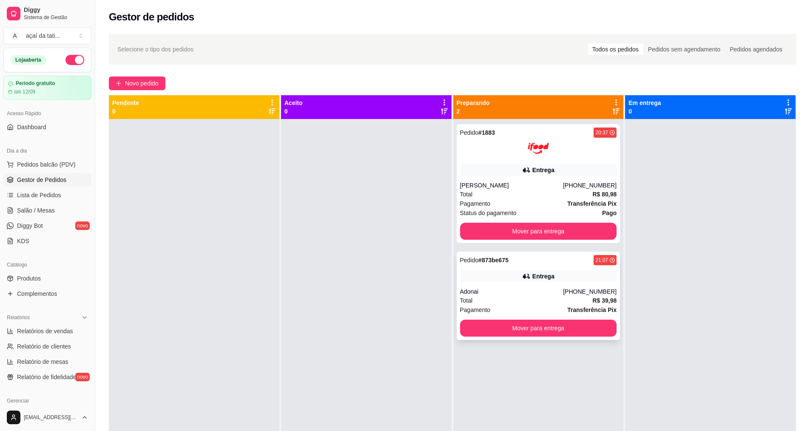
click at [533, 284] on div "Pedido # 873be675 21:07 Entrega Adonai [PHONE_NUMBER] Total R$ 39,98 Pagamento …" at bounding box center [539, 296] width 164 height 88
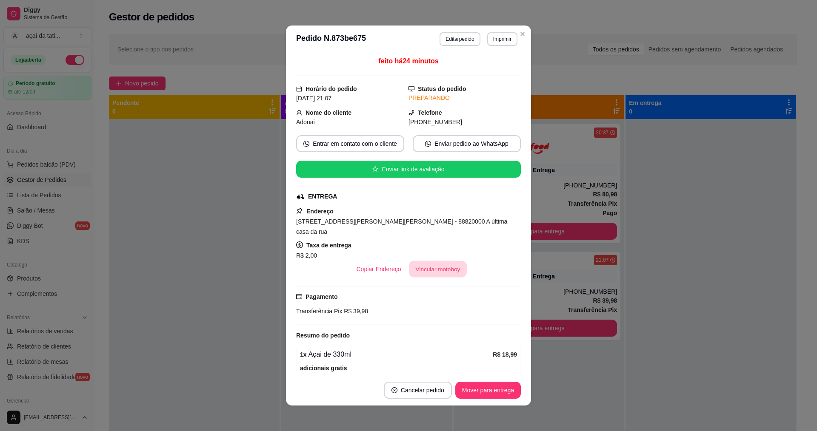
click at [448, 261] on button "Vincular motoboy" at bounding box center [438, 269] width 58 height 17
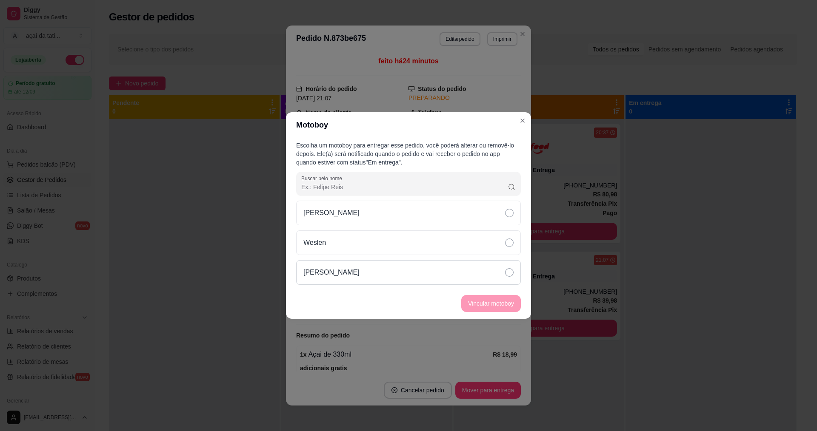
click at [515, 268] on div "[PERSON_NAME]" at bounding box center [408, 272] width 225 height 25
click at [504, 303] on button "Vincular motoboy" at bounding box center [491, 304] width 58 height 17
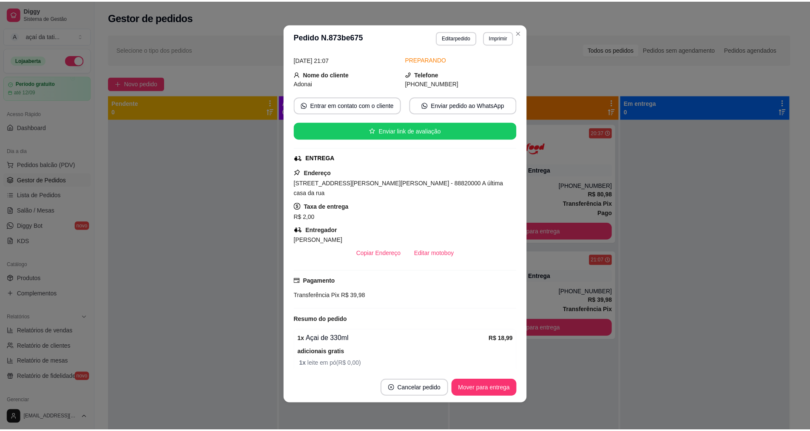
scroll to position [0, 0]
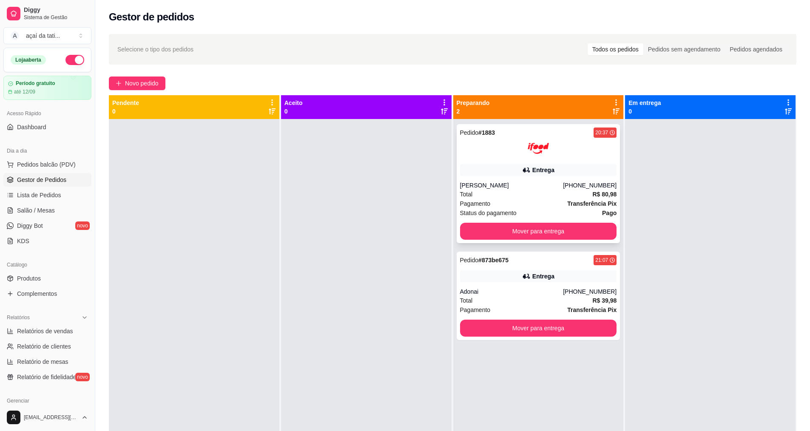
click at [503, 183] on div "[PERSON_NAME]" at bounding box center [511, 185] width 103 height 9
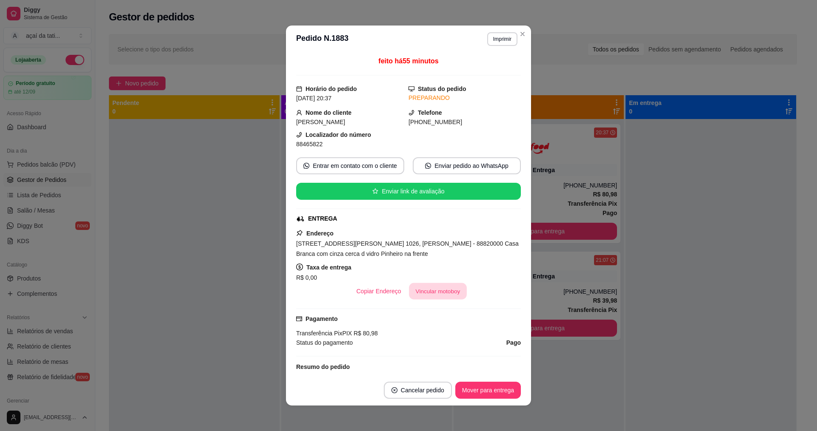
click at [451, 288] on button "Vincular motoboy" at bounding box center [438, 291] width 58 height 17
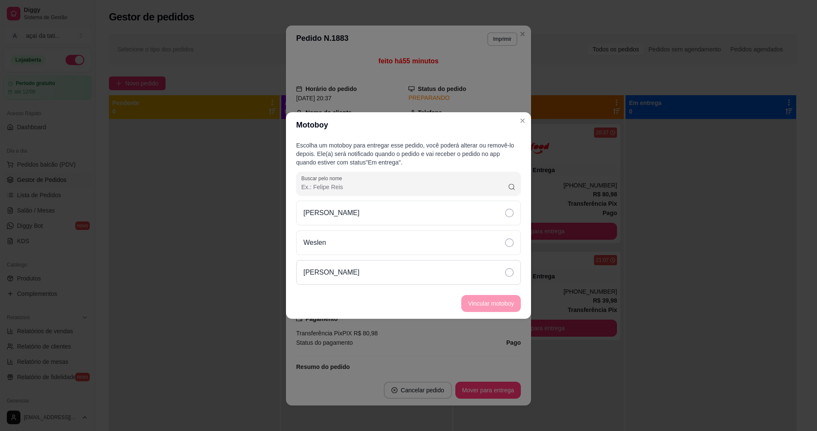
click at [482, 278] on div "[PERSON_NAME]" at bounding box center [408, 272] width 225 height 25
click at [492, 303] on button "Vincular motoboy" at bounding box center [491, 304] width 58 height 17
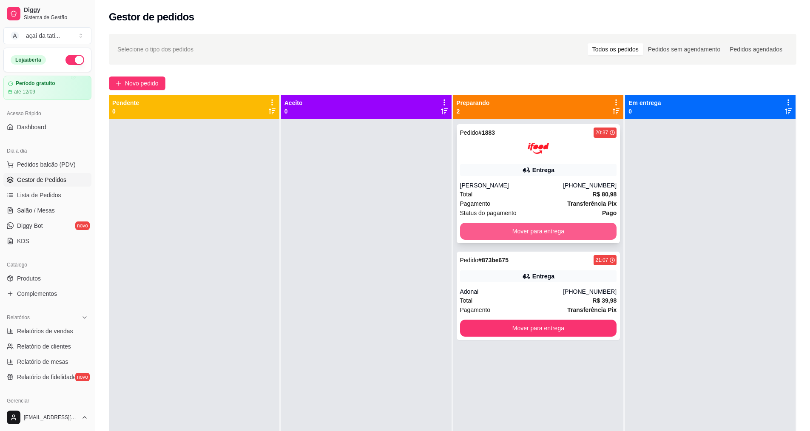
click at [542, 224] on button "Mover para entrega" at bounding box center [538, 231] width 157 height 17
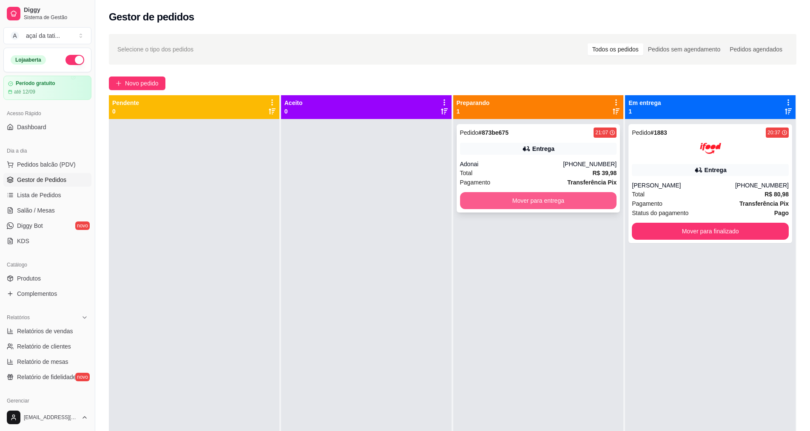
click at [546, 204] on button "Mover para entrega" at bounding box center [538, 200] width 157 height 17
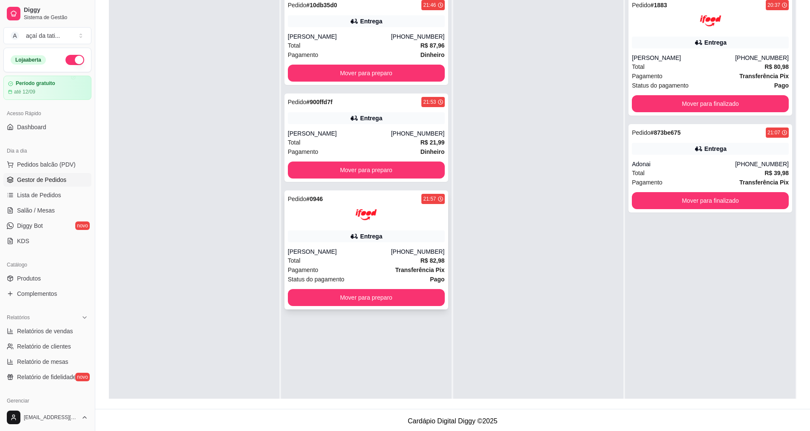
click at [357, 254] on div "[PERSON_NAME]" at bounding box center [339, 252] width 103 height 9
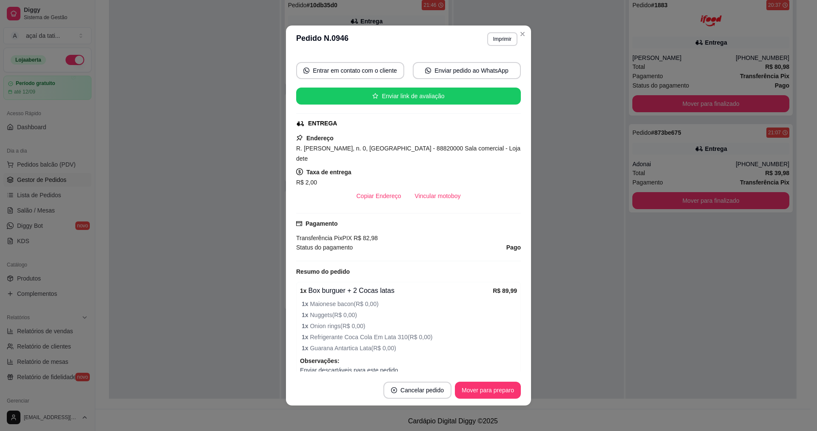
scroll to position [128, 0]
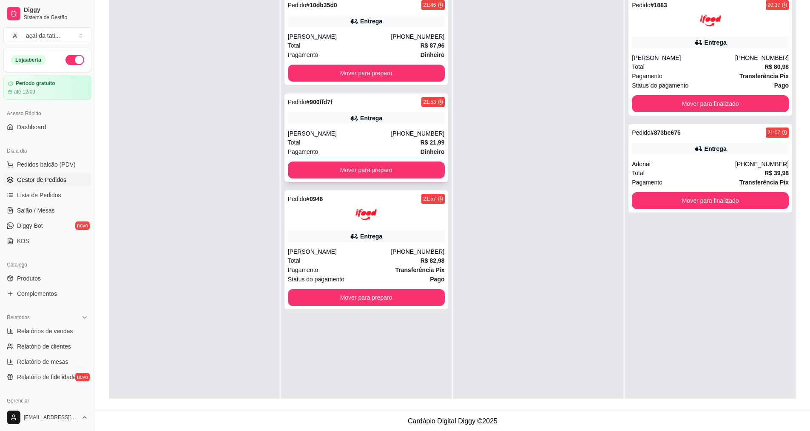
click at [402, 117] on div "Entrega" at bounding box center [366, 118] width 157 height 12
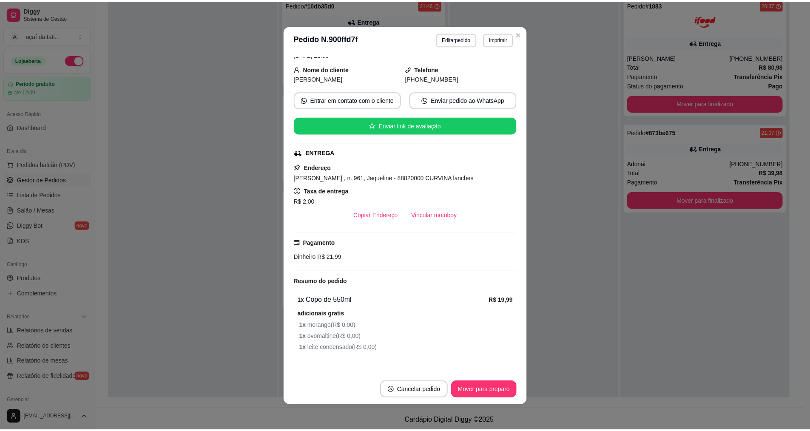
scroll to position [62, 0]
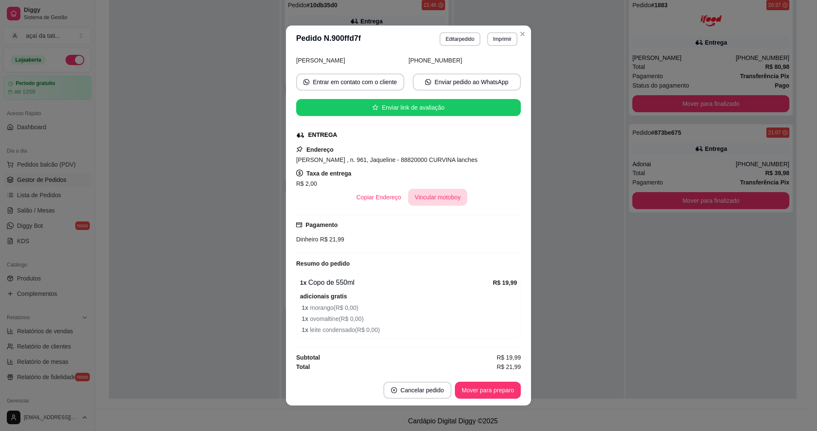
click at [431, 203] on button "Vincular motoboy" at bounding box center [438, 197] width 60 height 17
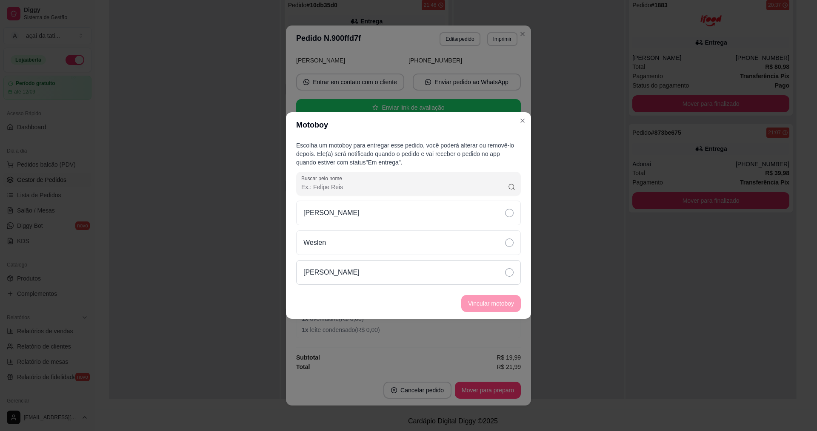
click at [513, 268] on div "[PERSON_NAME]" at bounding box center [408, 272] width 225 height 25
click at [510, 300] on button "Vincular motoboy" at bounding box center [491, 303] width 60 height 17
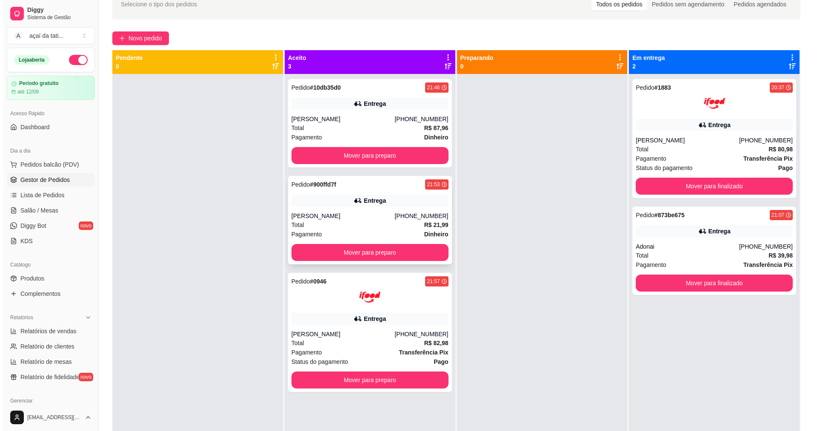
scroll to position [43, 0]
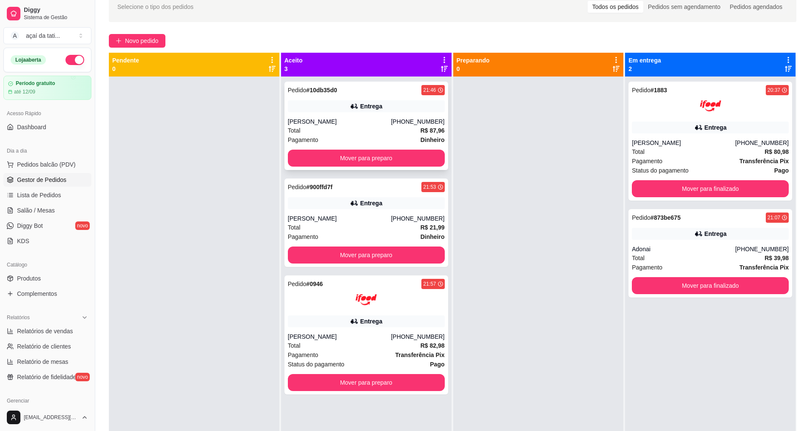
click at [411, 106] on div "Entrega" at bounding box center [366, 106] width 157 height 12
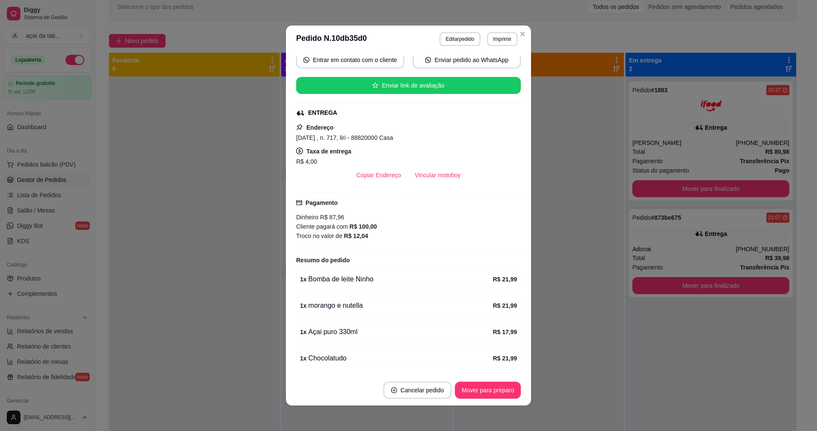
scroll to position [113, 0]
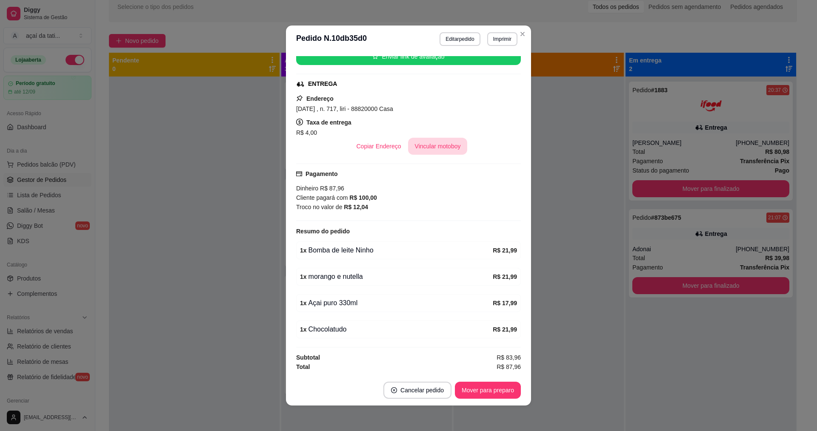
click at [442, 146] on button "Vincular motoboy" at bounding box center [438, 146] width 60 height 17
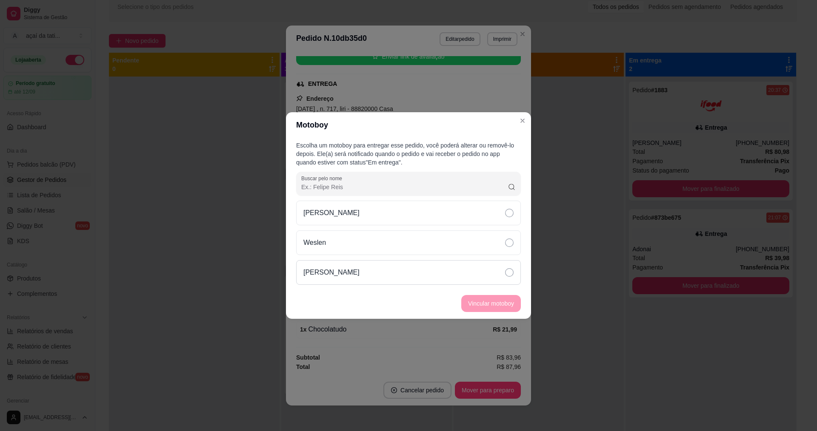
click at [511, 273] on icon at bounding box center [509, 272] width 9 height 9
click at [502, 305] on button "Vincular motoboy" at bounding box center [491, 303] width 60 height 17
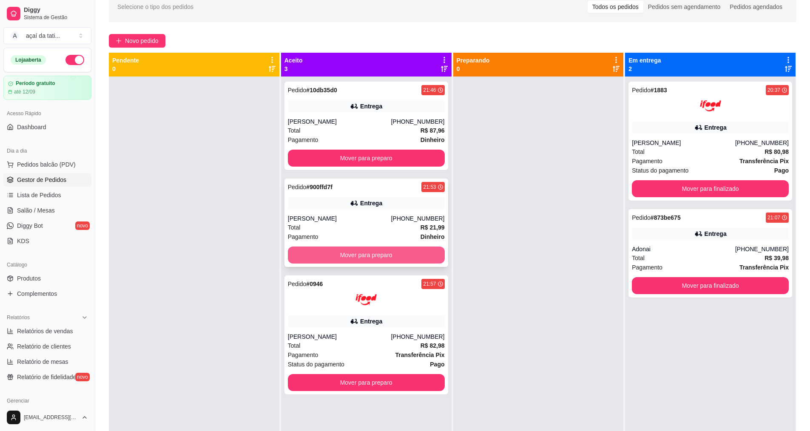
click at [399, 253] on button "Mover para preparo" at bounding box center [366, 255] width 157 height 17
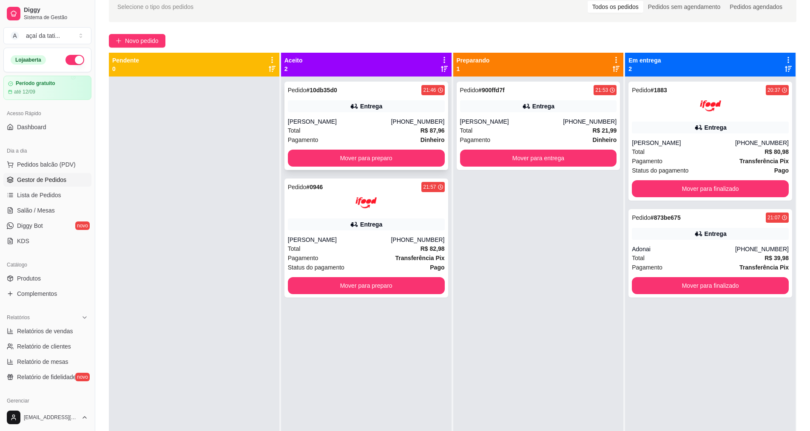
click at [402, 121] on div "[PHONE_NUMBER]" at bounding box center [418, 121] width 54 height 9
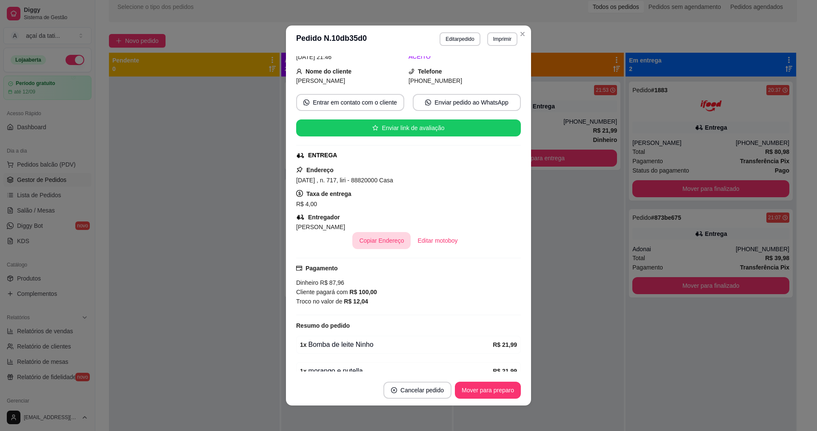
scroll to position [85, 0]
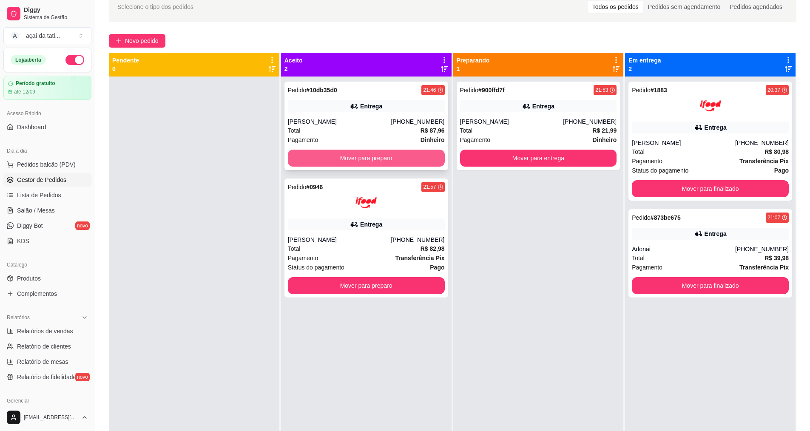
click at [413, 162] on button "Mover para preparo" at bounding box center [366, 158] width 157 height 17
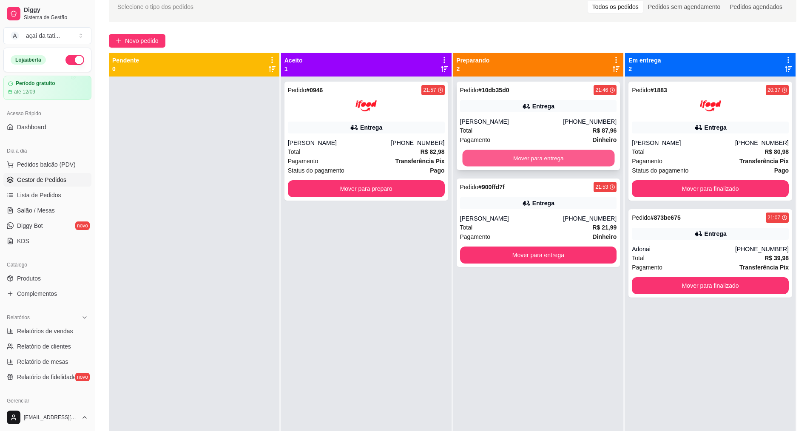
click at [575, 162] on button "Mover para entrega" at bounding box center [538, 158] width 152 height 17
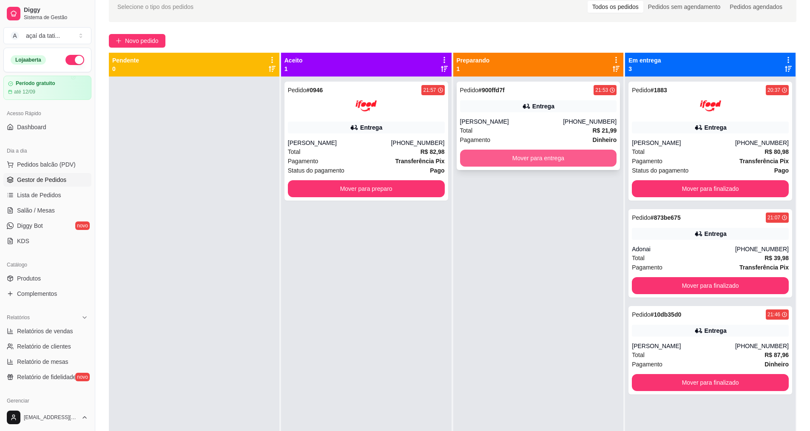
click at [562, 162] on button "Mover para entrega" at bounding box center [538, 158] width 157 height 17
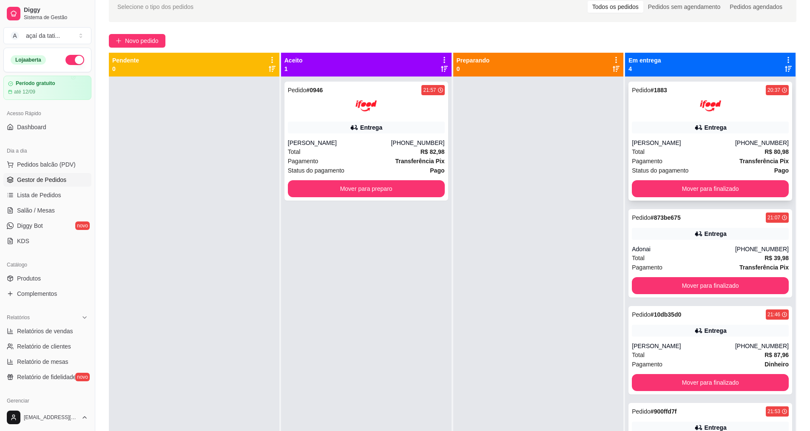
click at [662, 171] on span "Status do pagamento" at bounding box center [660, 170] width 57 height 9
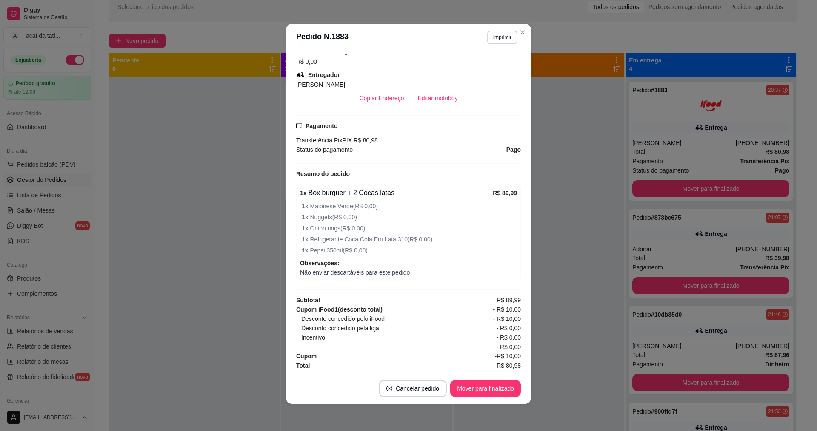
scroll to position [215, 0]
click at [479, 388] on button "Mover para finalizado" at bounding box center [485, 388] width 71 height 17
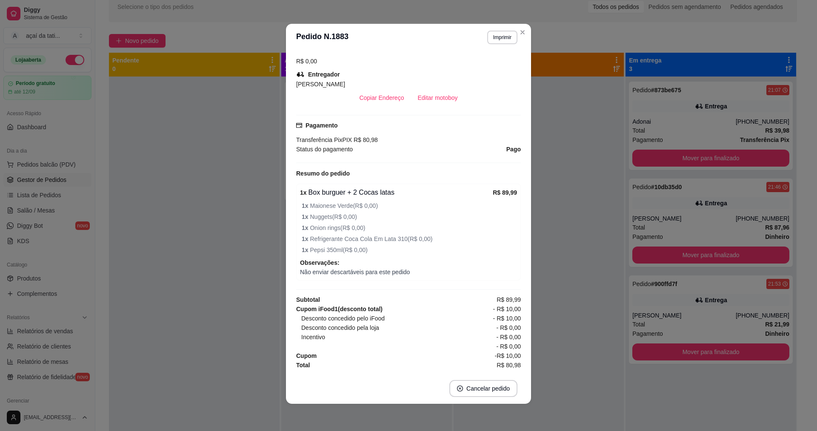
scroll to position [195, 0]
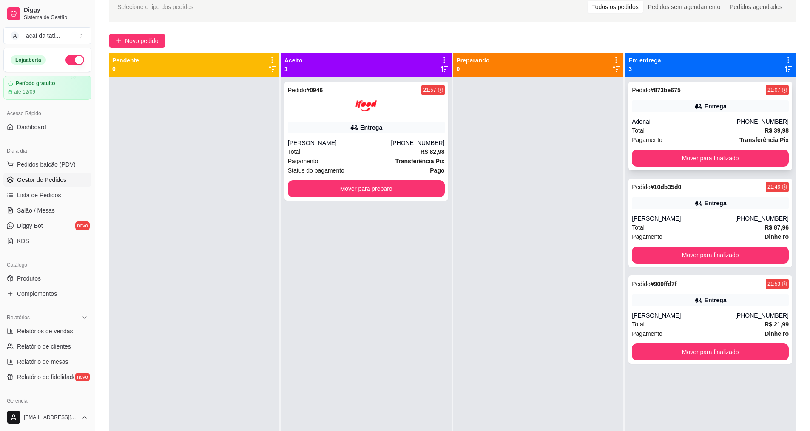
click at [664, 109] on div "Entrega" at bounding box center [710, 106] width 157 height 12
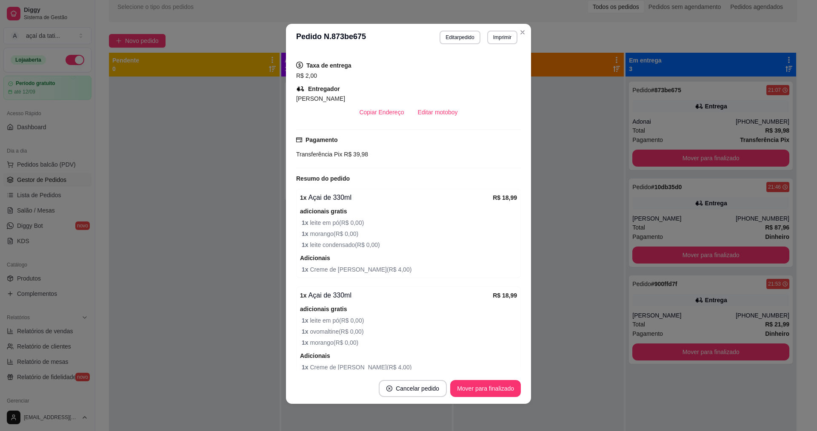
scroll to position [207, 0]
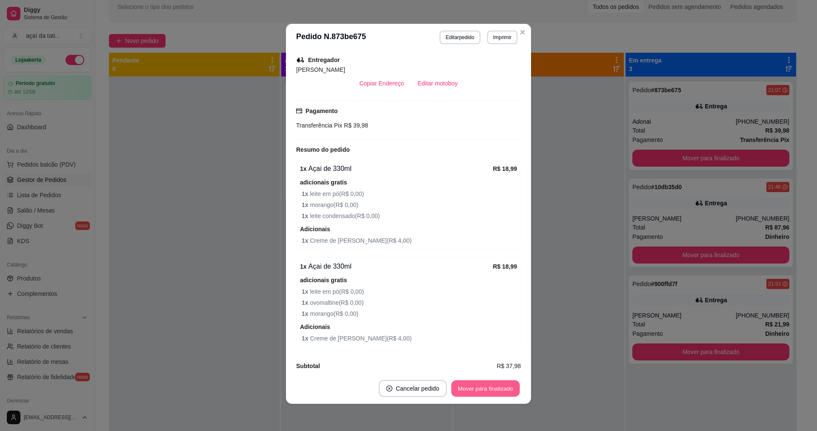
click at [491, 386] on button "Mover para finalizado" at bounding box center [485, 389] width 68 height 17
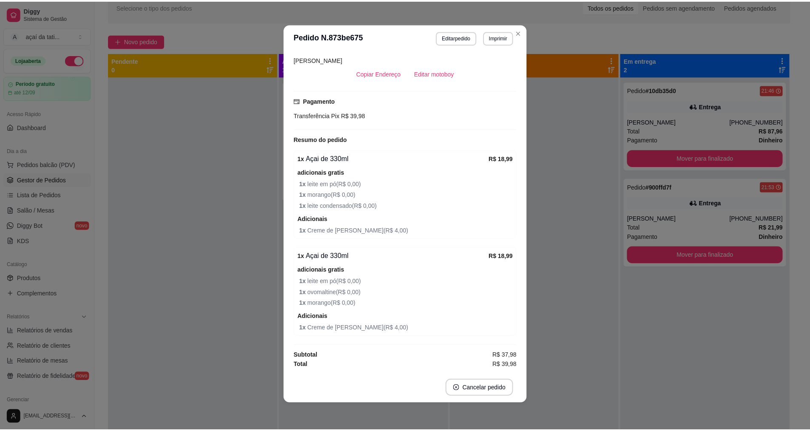
scroll to position [188, 0]
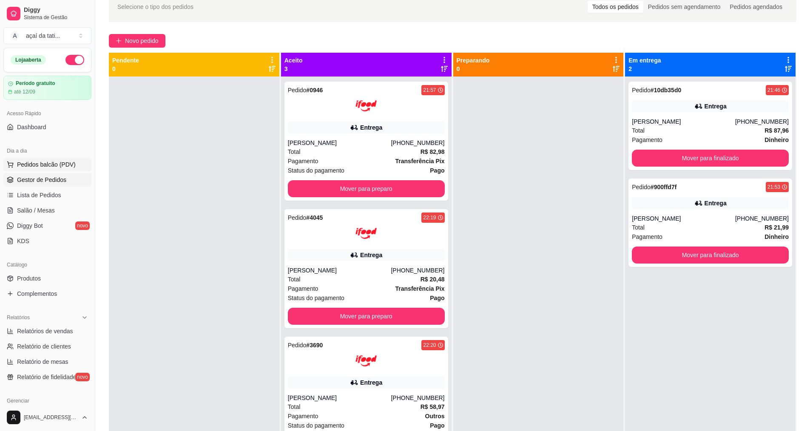
click at [62, 166] on span "Pedidos balcão (PDV)" at bounding box center [46, 164] width 59 height 9
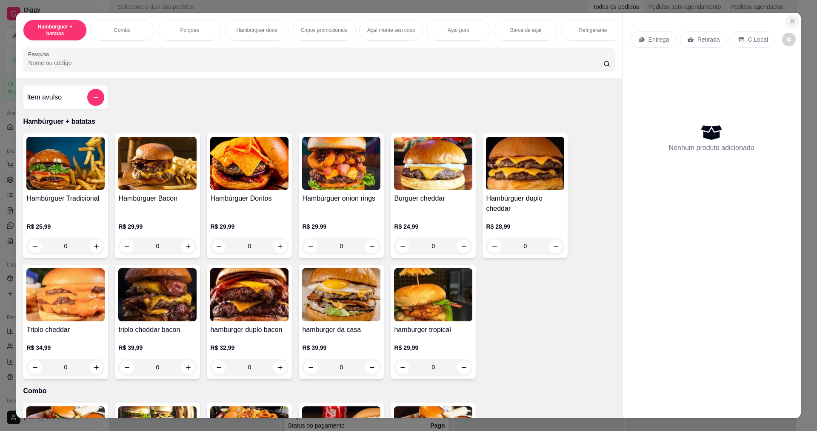
click at [789, 19] on icon "Close" at bounding box center [792, 21] width 7 height 7
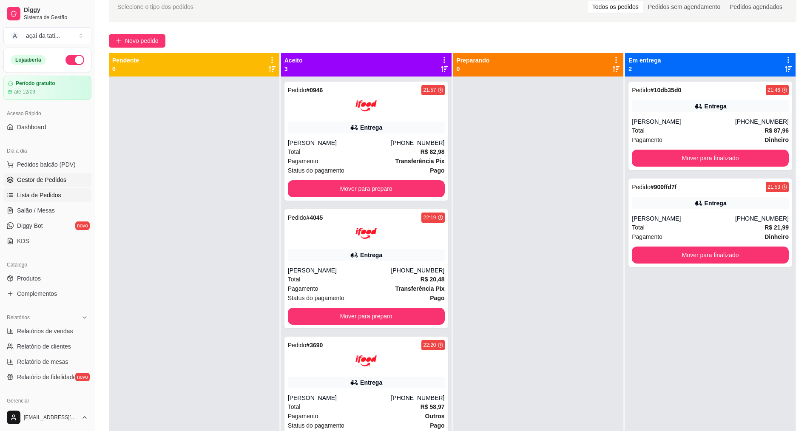
click at [48, 195] on span "Lista de Pedidos" at bounding box center [39, 195] width 44 height 9
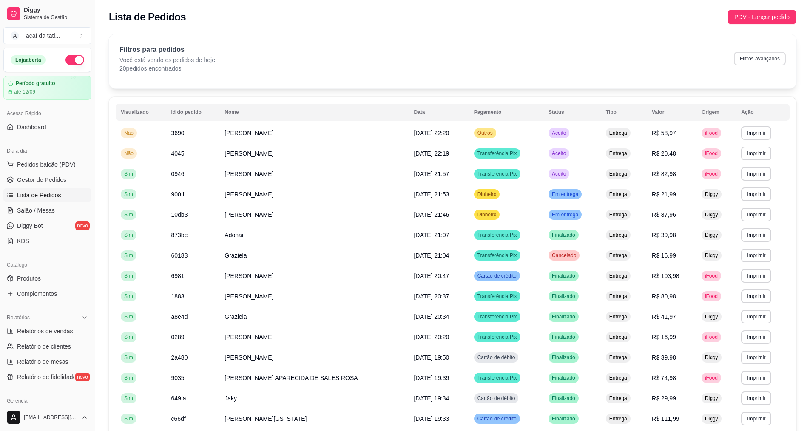
click at [757, 60] on button "Filtros avançados" at bounding box center [760, 59] width 52 height 14
select select "0"
click at [41, 177] on span "Gestor de Pedidos" at bounding box center [41, 180] width 49 height 9
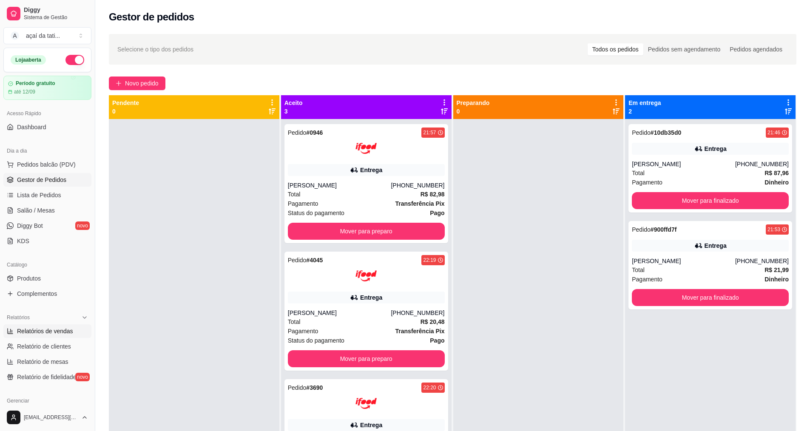
click at [55, 336] on link "Relatórios de vendas" at bounding box center [47, 332] width 88 height 14
select select "ALL"
select select "0"
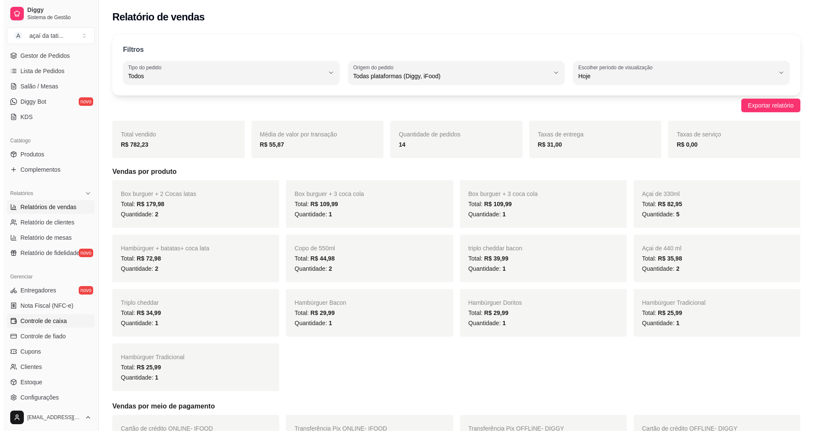
scroll to position [128, 0]
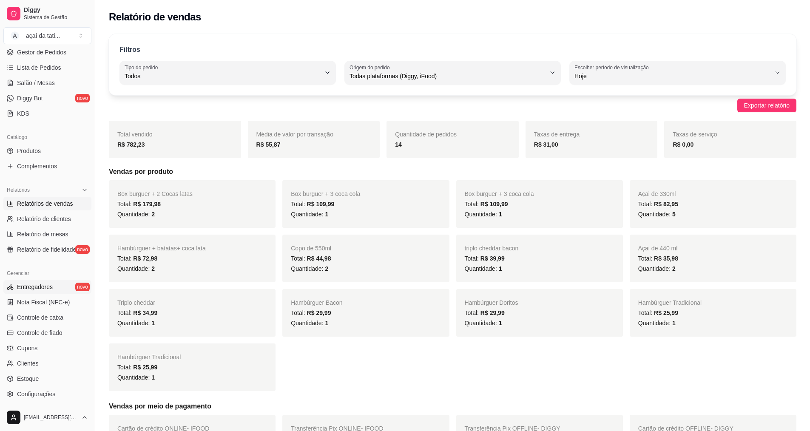
click at [48, 290] on span "Entregadores" at bounding box center [35, 287] width 36 height 9
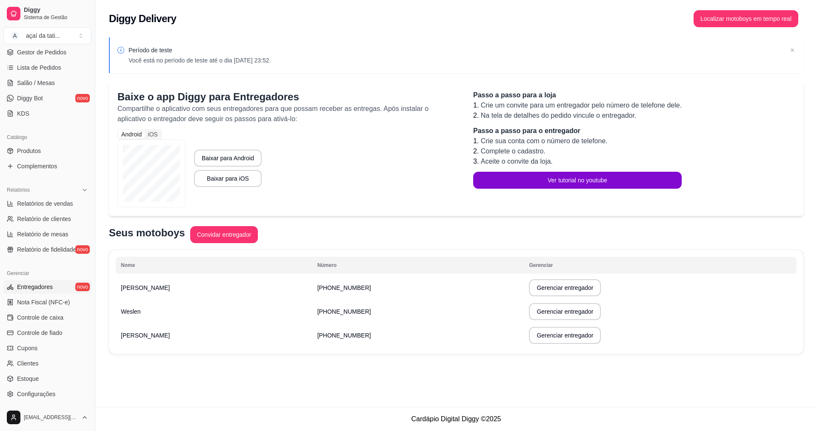
click at [797, 50] on div "Período de teste Você está no período de teste até o dia [DATE] 23:52." at bounding box center [456, 55] width 694 height 36
click at [529, 332] on button "Gerenciar entregador" at bounding box center [565, 335] width 72 height 17
select select "30"
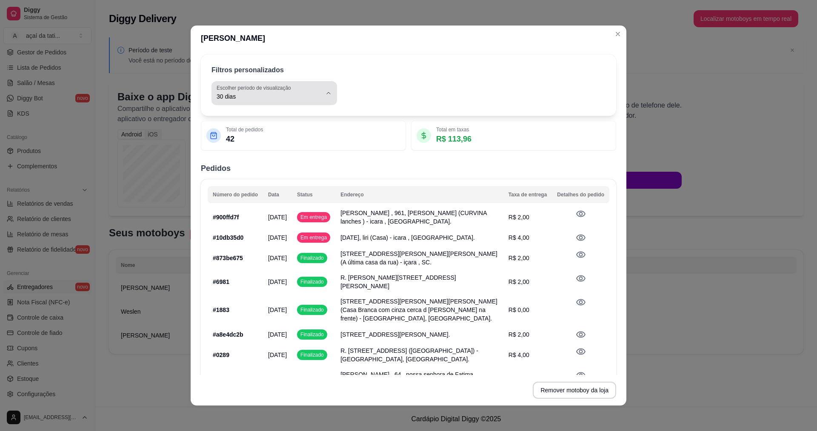
click at [327, 96] on button "Escolher período de visualização 30 dias" at bounding box center [274, 93] width 126 height 24
click at [264, 119] on span "Hoje" at bounding box center [265, 117] width 97 height 8
type input "0"
select select "0"
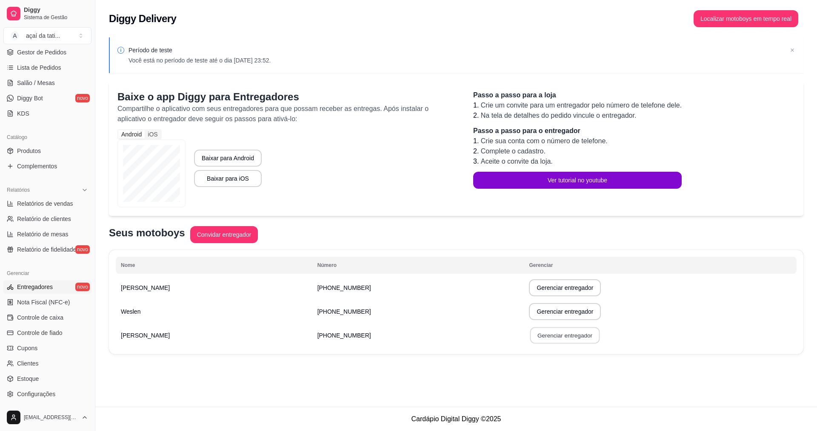
click at [530, 338] on button "Gerenciar entregador" at bounding box center [565, 336] width 70 height 17
select select "30"
click at [739, 18] on button "Localizar motoboys em tempo real" at bounding box center [745, 18] width 105 height 17
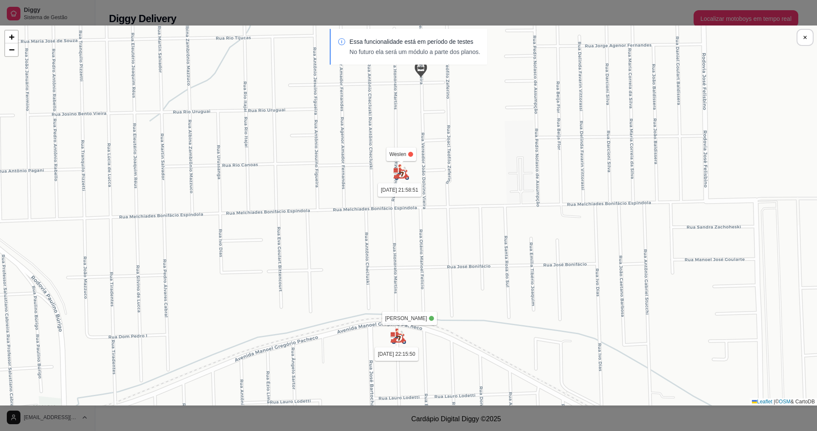
drag, startPoint x: 440, startPoint y: 374, endPoint x: 450, endPoint y: 321, distance: 54.1
click at [450, 321] on div "Sua loja luiz [DATE] 22:26:15 Weslen [DATE] 21:58:51 [PERSON_NAME] [DATE] 22:15…" at bounding box center [408, 216] width 817 height 380
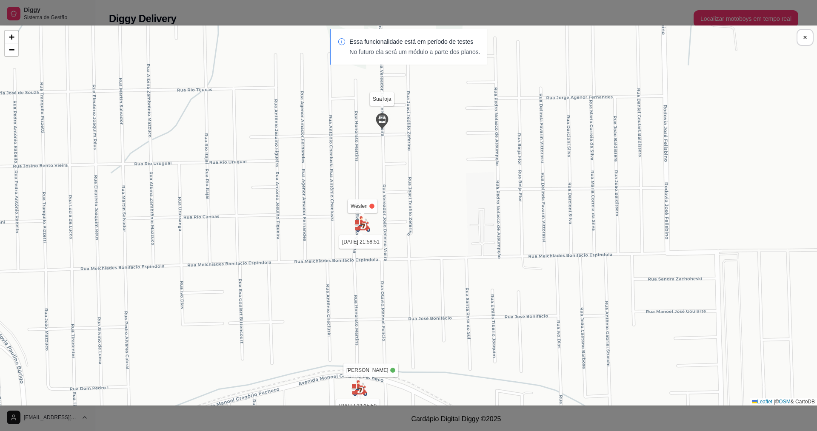
drag, startPoint x: 471, startPoint y: 175, endPoint x: 431, endPoint y: 234, distance: 71.7
click at [431, 234] on div "Sua loja luiz [DATE] 22:26:15 Weslen [DATE] 21:58:51 [PERSON_NAME] [DATE] 22:15…" at bounding box center [408, 216] width 817 height 380
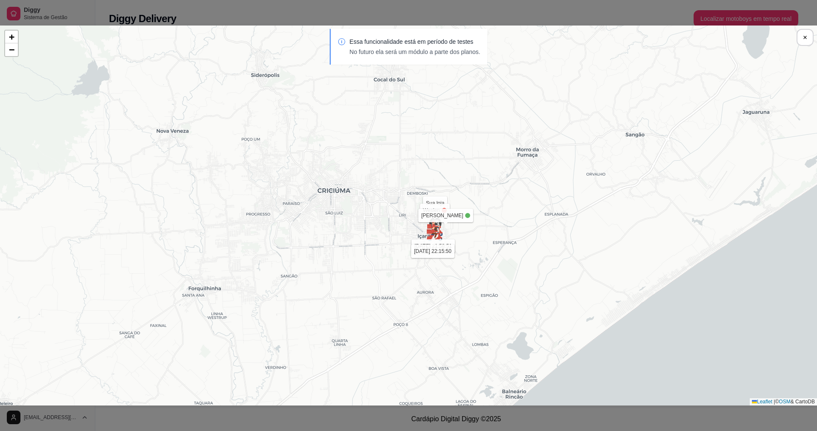
drag, startPoint x: 519, startPoint y: 270, endPoint x: 510, endPoint y: 260, distance: 13.3
click at [510, 260] on div "Sua loja luiz [DATE] 22:26:15 Weslen [DATE] 21:58:51 [PERSON_NAME] [DATE] 22:15…" at bounding box center [408, 216] width 817 height 380
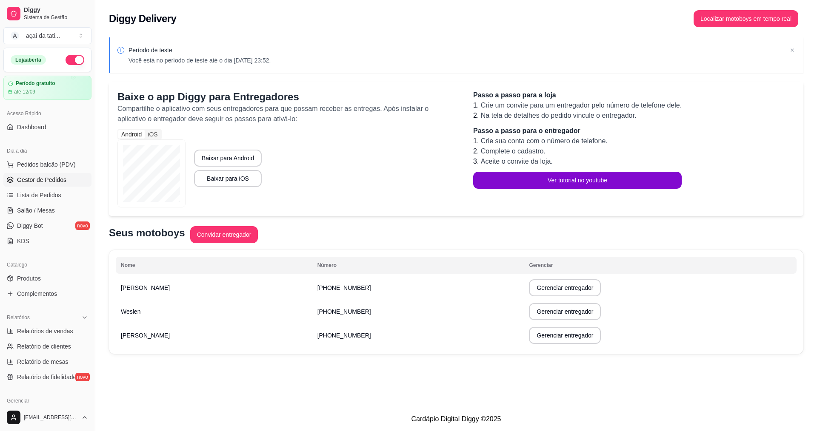
click at [44, 177] on span "Gestor de Pedidos" at bounding box center [41, 180] width 49 height 9
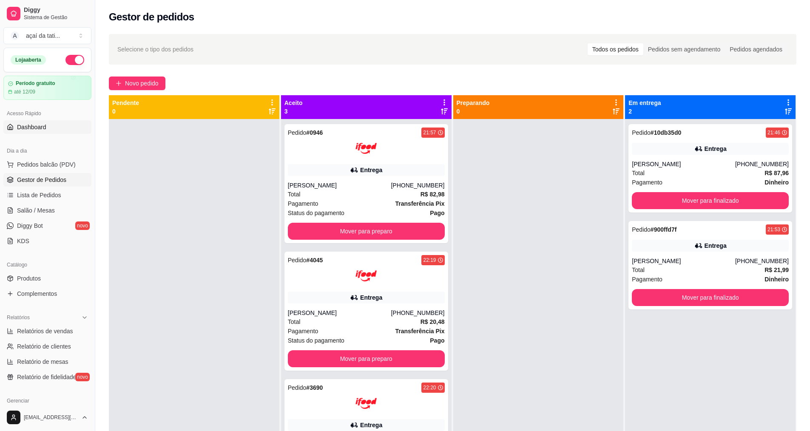
click at [39, 129] on span "Dashboard" at bounding box center [31, 127] width 29 height 9
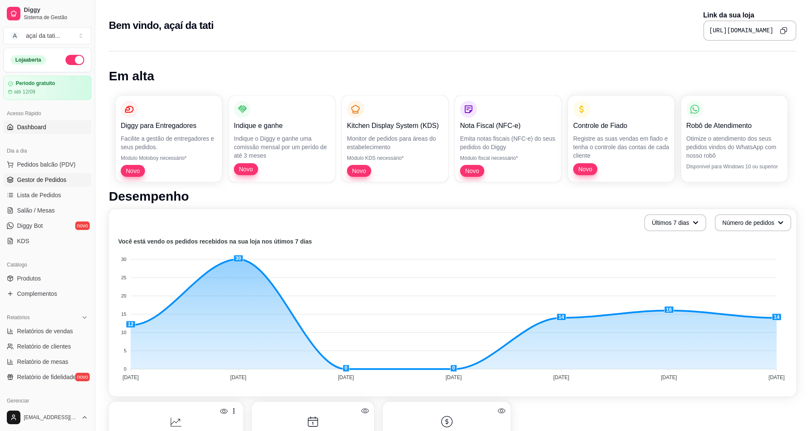
click at [36, 177] on span "Gestor de Pedidos" at bounding box center [41, 180] width 49 height 9
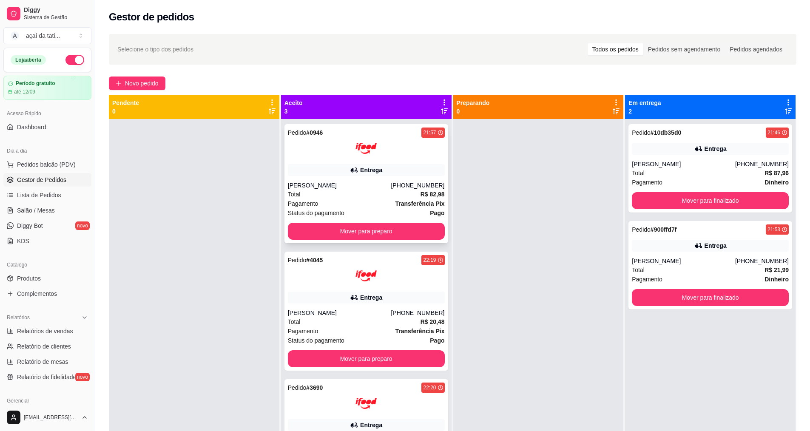
click at [342, 184] on div "[PERSON_NAME]" at bounding box center [339, 185] width 103 height 9
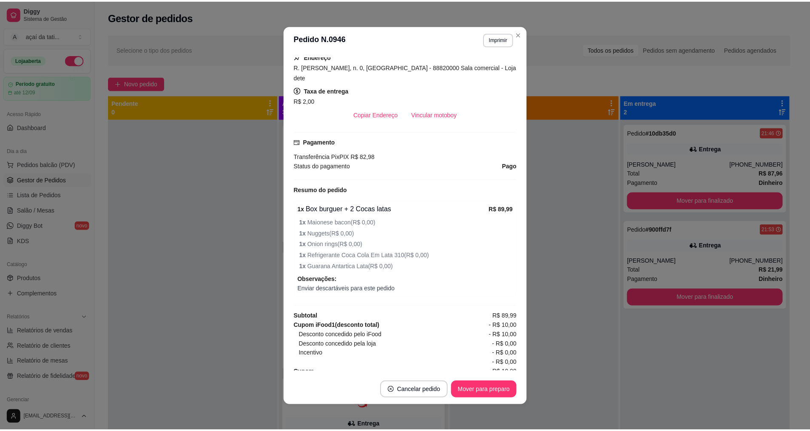
scroll to position [182, 0]
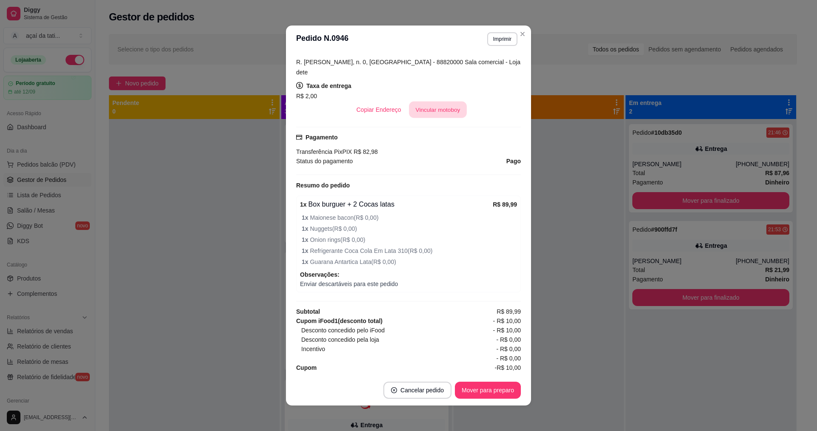
click at [448, 102] on button "Vincular motoboy" at bounding box center [438, 110] width 58 height 17
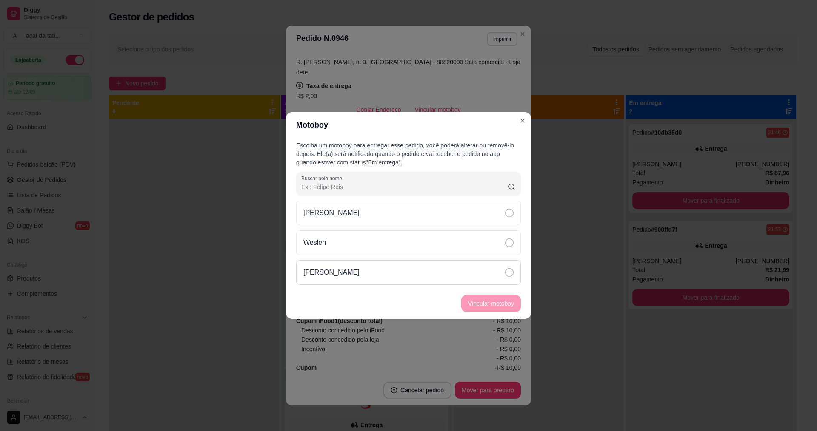
drag, startPoint x: 464, startPoint y: 261, endPoint x: 466, endPoint y: 266, distance: 6.1
click at [466, 266] on div "[PERSON_NAME]" at bounding box center [408, 272] width 225 height 25
click at [495, 303] on button "Vincular motoboy" at bounding box center [491, 304] width 58 height 17
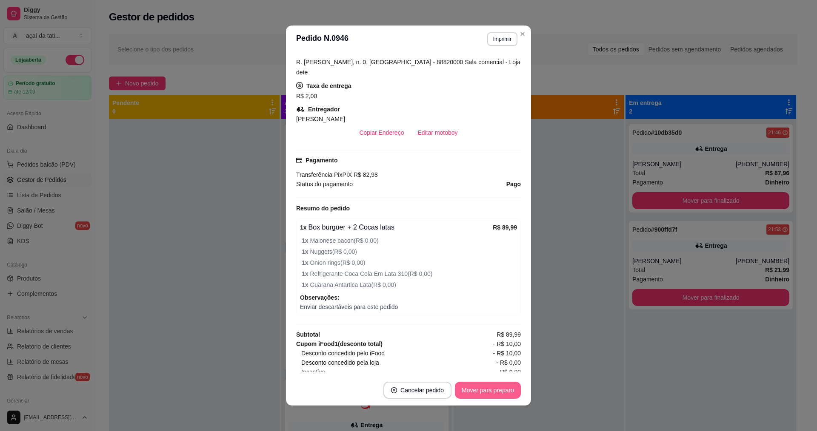
click at [481, 390] on button "Mover para preparo" at bounding box center [488, 390] width 66 height 17
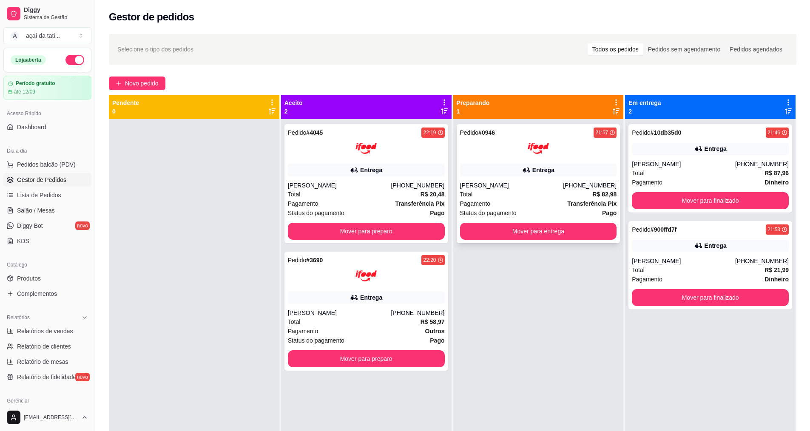
click at [542, 205] on div "Pagamento Transferência Pix" at bounding box center [538, 203] width 157 height 9
click at [639, 160] on div "[PERSON_NAME]" at bounding box center [683, 164] width 103 height 9
click at [653, 248] on div "Entrega" at bounding box center [710, 246] width 157 height 12
click at [48, 197] on span "Lista de Pedidos" at bounding box center [39, 195] width 44 height 9
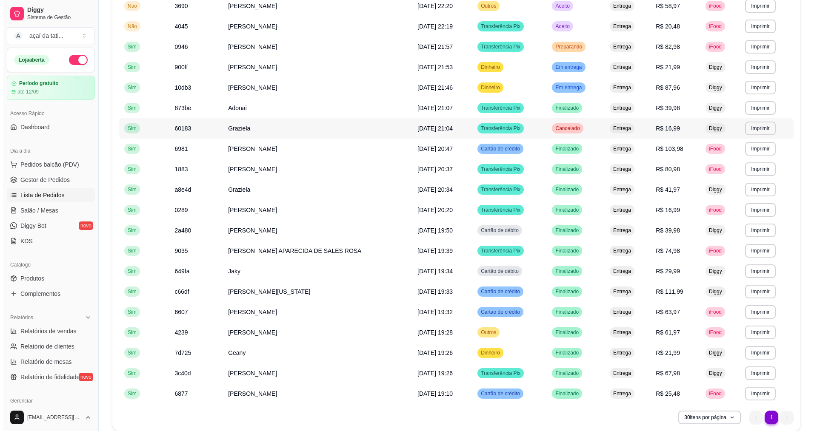
scroll to position [162, 0]
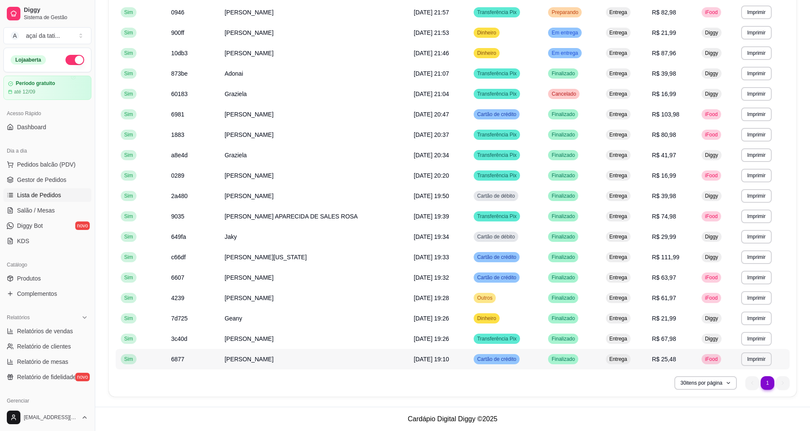
click at [480, 363] on div "Cartão de crédito" at bounding box center [497, 359] width 46 height 10
click at [476, 319] on span "Dinheiro" at bounding box center [487, 318] width 23 height 7
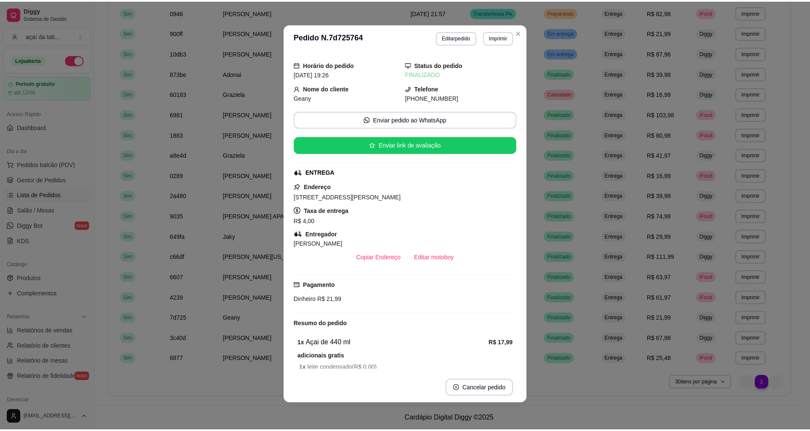
scroll to position [0, 0]
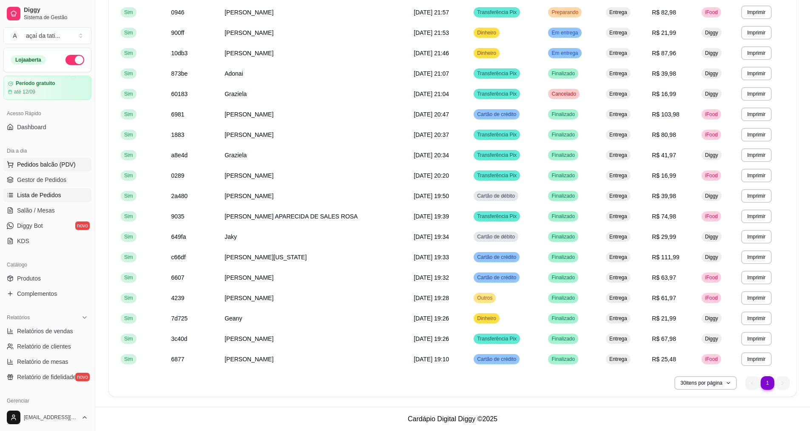
drag, startPoint x: 63, startPoint y: 180, endPoint x: 59, endPoint y: 170, distance: 10.9
click at [62, 180] on span "Gestor de Pedidos" at bounding box center [41, 180] width 49 height 9
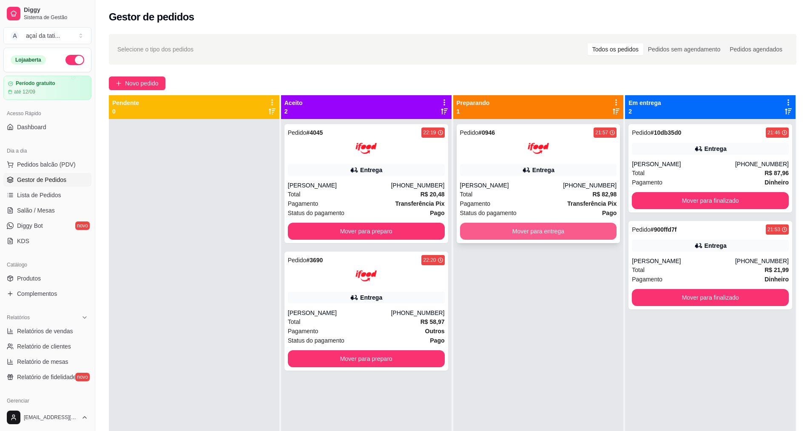
click at [542, 236] on button "Mover para entrega" at bounding box center [538, 231] width 157 height 17
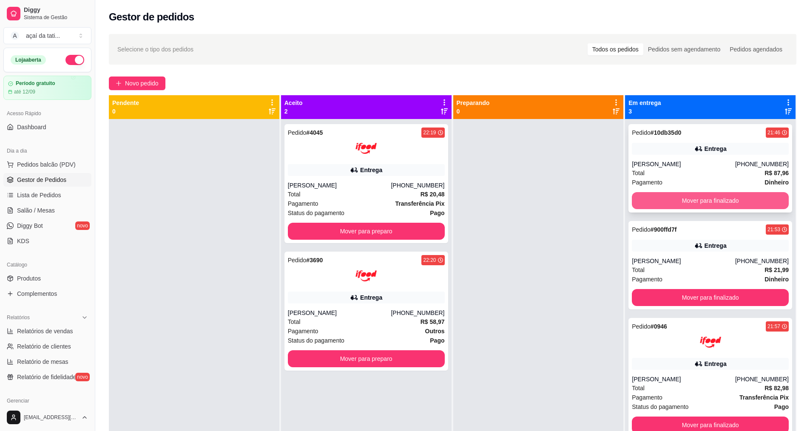
click at [678, 193] on button "Mover para finalizado" at bounding box center [710, 200] width 157 height 17
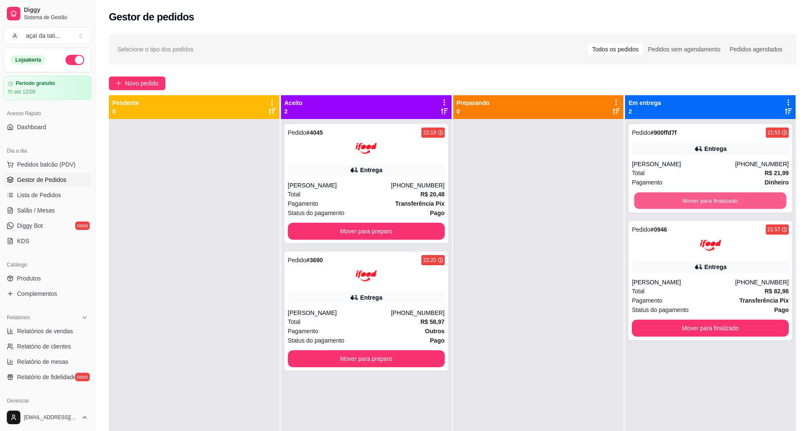
click at [678, 194] on button "Mover para finalizado" at bounding box center [711, 201] width 152 height 17
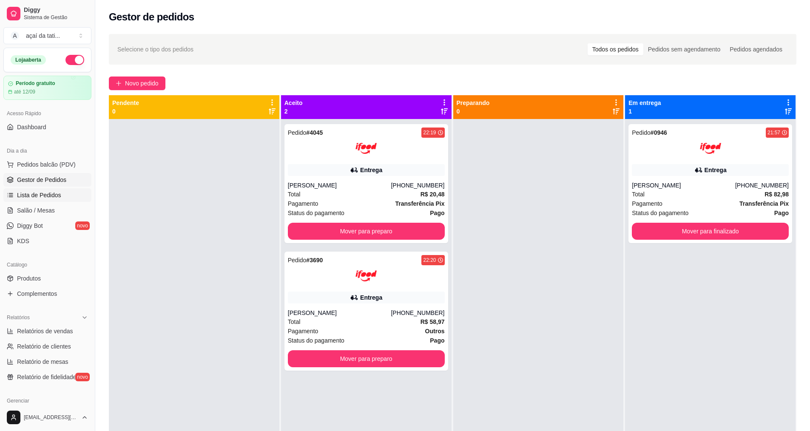
click at [42, 199] on span "Lista de Pedidos" at bounding box center [39, 195] width 44 height 9
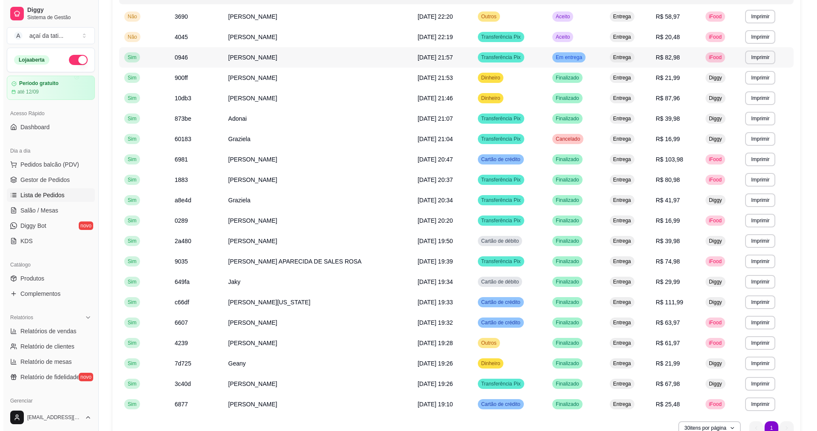
scroll to position [162, 0]
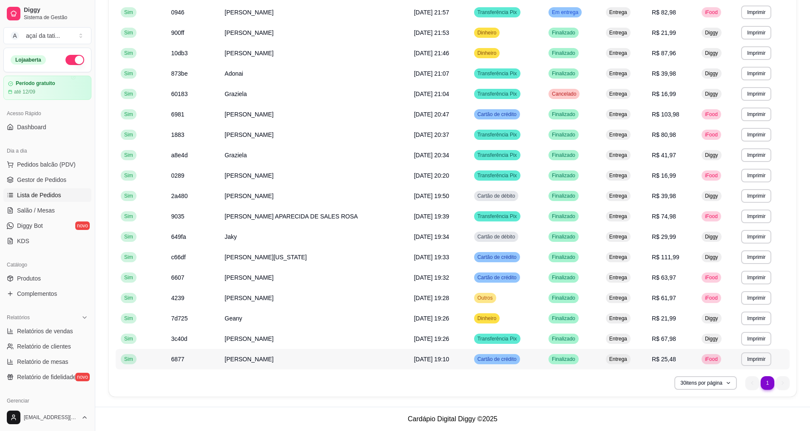
click at [497, 363] on div "Cartão de crédito" at bounding box center [497, 359] width 46 height 10
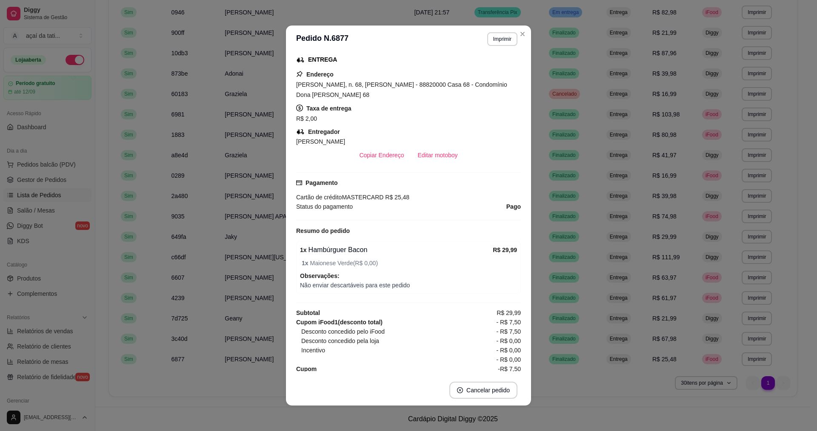
scroll to position [151, 0]
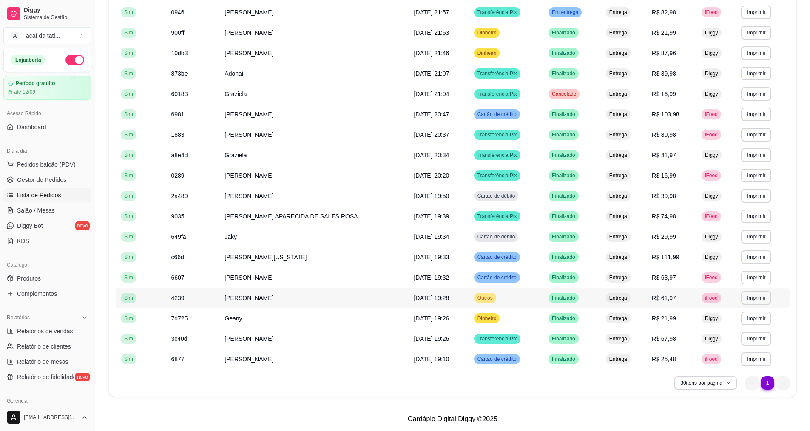
click at [476, 300] on span "Outros" at bounding box center [485, 298] width 19 height 7
click at [479, 281] on div "Cartão de crédito" at bounding box center [497, 278] width 46 height 10
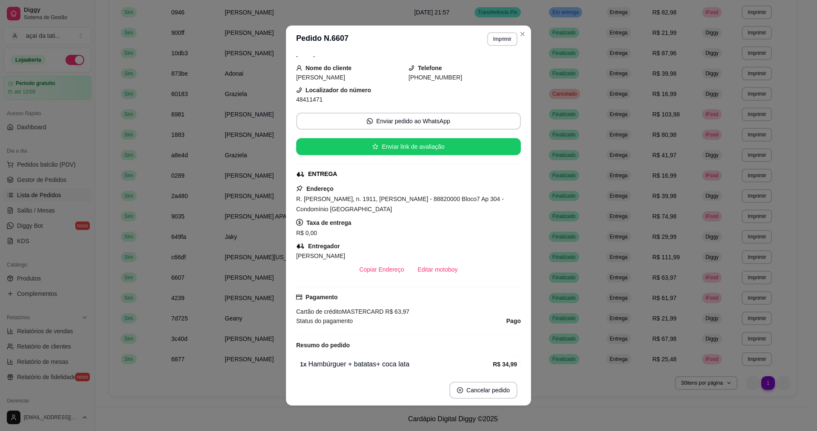
scroll to position [0, 0]
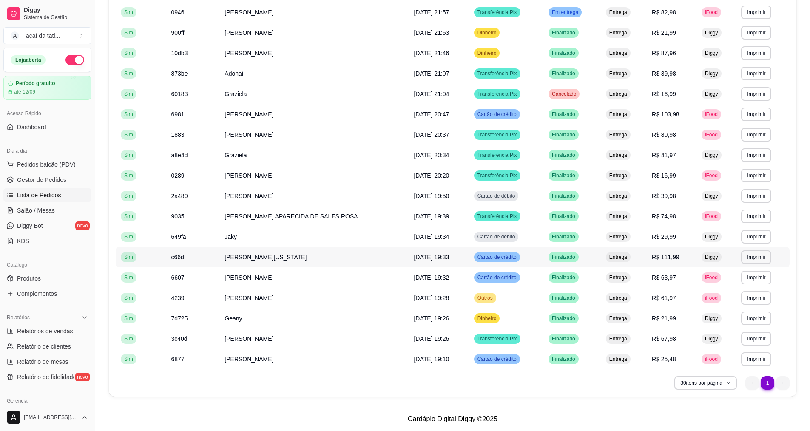
click at [494, 257] on span "Cartão de crédito" at bounding box center [497, 257] width 43 height 7
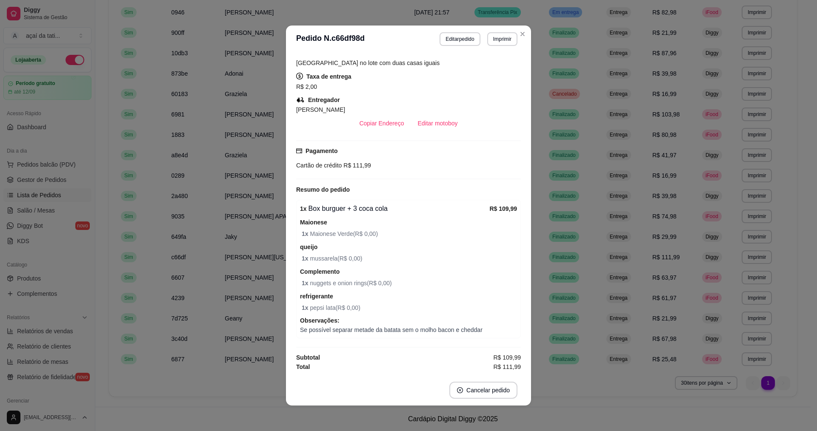
scroll to position [2, 0]
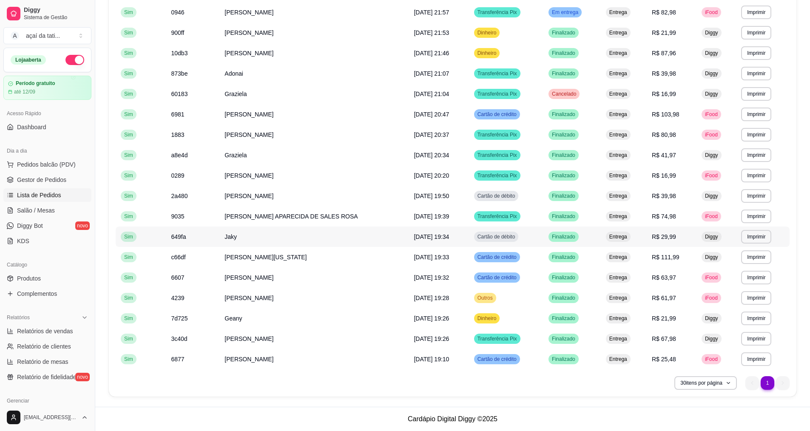
click at [490, 240] on div "Cartão de débito" at bounding box center [496, 237] width 45 height 10
click at [487, 197] on span "Cartão de débito" at bounding box center [496, 196] width 41 height 7
click at [477, 119] on div "Cartão de crédito" at bounding box center [497, 114] width 46 height 10
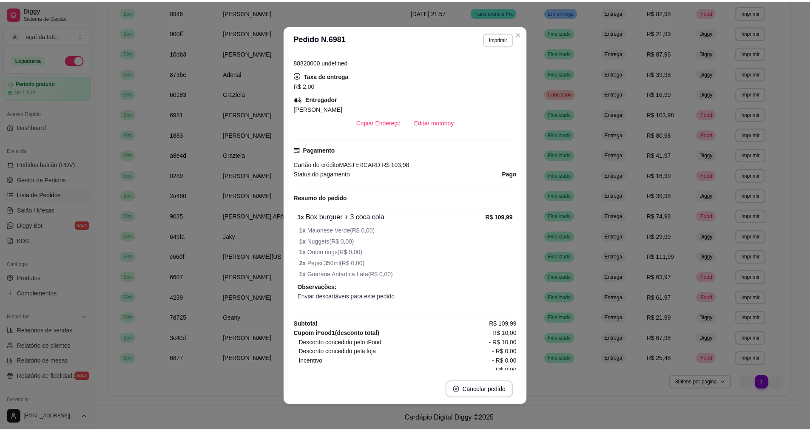
scroll to position [185, 0]
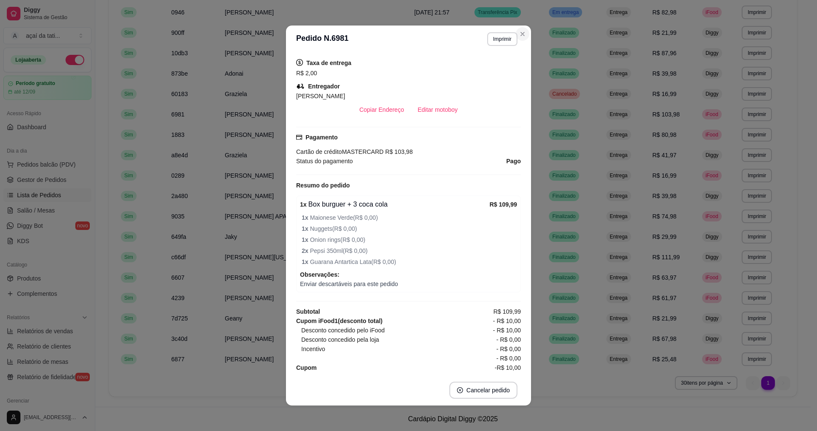
click at [523, 29] on td "Dinheiro" at bounding box center [506, 33] width 74 height 20
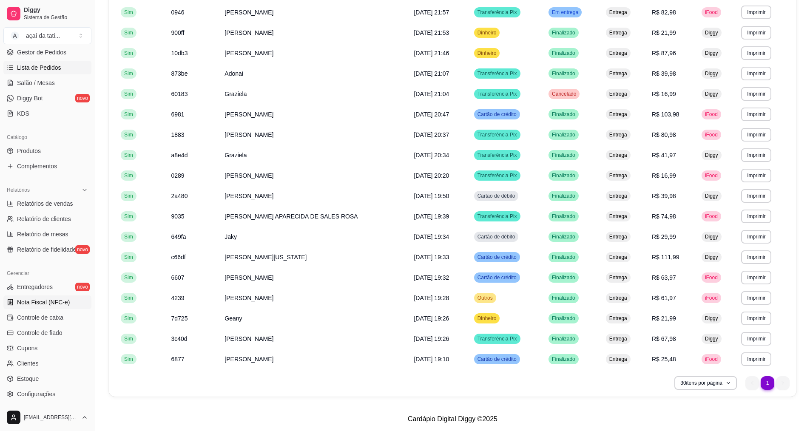
scroll to position [170, 0]
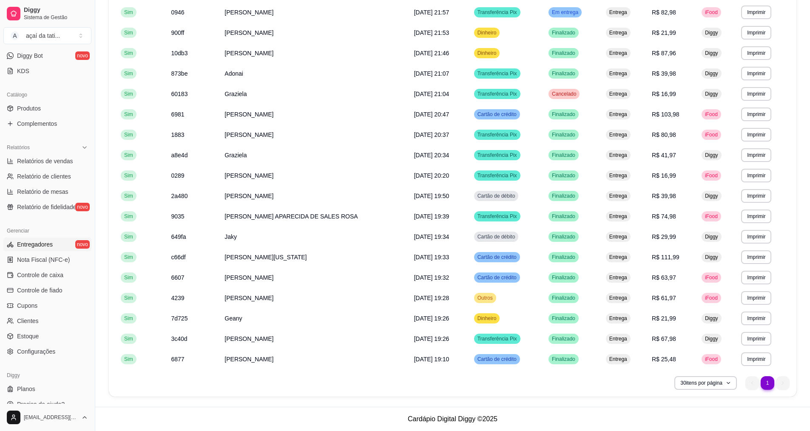
click at [42, 243] on span "Entregadores" at bounding box center [35, 244] width 36 height 9
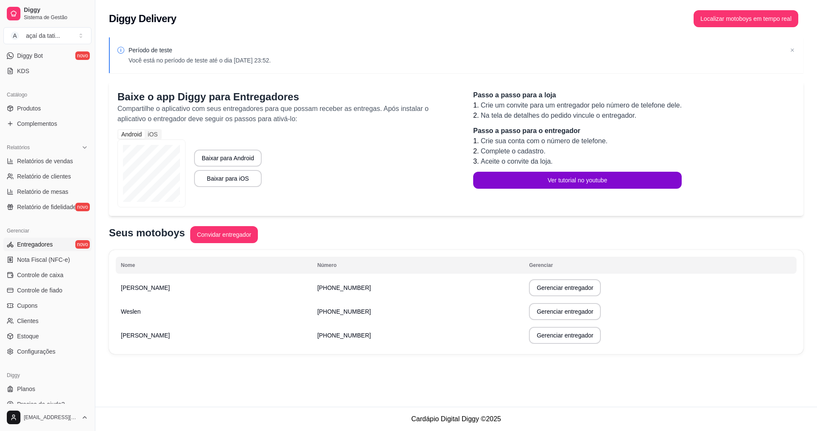
drag, startPoint x: 241, startPoint y: 340, endPoint x: 251, endPoint y: 338, distance: 10.4
click at [242, 340] on td "[PERSON_NAME]" at bounding box center [214, 336] width 197 height 24
click at [317, 338] on span "[PHONE_NUMBER]" at bounding box center [344, 335] width 54 height 7
click at [529, 339] on button "Gerenciar entregador" at bounding box center [565, 335] width 72 height 17
select select "30"
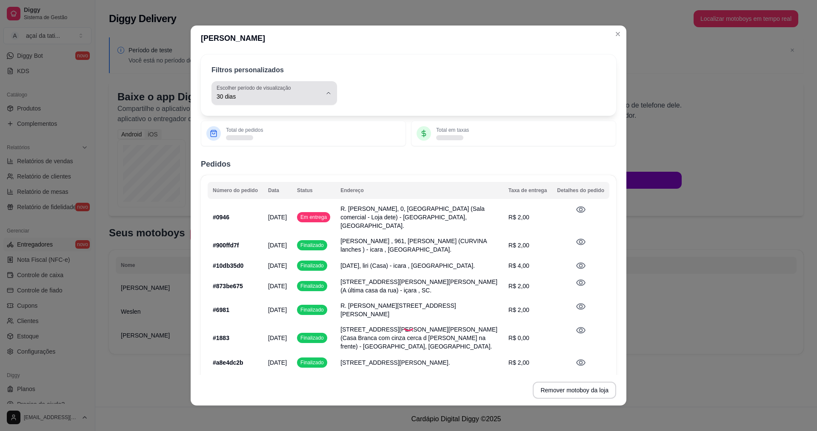
click at [311, 96] on span "30 dias" at bounding box center [269, 96] width 105 height 9
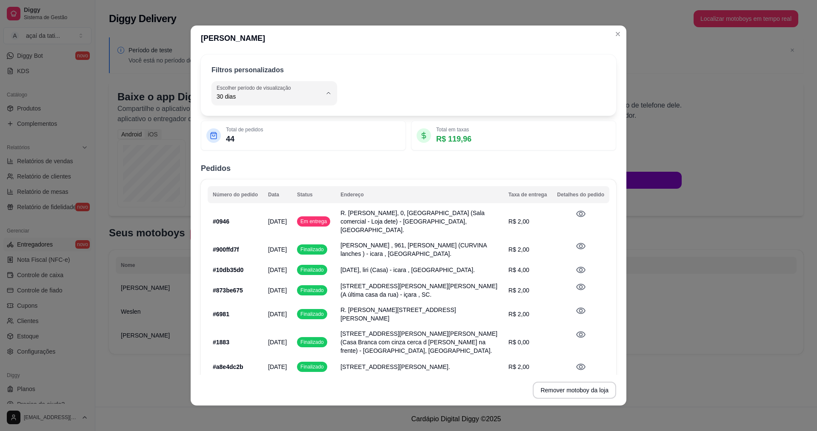
click at [239, 114] on span "Hoje" at bounding box center [265, 117] width 97 height 8
type input "0"
select select "0"
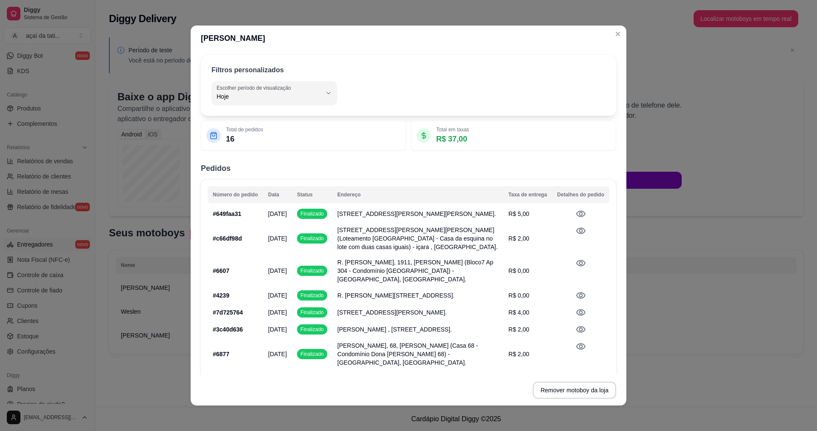
scroll to position [16, 0]
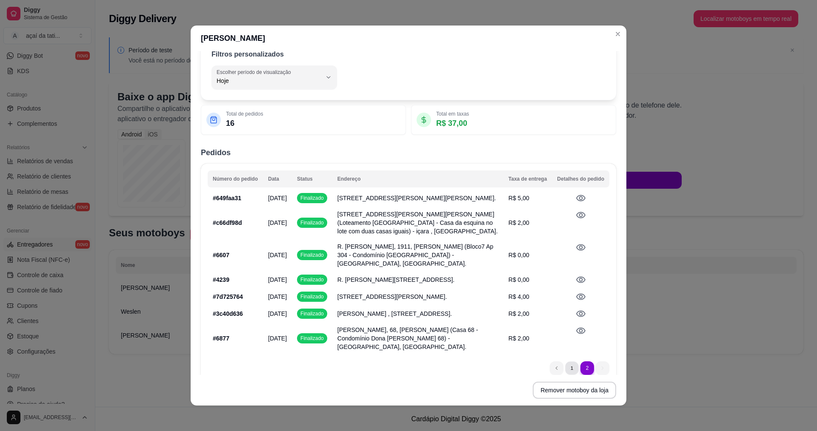
click at [565, 362] on li "1" at bounding box center [571, 368] width 13 height 13
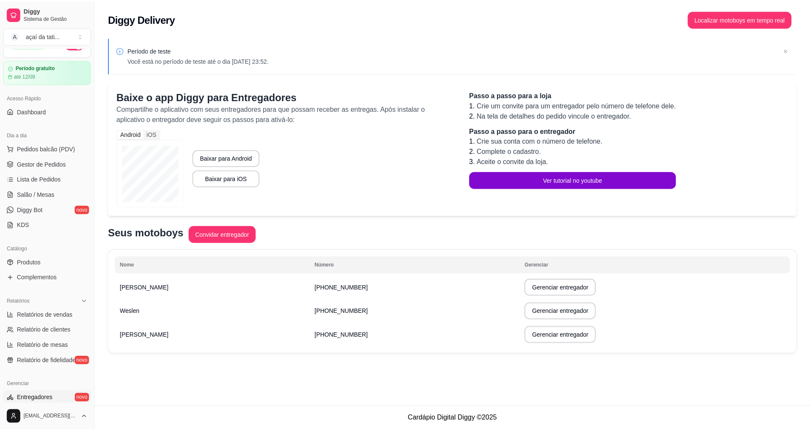
scroll to position [0, 0]
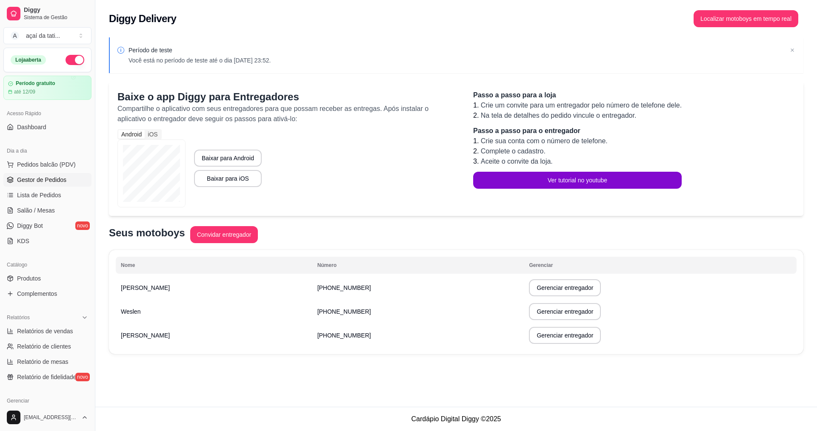
click at [40, 180] on span "Gestor de Pedidos" at bounding box center [41, 180] width 49 height 9
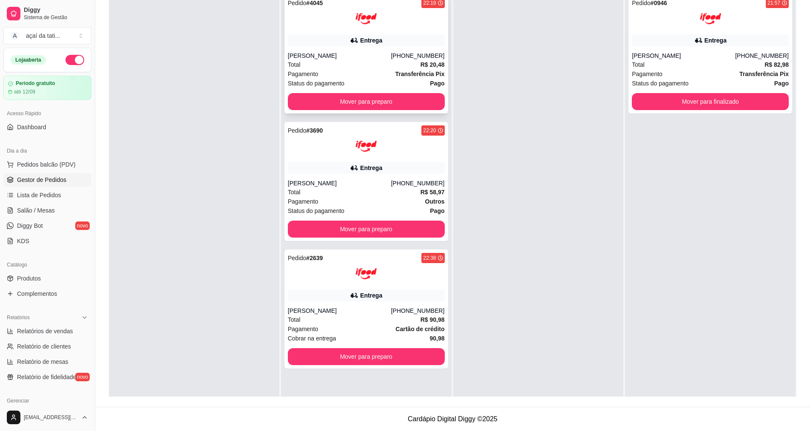
click at [396, 46] on div "Pedido # 4045 22:19 Entrega [PERSON_NAME] [PHONE_NUMBER] Total R$ 20,48 Pagamen…" at bounding box center [367, 53] width 164 height 119
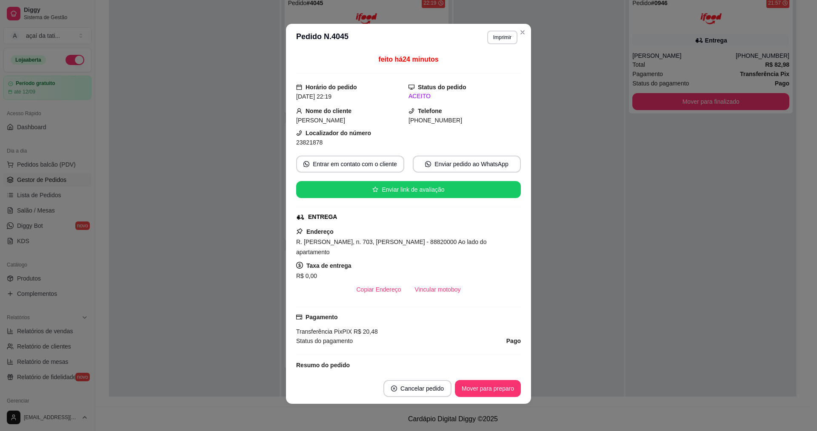
scroll to position [43, 0]
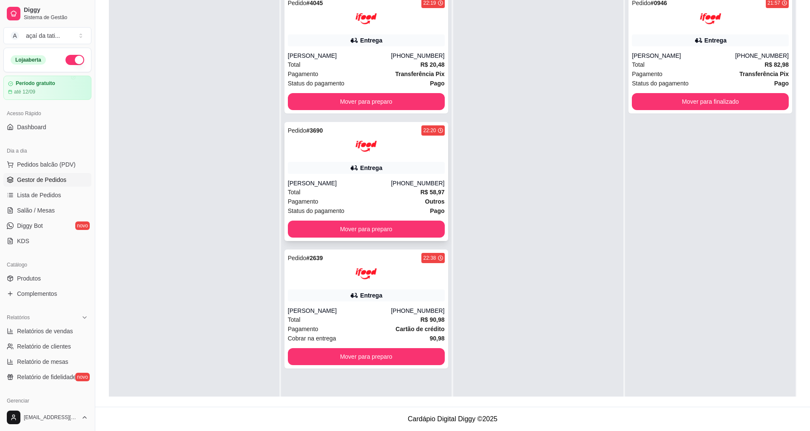
click at [397, 163] on div "Entrega" at bounding box center [366, 168] width 157 height 12
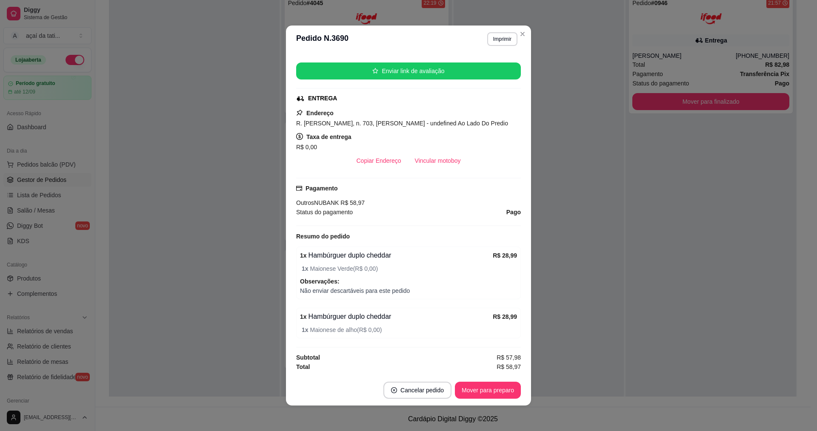
scroll to position [2, 0]
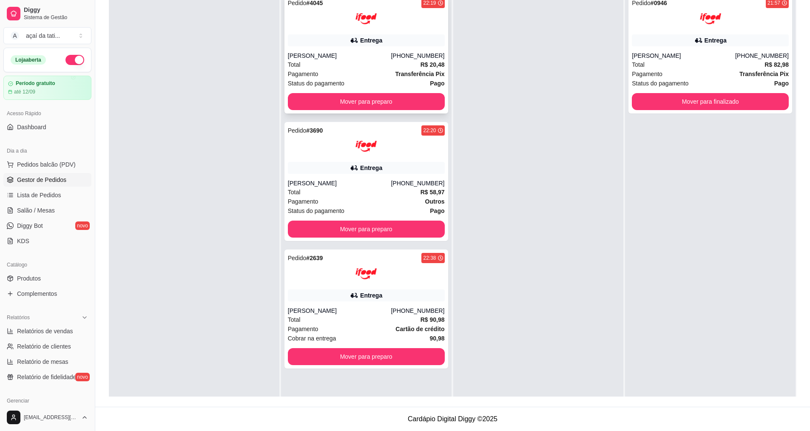
click at [373, 48] on div "Pedido # 4045 22:19 Entrega [PERSON_NAME] [PHONE_NUMBER] Total R$ 20,48 Pagamen…" at bounding box center [367, 53] width 164 height 119
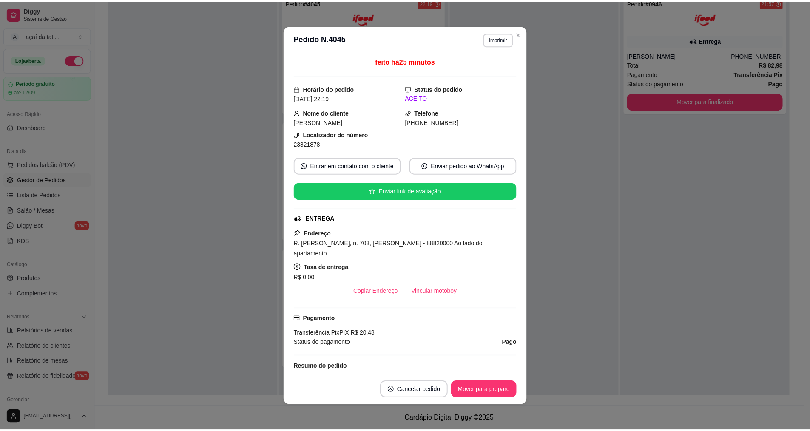
scroll to position [43, 0]
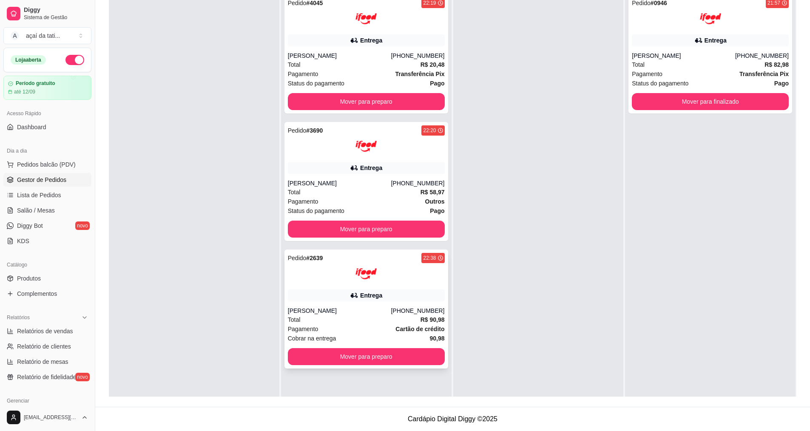
click at [379, 288] on div "Pedido # 2639 22:38 Entrega [PERSON_NAME] [PHONE_NUMBER] Total R$ 90,98 Pagamen…" at bounding box center [367, 309] width 164 height 119
click at [376, 167] on div "Entrega" at bounding box center [371, 168] width 22 height 9
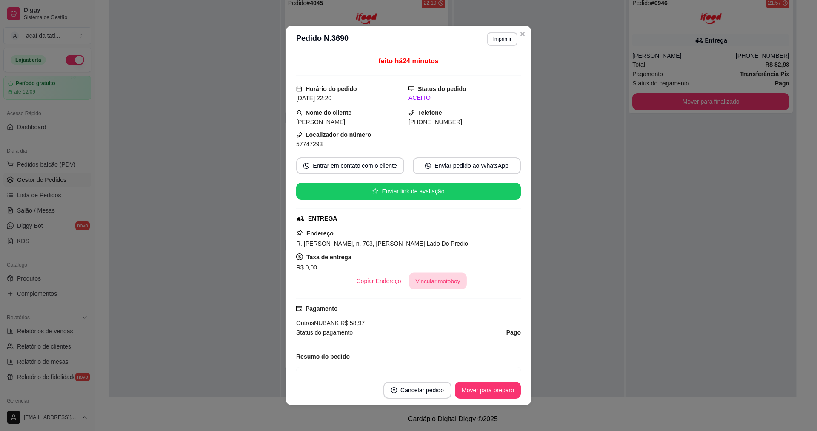
click at [441, 281] on button "Vincular motoboy" at bounding box center [438, 281] width 58 height 17
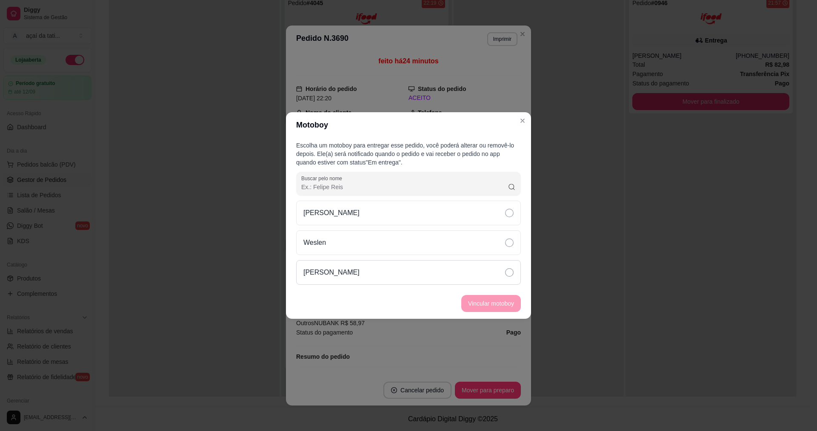
click at [492, 273] on div "[PERSON_NAME]" at bounding box center [408, 272] width 225 height 25
click at [493, 307] on button "Vincular motoboy" at bounding box center [491, 304] width 58 height 17
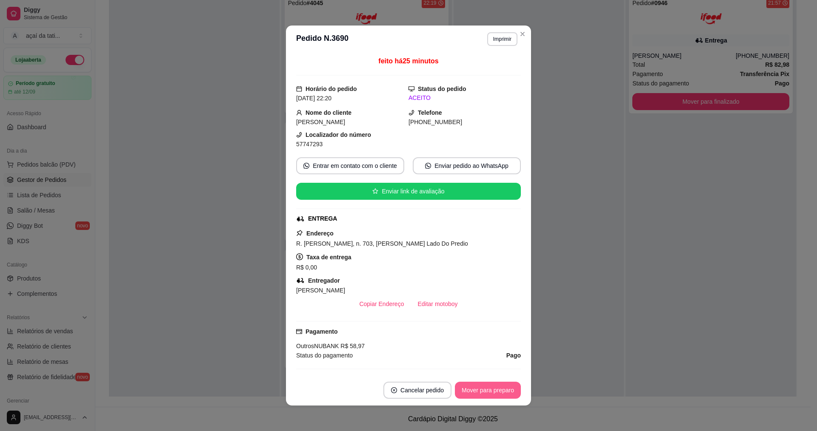
click at [491, 384] on button "Mover para preparo" at bounding box center [488, 390] width 66 height 17
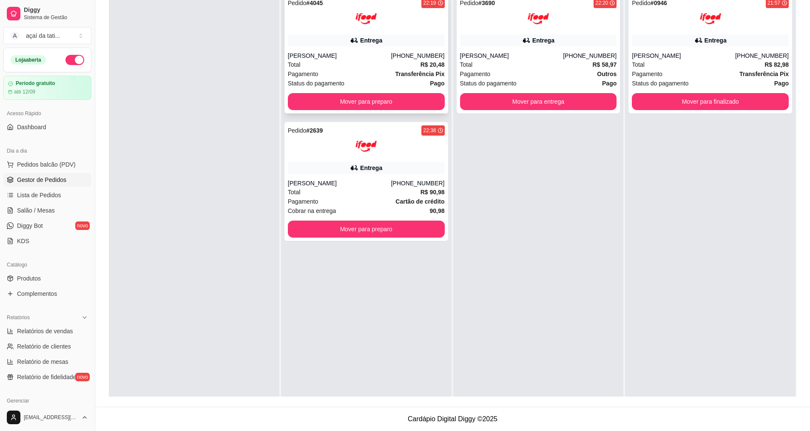
click at [372, 51] on div "[PERSON_NAME]" at bounding box center [339, 55] width 103 height 9
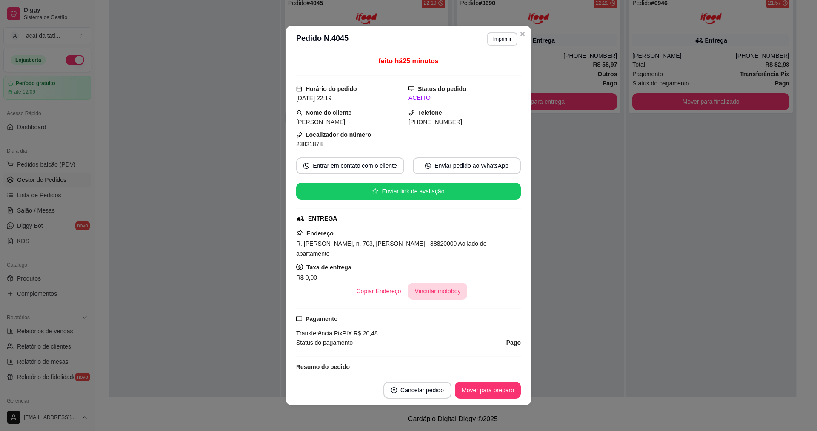
click at [438, 283] on button "Vincular motoboy" at bounding box center [438, 291] width 60 height 17
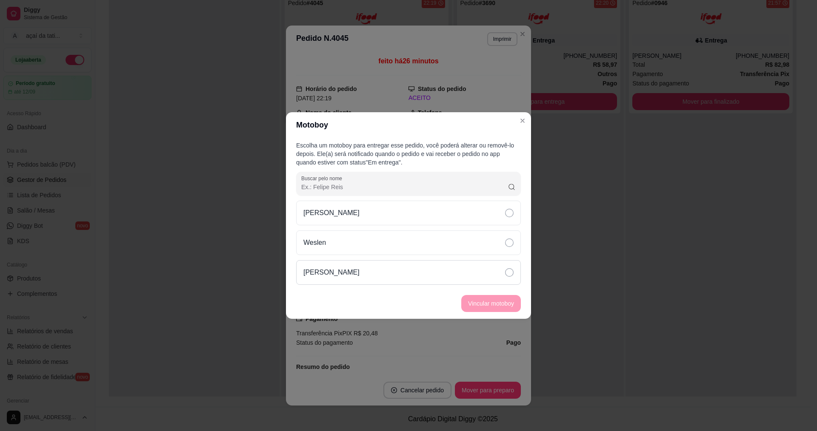
click at [431, 273] on div "[PERSON_NAME]" at bounding box center [408, 272] width 225 height 25
click at [510, 305] on button "Vincular motoboy" at bounding box center [491, 304] width 58 height 17
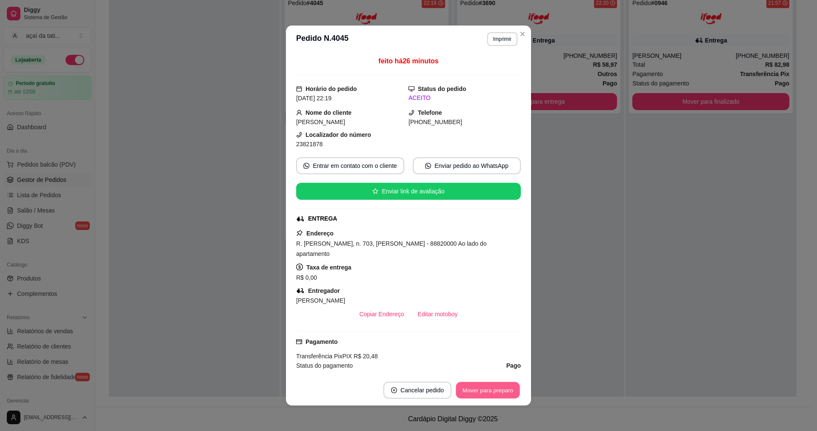
click at [497, 393] on button "Mover para preparo" at bounding box center [488, 390] width 64 height 17
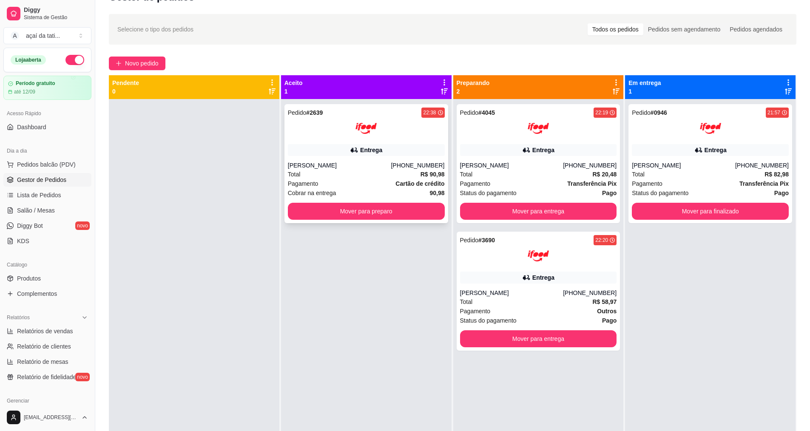
scroll to position [2, 0]
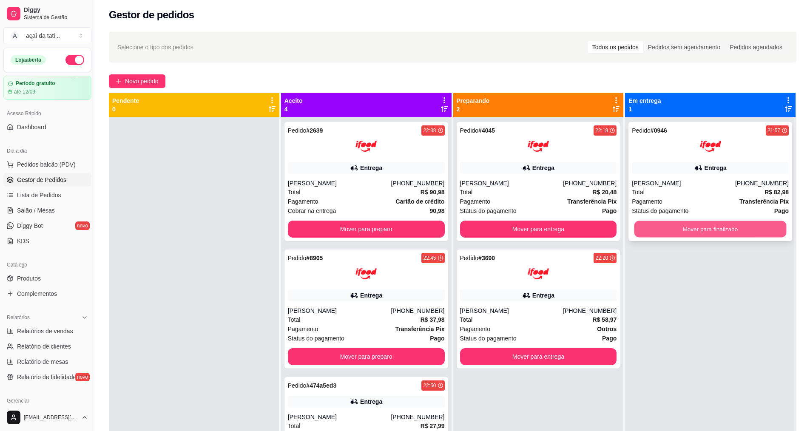
click at [747, 223] on button "Mover para finalizado" at bounding box center [711, 229] width 152 height 17
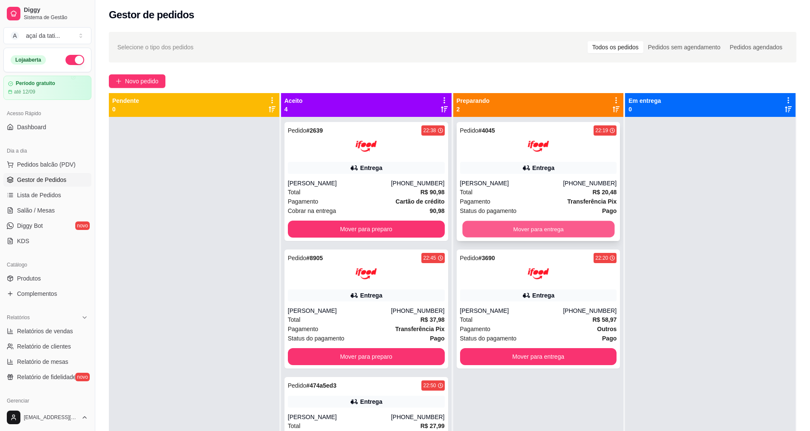
click at [533, 231] on button "Mover para entrega" at bounding box center [538, 229] width 152 height 17
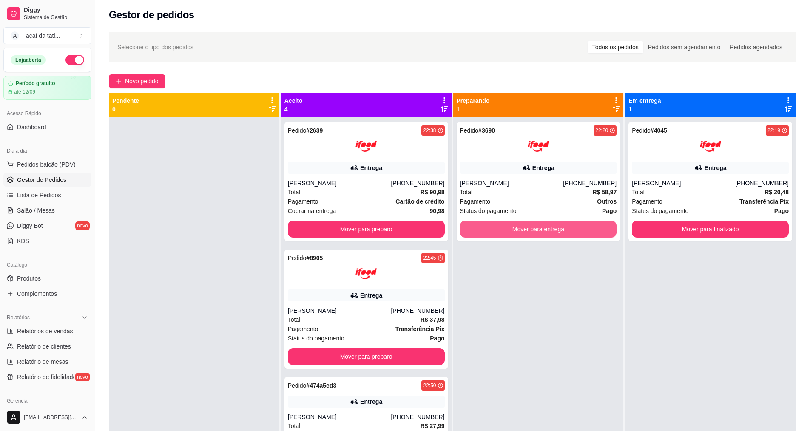
click at [533, 230] on button "Mover para entrega" at bounding box center [538, 229] width 157 height 17
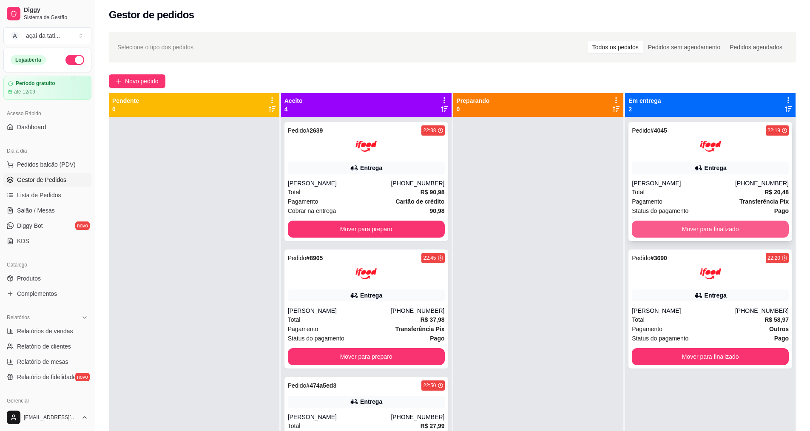
click at [646, 243] on div "Pedido # 4045 22:19 Entrega [PERSON_NAME] [PHONE_NUMBER] Total R$ 20,48 Pagamen…" at bounding box center [710, 332] width 171 height 431
click at [670, 229] on button "Mover para finalizado" at bounding box center [710, 229] width 157 height 17
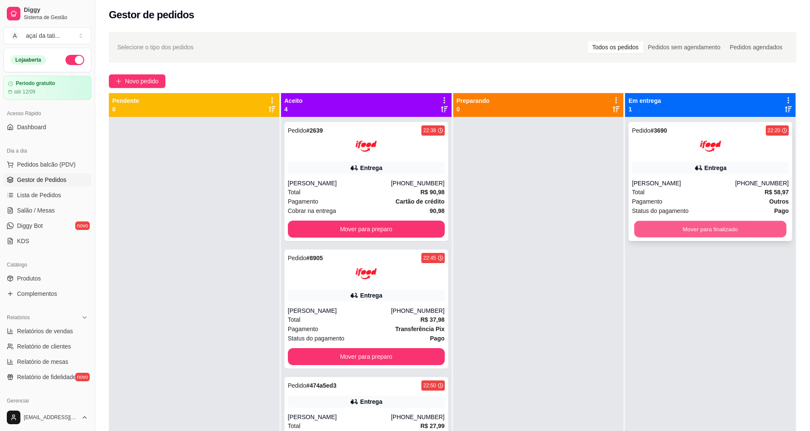
click at [672, 233] on button "Mover para finalizado" at bounding box center [711, 229] width 152 height 17
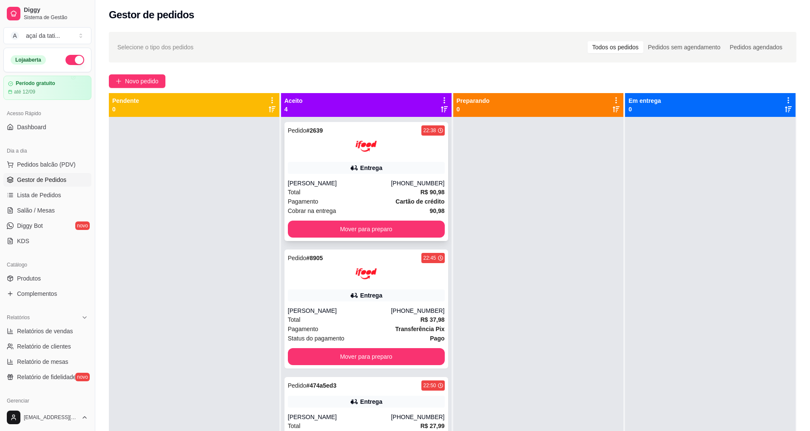
click at [350, 186] on div "[PERSON_NAME]" at bounding box center [339, 183] width 103 height 9
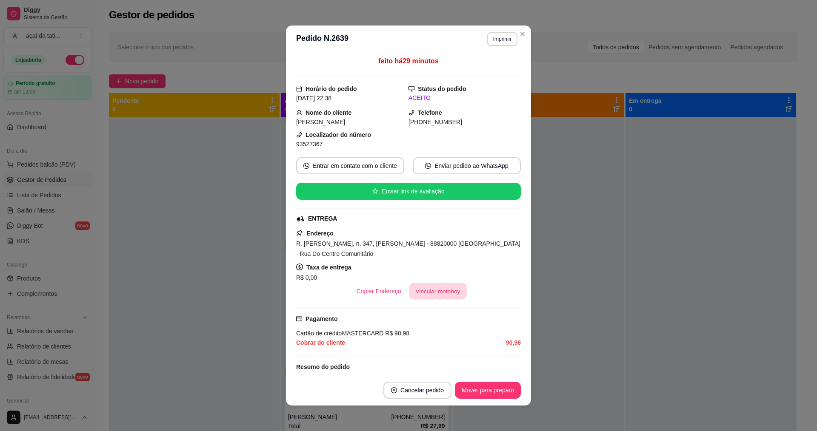
click at [431, 294] on button "Vincular motoboy" at bounding box center [438, 291] width 58 height 17
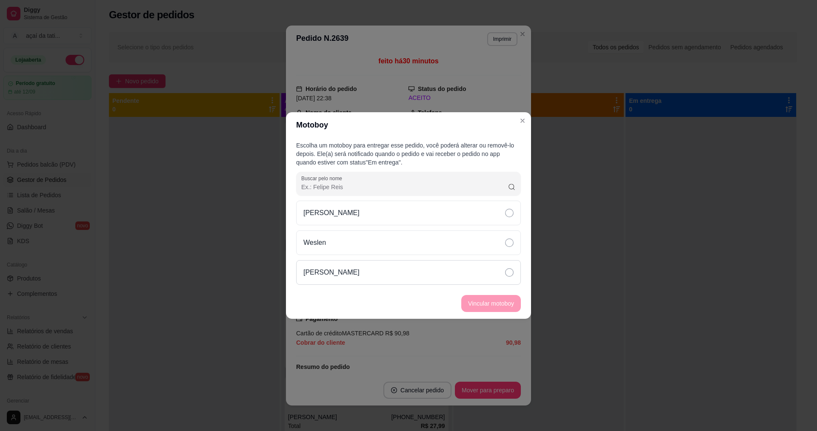
click at [482, 270] on div "[PERSON_NAME]" at bounding box center [408, 272] width 225 height 25
click at [485, 306] on button "Vincular motoboy" at bounding box center [491, 304] width 58 height 17
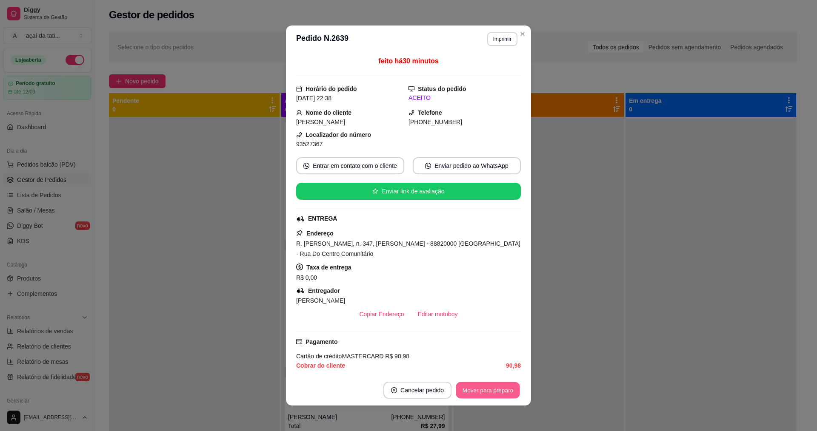
click at [488, 361] on section "**********" at bounding box center [408, 216] width 245 height 380
click at [473, 390] on button "Mover para preparo" at bounding box center [488, 390] width 64 height 17
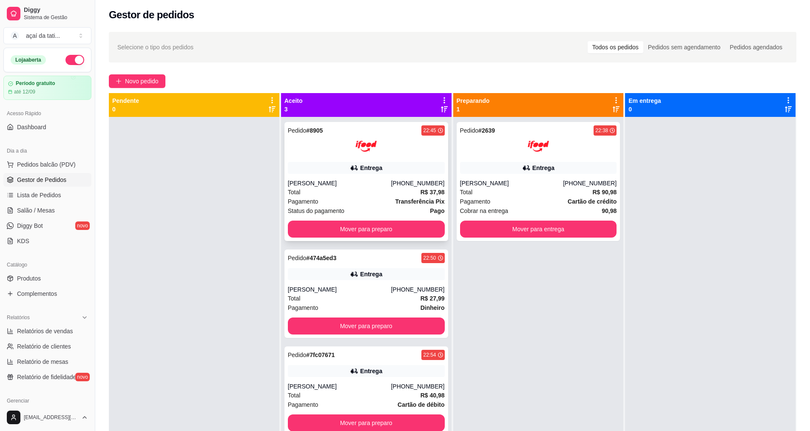
click at [320, 183] on div "[PERSON_NAME]" at bounding box center [339, 183] width 103 height 9
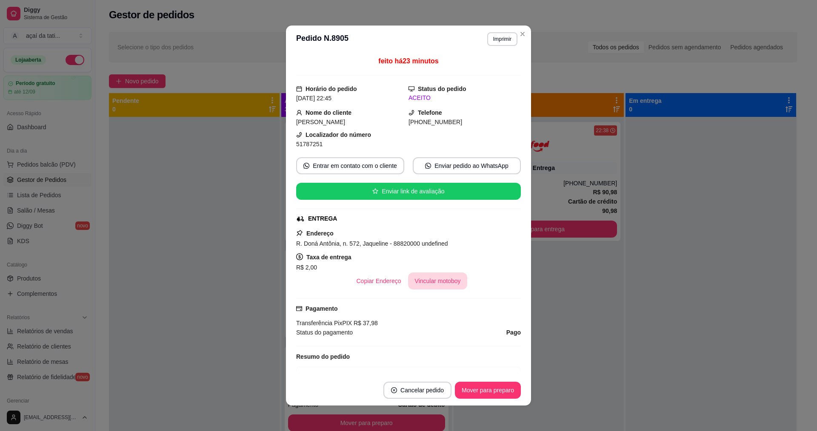
click at [451, 283] on button "Vincular motoboy" at bounding box center [438, 281] width 60 height 17
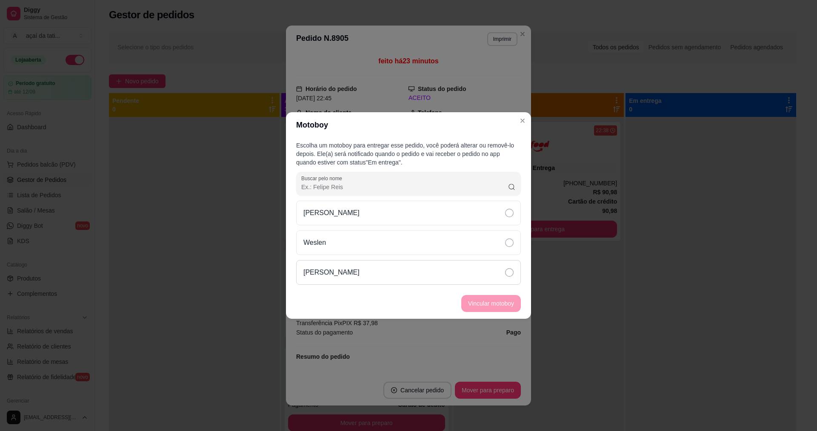
click at [446, 268] on div "[PERSON_NAME]" at bounding box center [408, 272] width 225 height 25
click at [487, 300] on button "Vincular motoboy" at bounding box center [491, 304] width 58 height 17
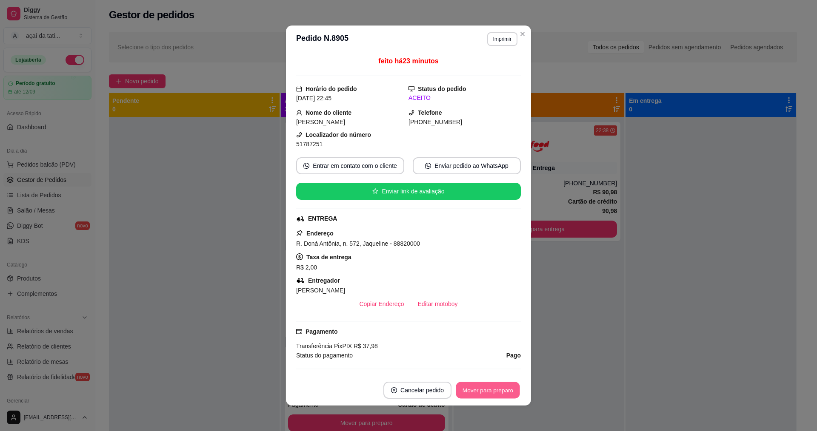
click at [500, 388] on button "Mover para preparo" at bounding box center [488, 390] width 64 height 17
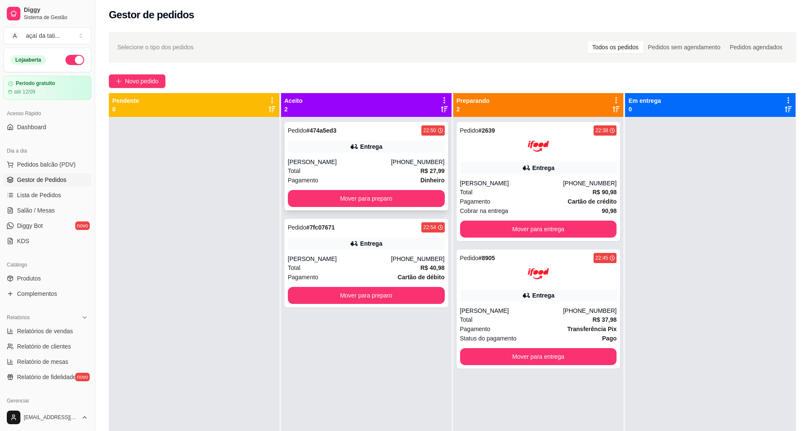
click at [385, 171] on div "Total R$ 27,99" at bounding box center [366, 170] width 157 height 9
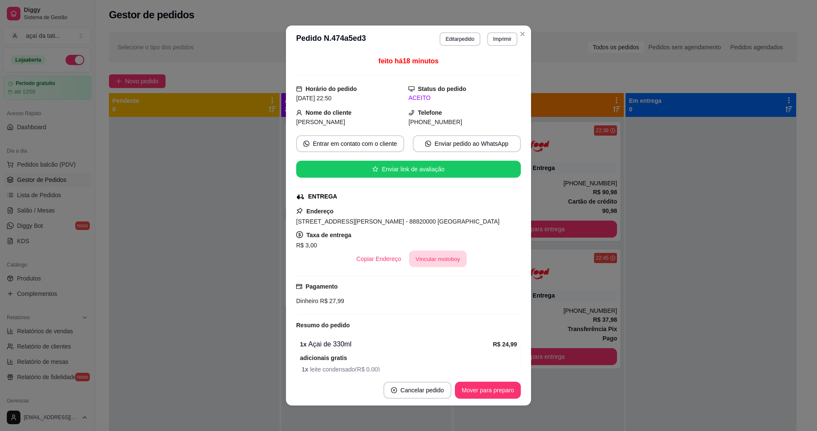
click at [428, 256] on button "Vincular motoboy" at bounding box center [438, 259] width 58 height 17
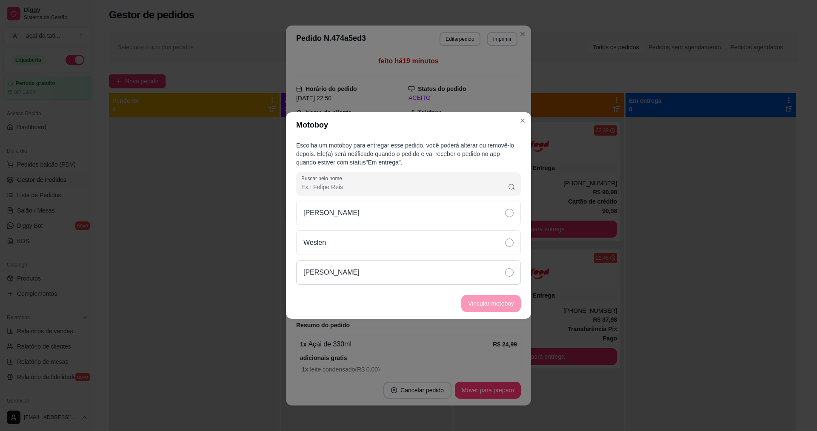
click at [452, 266] on div "[PERSON_NAME]" at bounding box center [408, 272] width 225 height 25
click at [492, 301] on button "Vincular motoboy" at bounding box center [491, 304] width 58 height 17
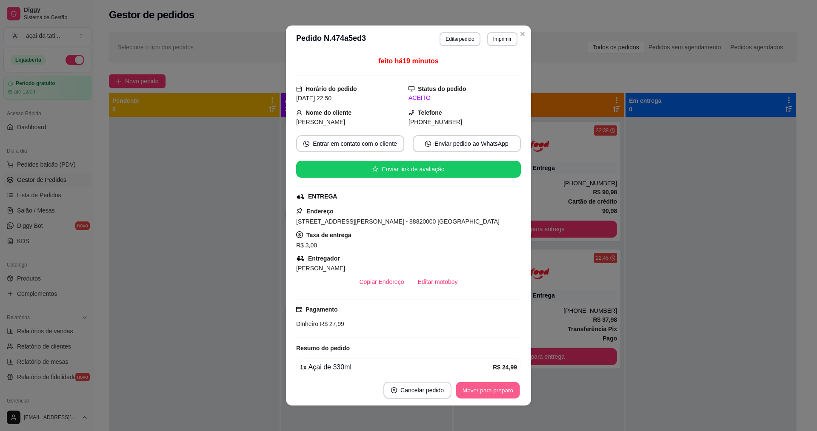
click at [481, 390] on button "Mover para preparo" at bounding box center [488, 390] width 64 height 17
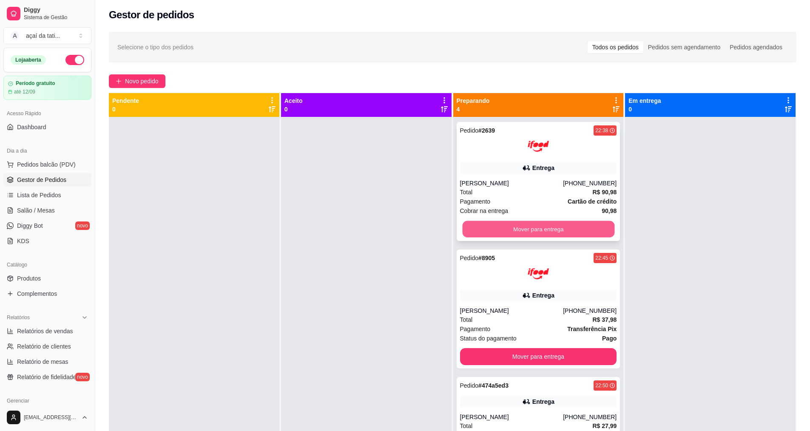
click at [513, 234] on button "Mover para entrega" at bounding box center [538, 229] width 152 height 17
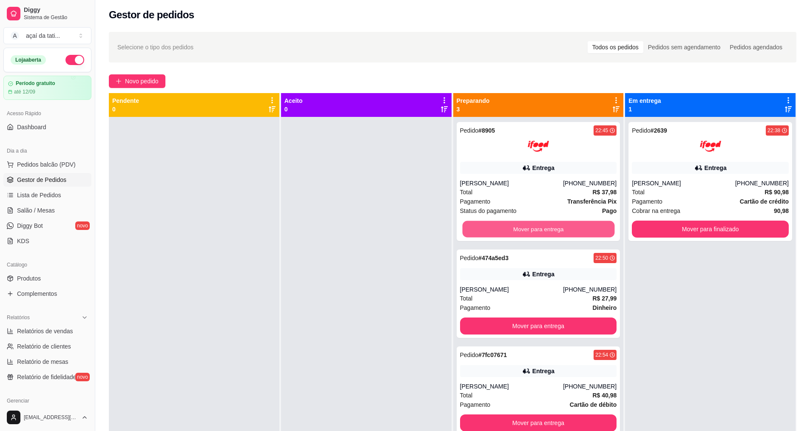
click at [513, 234] on button "Mover para entrega" at bounding box center [538, 229] width 152 height 17
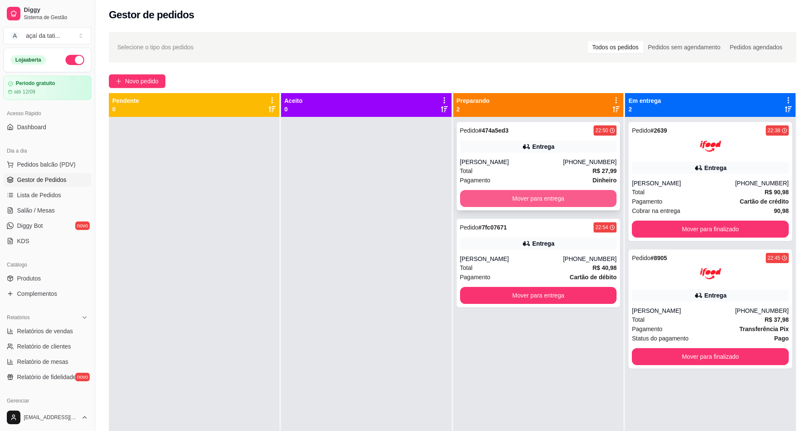
click at [525, 200] on button "Mover para entrega" at bounding box center [538, 198] width 157 height 17
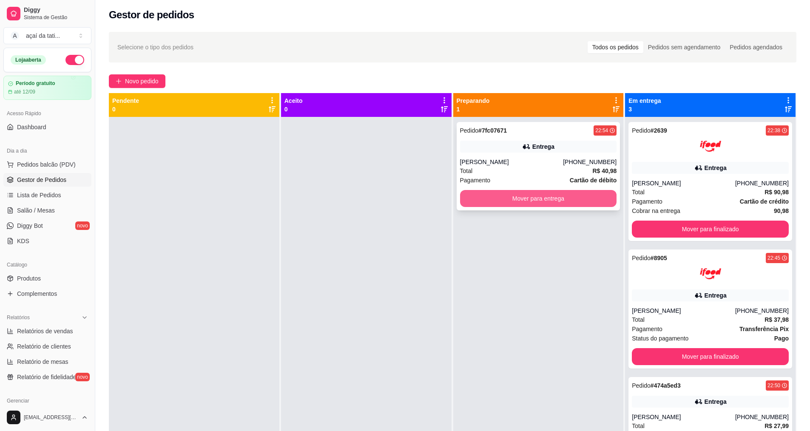
click at [525, 199] on button "Mover para entrega" at bounding box center [538, 198] width 157 height 17
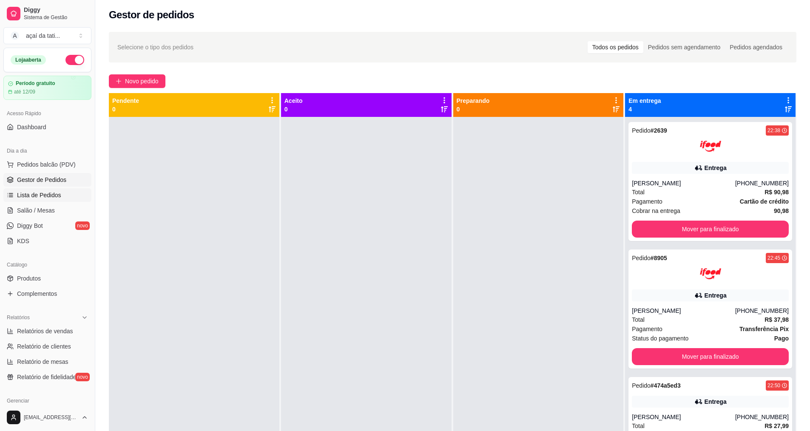
click at [54, 197] on span "Lista de Pedidos" at bounding box center [39, 195] width 44 height 9
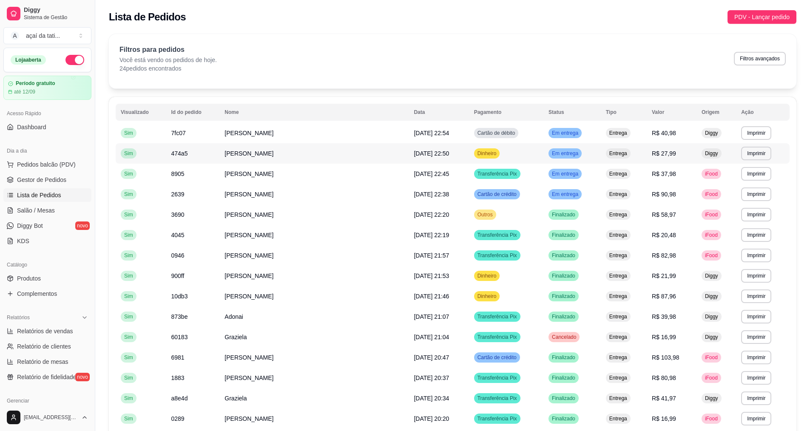
click at [476, 151] on span "Dinheiro" at bounding box center [487, 153] width 23 height 7
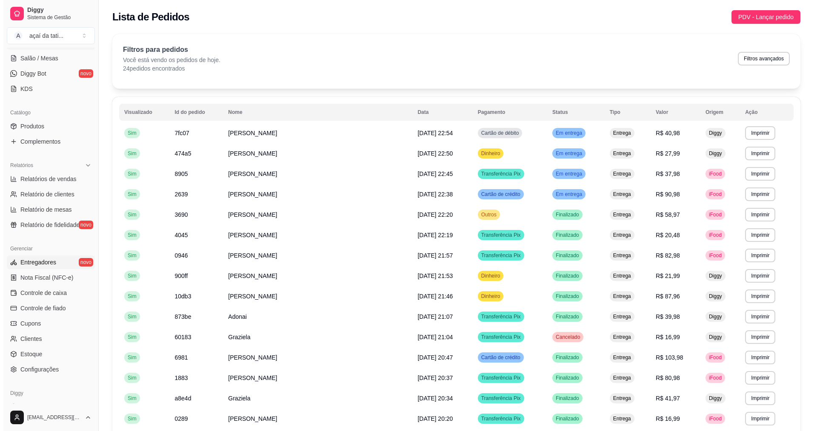
scroll to position [170, 0]
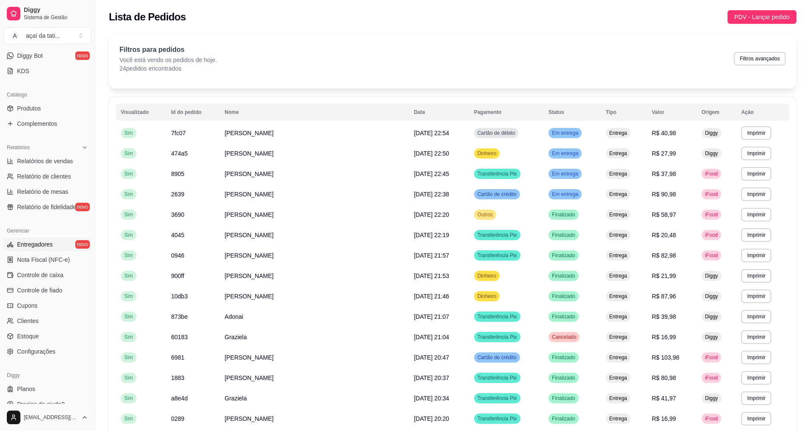
click at [18, 248] on span "Entregadores" at bounding box center [35, 244] width 36 height 9
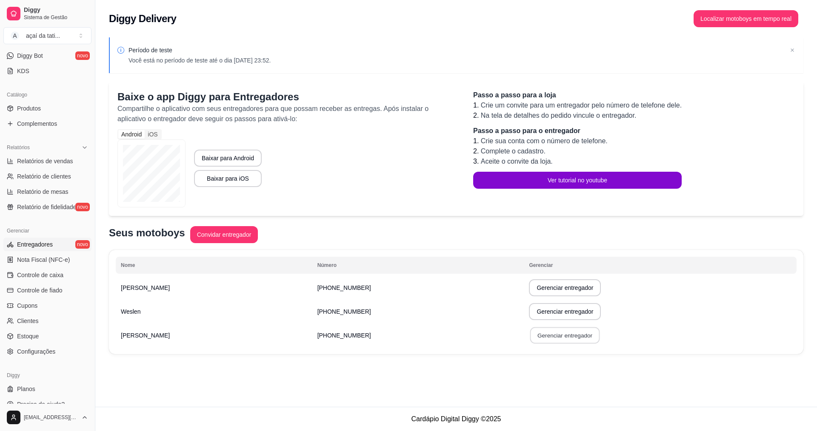
click at [530, 334] on button "Gerenciar entregador" at bounding box center [565, 336] width 70 height 17
select select "30"
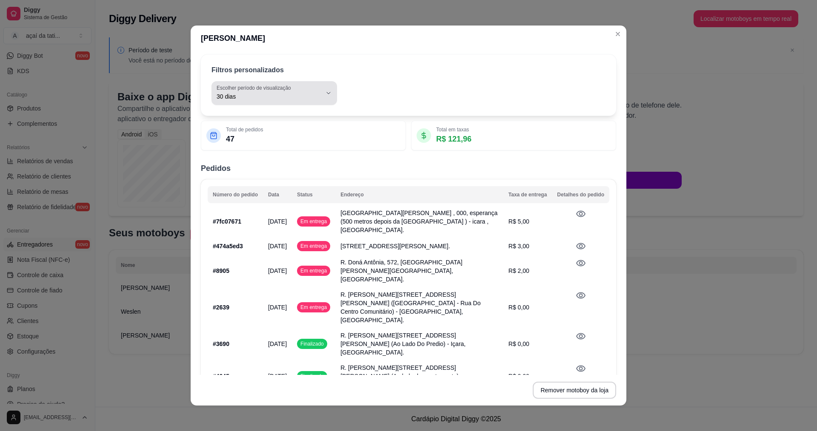
click at [313, 97] on span "30 dias" at bounding box center [269, 96] width 105 height 9
click at [291, 120] on span "Hoje" at bounding box center [265, 117] width 97 height 8
type input "0"
select select "0"
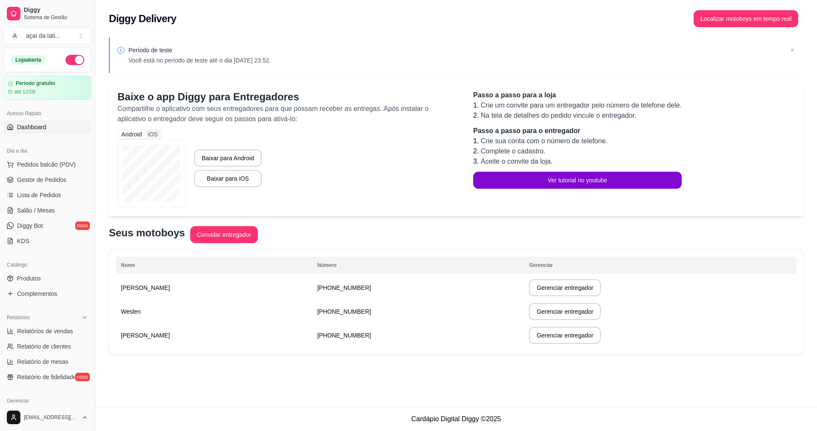
click at [39, 130] on span "Dashboard" at bounding box center [31, 127] width 29 height 9
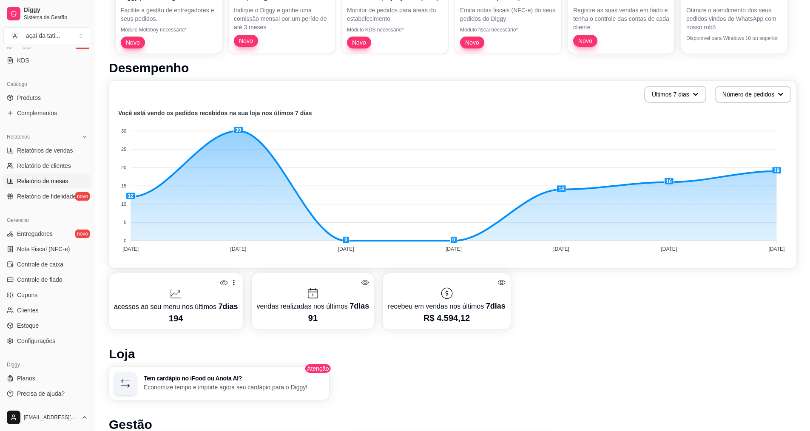
scroll to position [128, 0]
click at [64, 156] on link "Relatórios de vendas" at bounding box center [47, 151] width 88 height 14
select select "ALL"
select select "0"
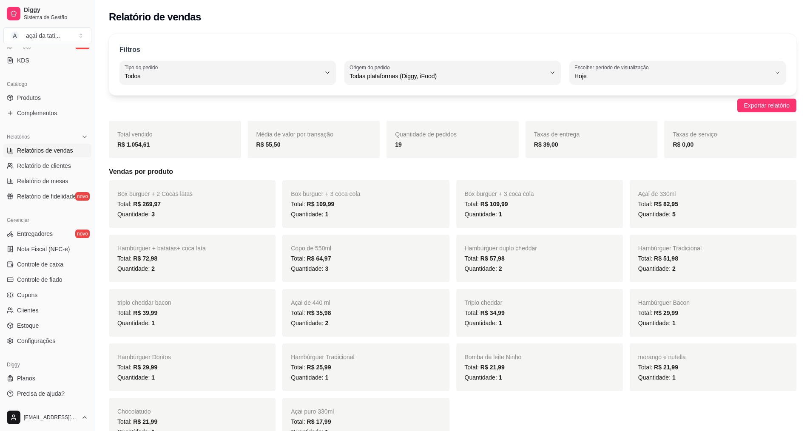
click at [404, 200] on div "Total: R$ 109,99" at bounding box center [366, 204] width 150 height 10
click at [543, 218] on div "Quantidade: 1" at bounding box center [540, 214] width 150 height 10
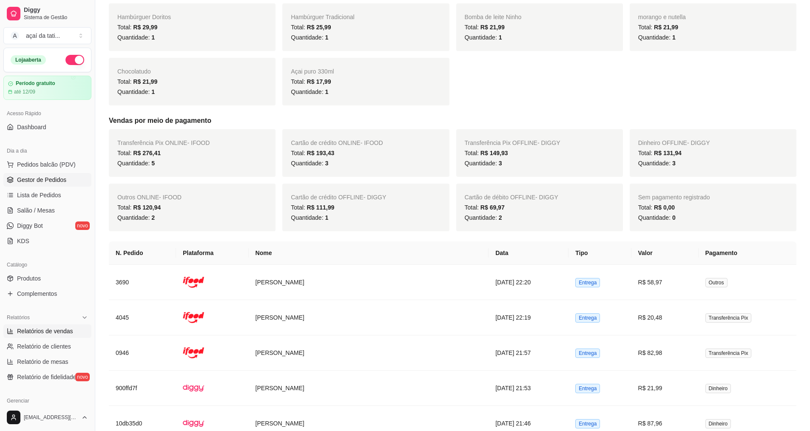
click at [51, 182] on span "Gestor de Pedidos" at bounding box center [41, 180] width 49 height 9
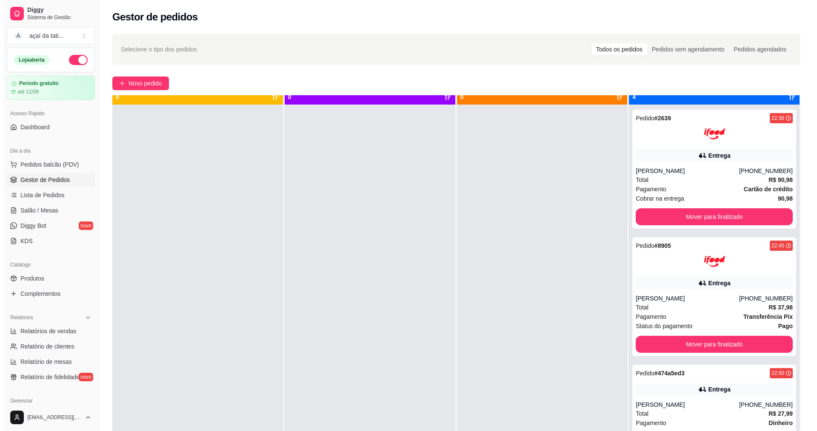
scroll to position [24, 0]
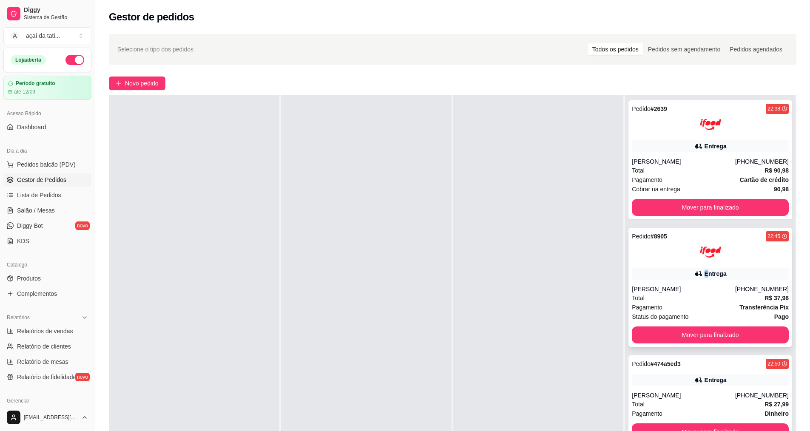
drag, startPoint x: 696, startPoint y: 275, endPoint x: 687, endPoint y: 282, distance: 11.2
click at [687, 282] on div "Pedido # 8905 22:45 Entrega [PERSON_NAME] [PHONE_NUMBER] Total R$ 37,98 Pagamen…" at bounding box center [711, 287] width 164 height 119
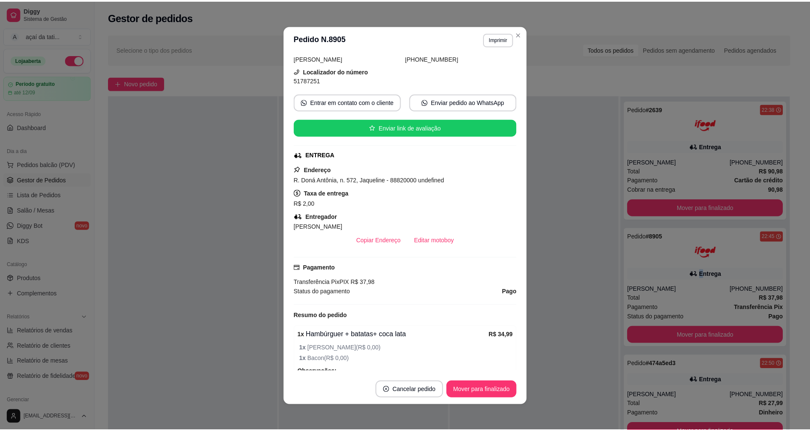
scroll to position [0, 0]
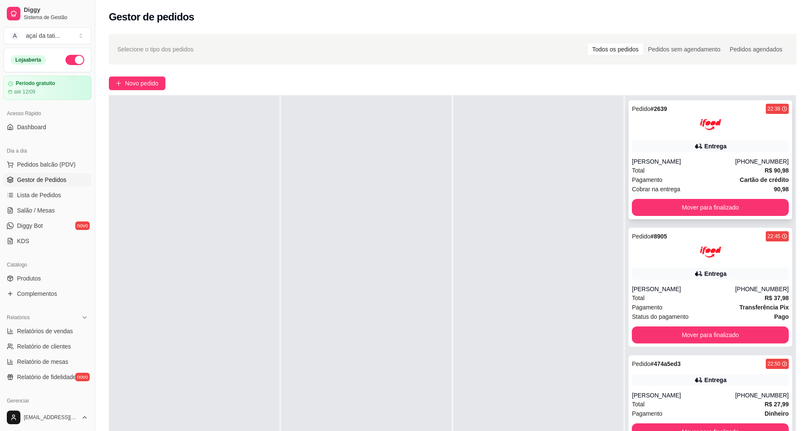
click at [678, 163] on div "[PERSON_NAME]" at bounding box center [683, 161] width 103 height 9
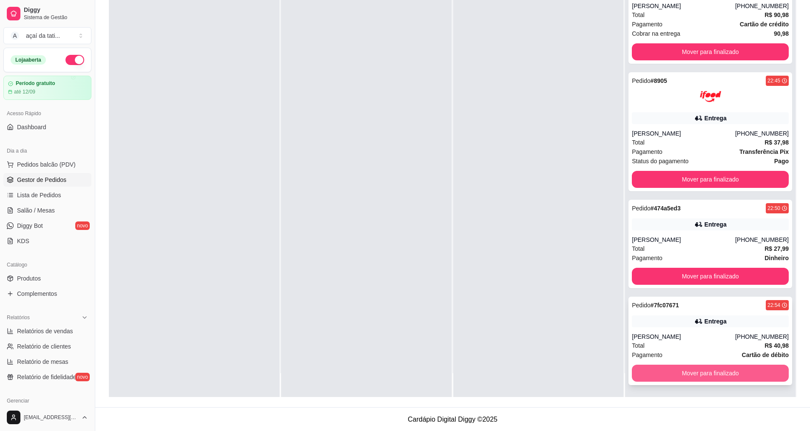
scroll to position [130, 0]
click at [688, 339] on div "[PERSON_NAME]" at bounding box center [683, 336] width 103 height 9
click at [553, 181] on div at bounding box center [539, 181] width 171 height 431
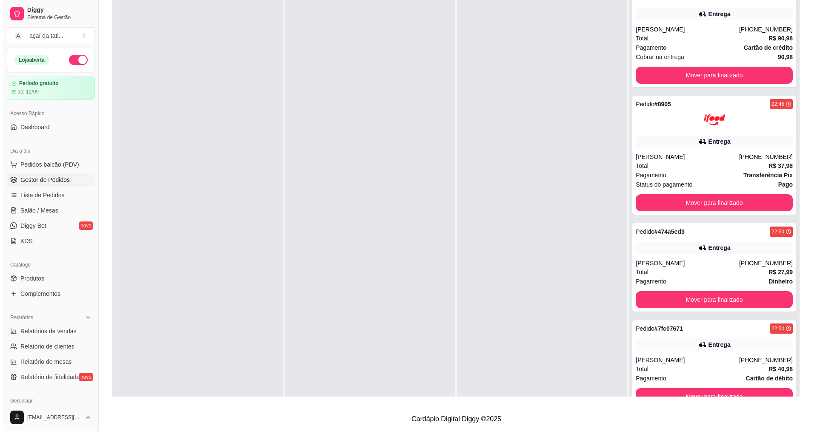
scroll to position [24, 0]
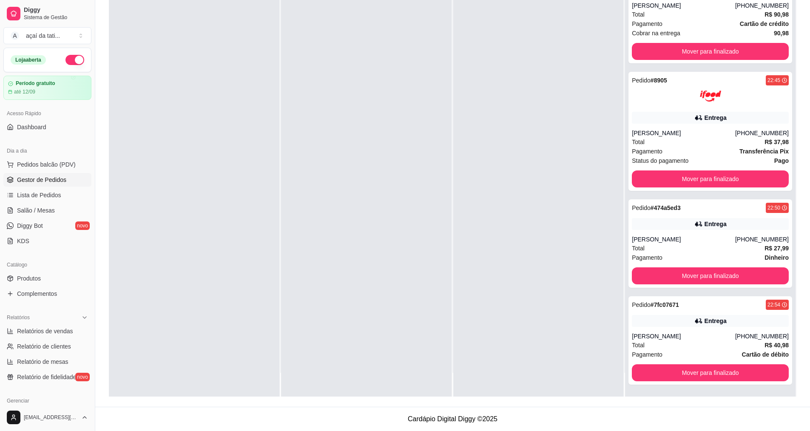
click at [573, 411] on footer "Cardápio Digital Diggy © 2025" at bounding box center [452, 419] width 715 height 24
click at [568, 43] on div at bounding box center [539, 181] width 171 height 431
click at [711, 310] on div "Pedido # 7fc07671 22:54" at bounding box center [710, 305] width 157 height 10
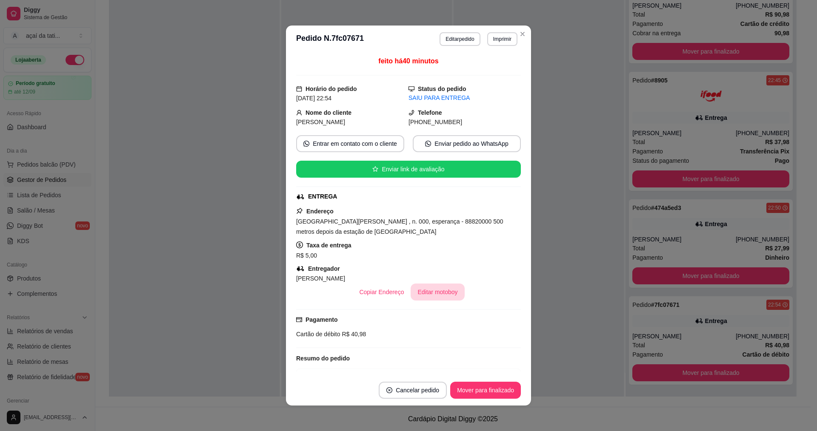
click at [421, 292] on button "Editar motoboy" at bounding box center [438, 292] width 54 height 17
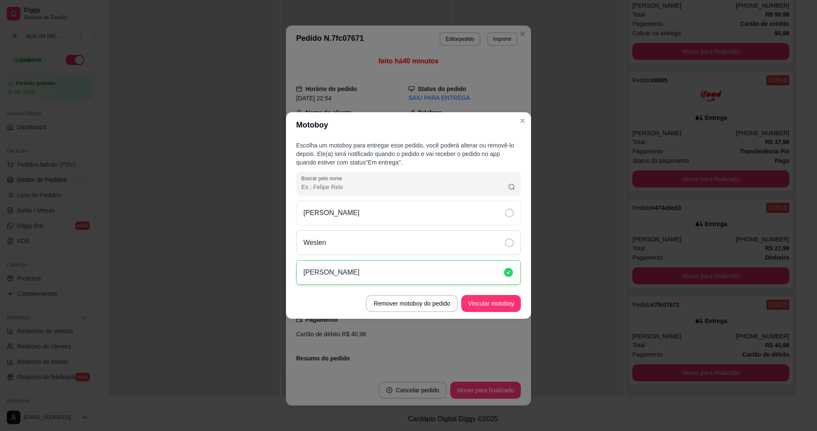
click at [433, 244] on div "Weslen" at bounding box center [408, 243] width 225 height 25
click at [498, 303] on button "Vincular motoboy" at bounding box center [491, 303] width 60 height 17
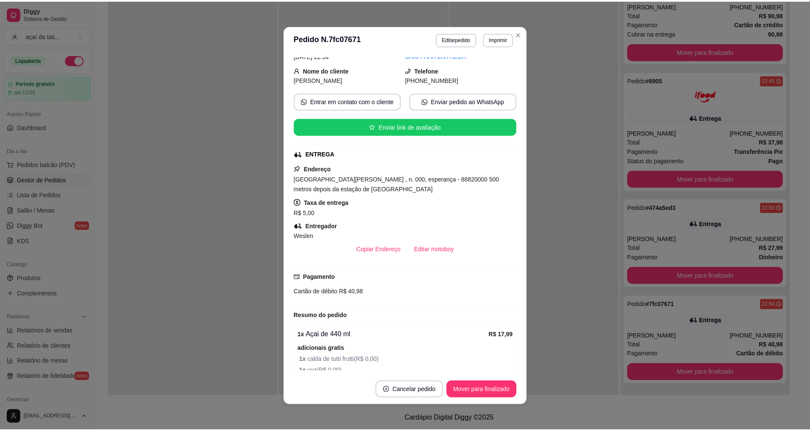
scroll to position [0, 0]
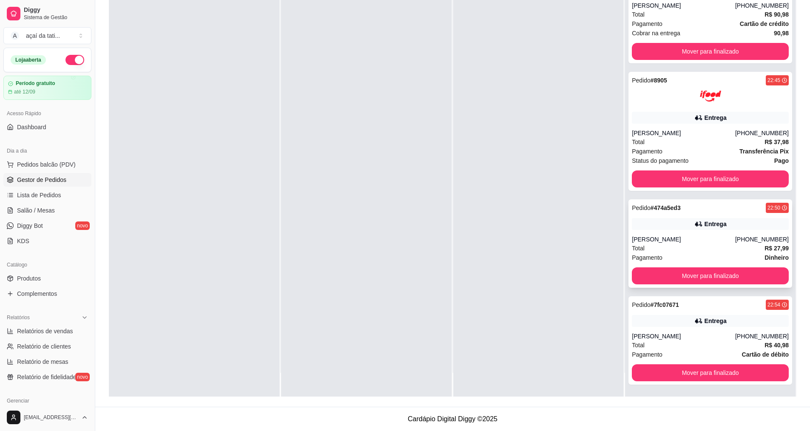
click at [696, 236] on div "[PERSON_NAME]" at bounding box center [683, 239] width 103 height 9
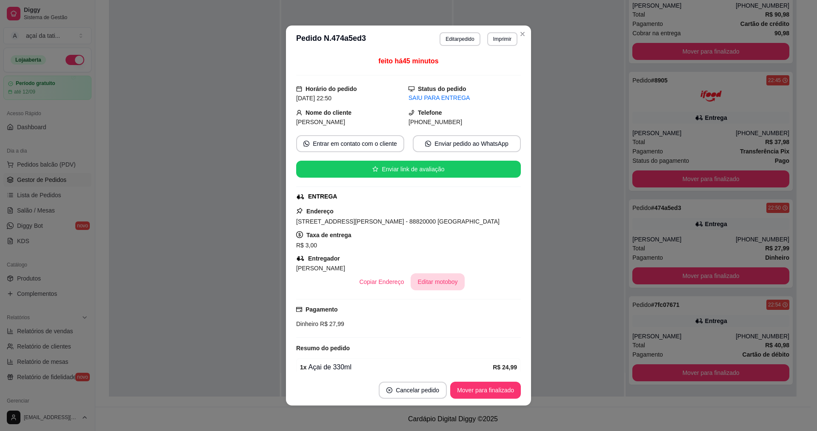
click at [442, 278] on button "Editar motoboy" at bounding box center [438, 282] width 54 height 17
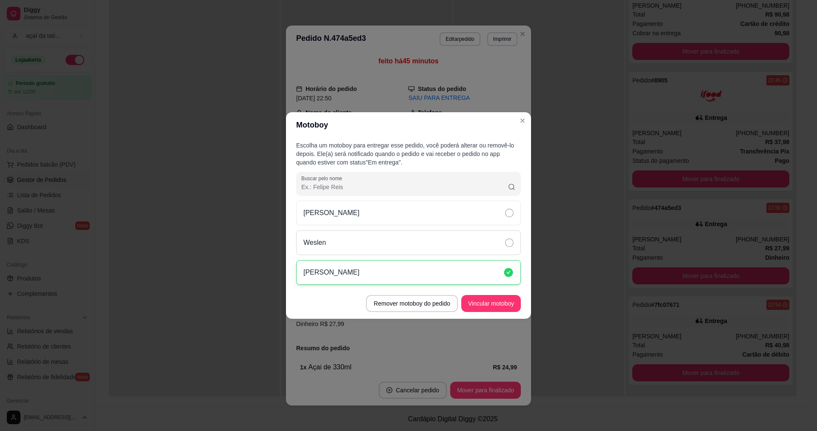
click at [422, 244] on div "Weslen" at bounding box center [408, 243] width 225 height 25
click at [494, 305] on button "Vincular motoboy" at bounding box center [491, 304] width 58 height 17
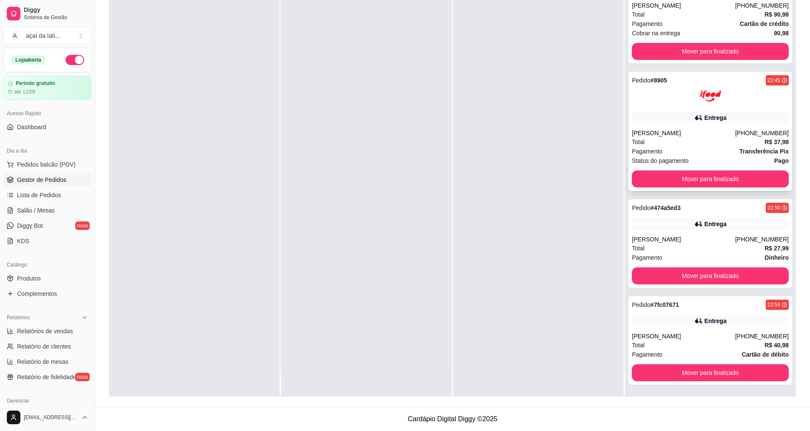
click at [673, 126] on div "Pedido # 8905 22:45 Entrega [PERSON_NAME] [PHONE_NUMBER] Total R$ 37,98 Pagamen…" at bounding box center [711, 131] width 164 height 119
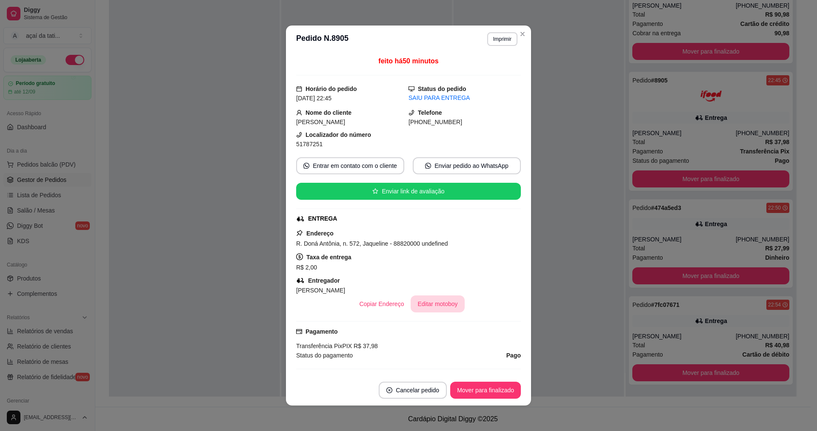
click at [439, 302] on button "Editar motoboy" at bounding box center [438, 304] width 54 height 17
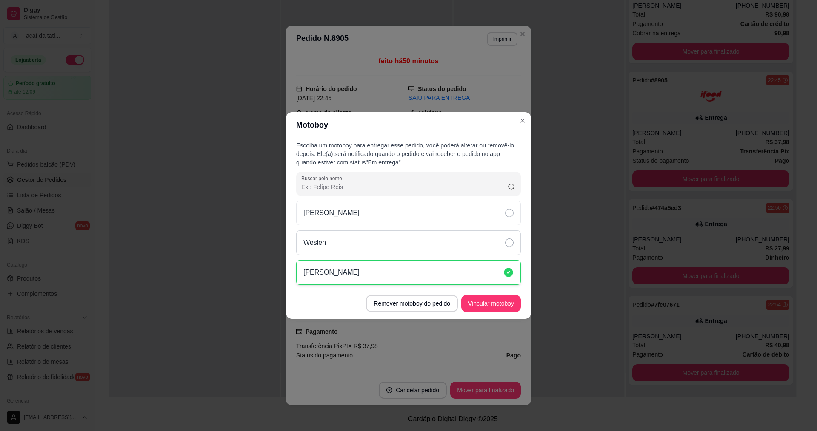
click at [503, 242] on div "Weslen" at bounding box center [408, 243] width 225 height 25
click at [482, 302] on button "Vincular motoboy" at bounding box center [491, 303] width 60 height 17
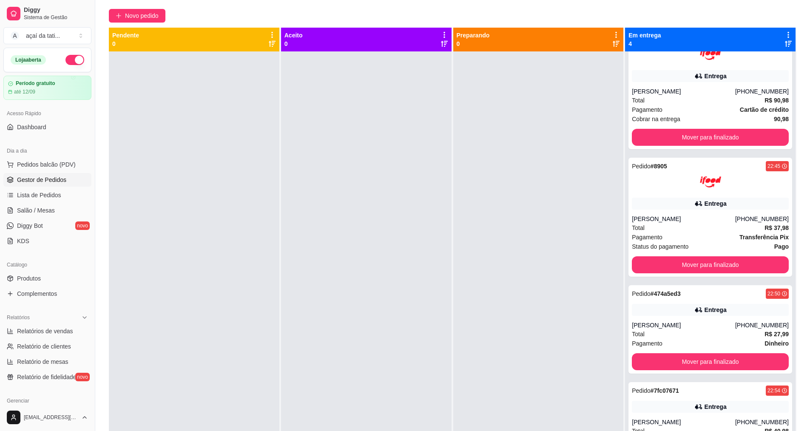
scroll to position [45, 0]
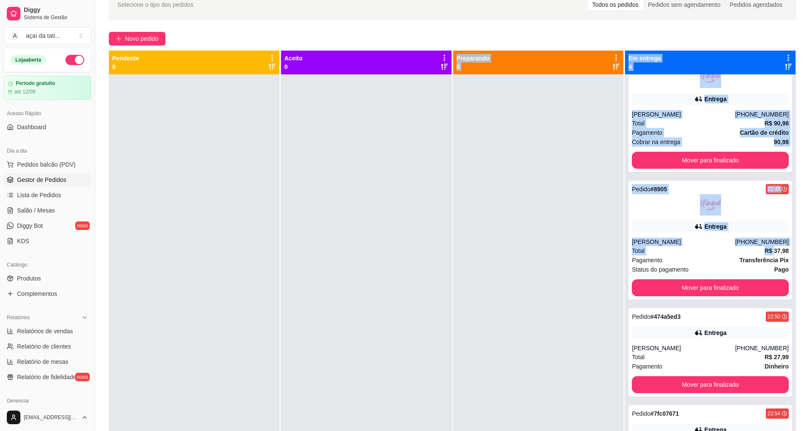
drag, startPoint x: 529, startPoint y: 217, endPoint x: 816, endPoint y: 245, distance: 288.5
click at [810, 248] on html "Diggy Sistema de Gestão A açaí da tati ... Loja aberta Período gratuito até 12/…" at bounding box center [405, 170] width 810 height 431
drag, startPoint x: 524, startPoint y: 150, endPoint x: 544, endPoint y: 151, distance: 20.0
click at [525, 151] on div at bounding box center [539, 289] width 171 height 431
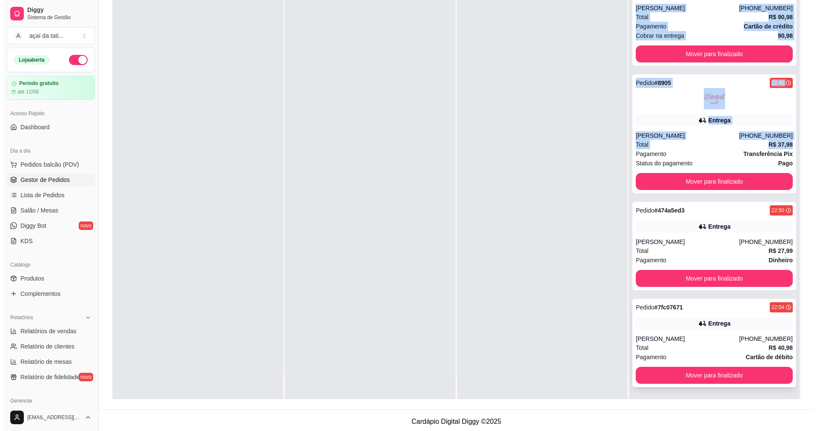
scroll to position [130, 0]
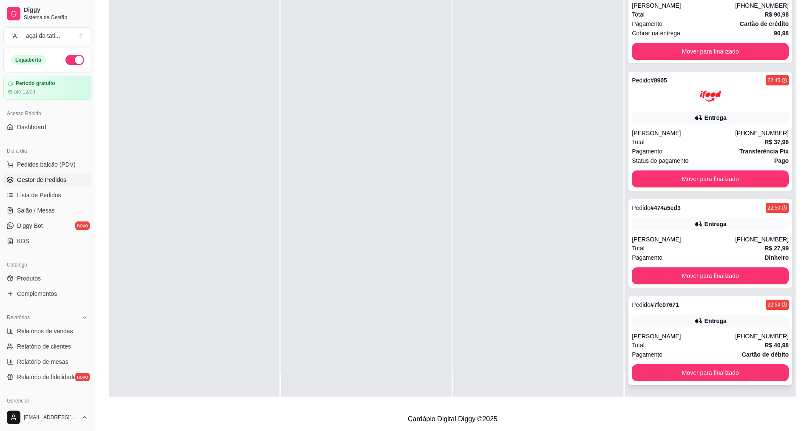
click at [642, 334] on div "[PERSON_NAME]" at bounding box center [683, 336] width 103 height 9
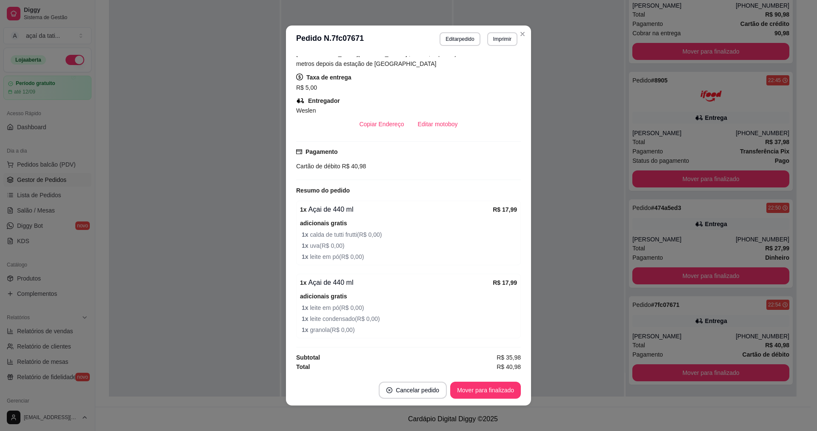
scroll to position [2, 0]
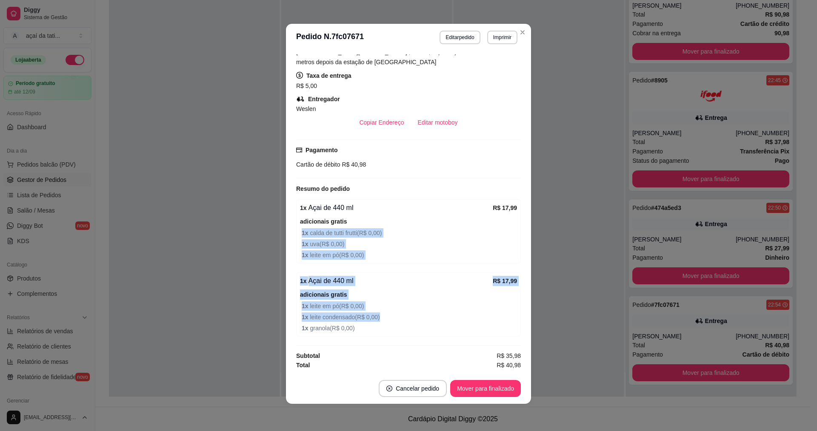
drag, startPoint x: 422, startPoint y: 314, endPoint x: 416, endPoint y: 378, distance: 64.9
click at [418, 336] on div "feito há 45 minutos Horário do pedido [DATE] 22:54 Status do pedido SAIU PARA E…" at bounding box center [408, 212] width 225 height 316
click at [417, 390] on button "Cancelar pedido" at bounding box center [413, 388] width 68 height 17
click at [435, 370] on button "Sim" at bounding box center [432, 367] width 33 height 17
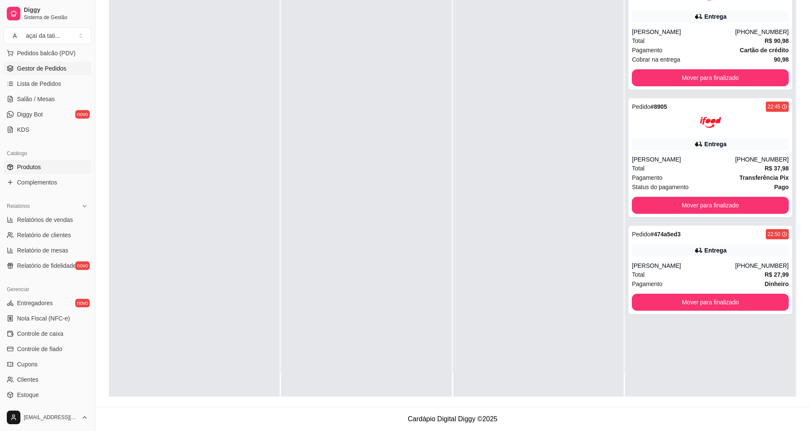
scroll to position [170, 0]
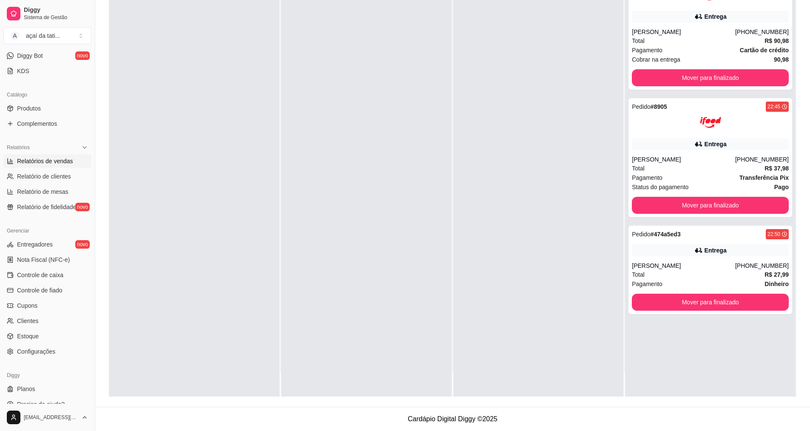
click at [57, 157] on link "Relatórios de vendas" at bounding box center [47, 161] width 88 height 14
select select "ALL"
select select "0"
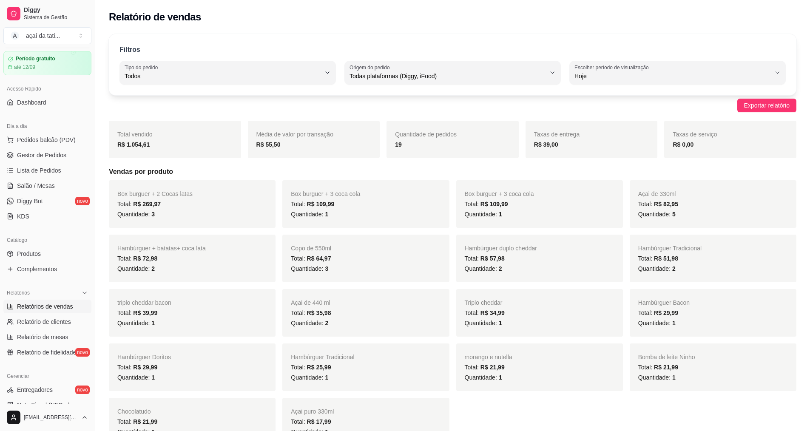
scroll to position [43, 0]
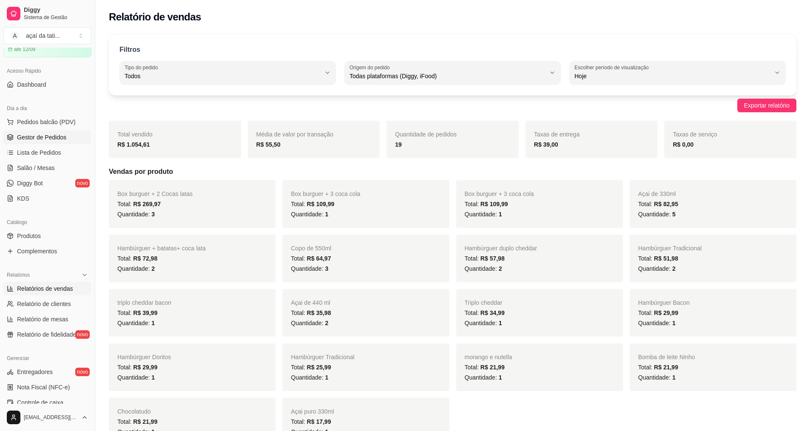
click at [42, 139] on span "Gestor de Pedidos" at bounding box center [41, 137] width 49 height 9
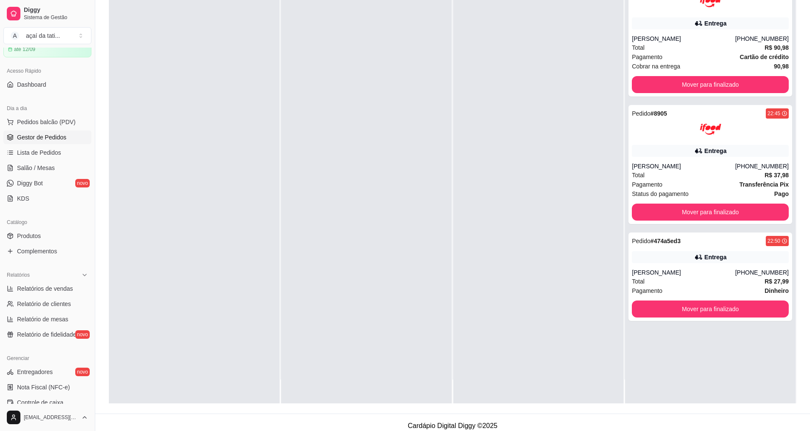
scroll to position [128, 0]
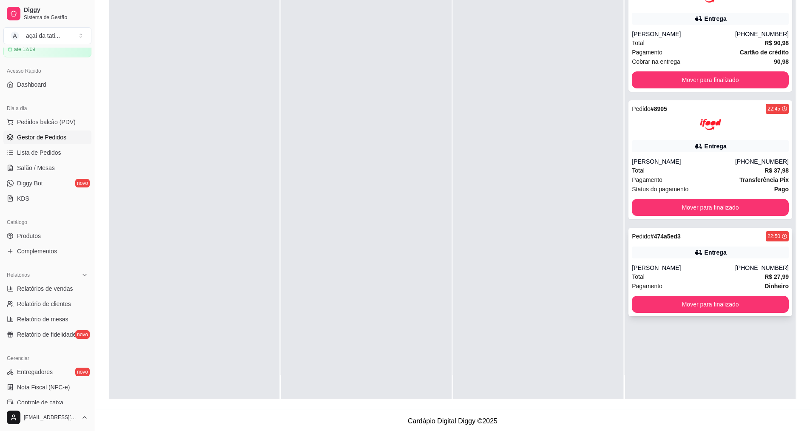
click at [655, 266] on div "[PERSON_NAME]" at bounding box center [683, 268] width 103 height 9
click at [652, 179] on span "Pagamento" at bounding box center [647, 179] width 31 height 9
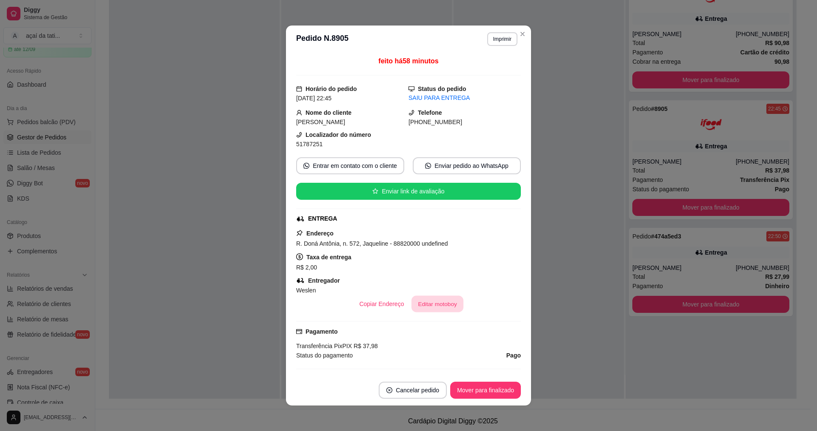
click at [436, 302] on button "Editar motoboy" at bounding box center [437, 304] width 52 height 17
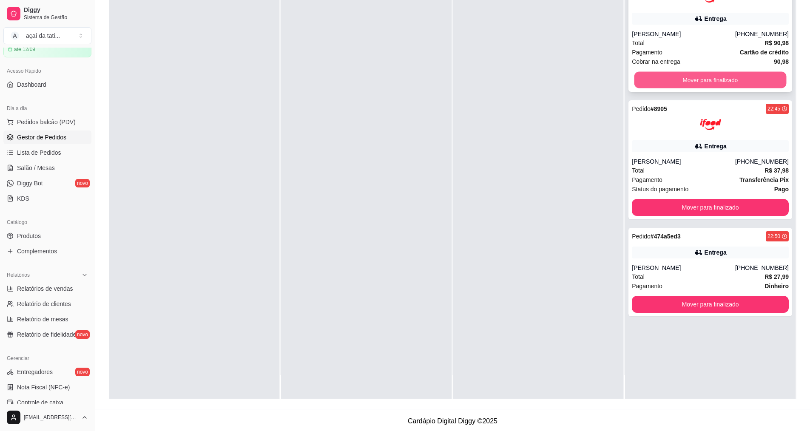
click at [702, 81] on button "Mover para finalizado" at bounding box center [711, 80] width 152 height 17
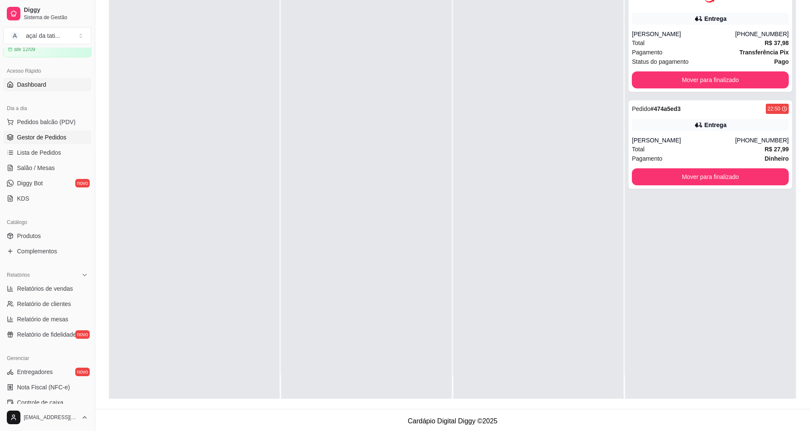
click at [34, 91] on link "Dashboard" at bounding box center [47, 85] width 88 height 14
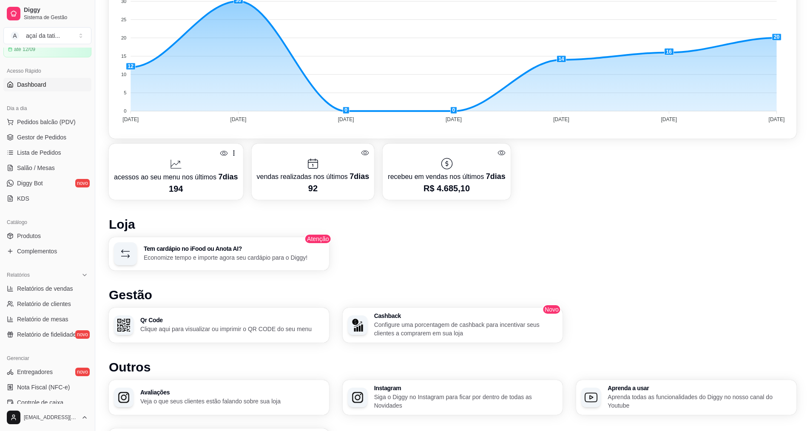
scroll to position [107, 0]
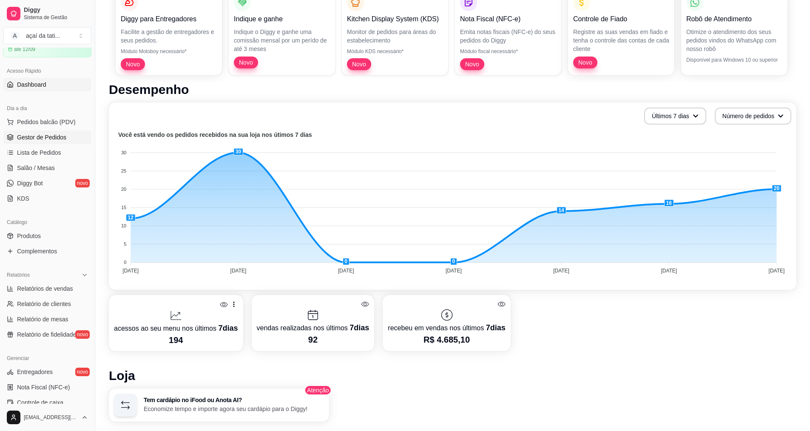
click at [67, 137] on link "Gestor de Pedidos" at bounding box center [47, 138] width 88 height 14
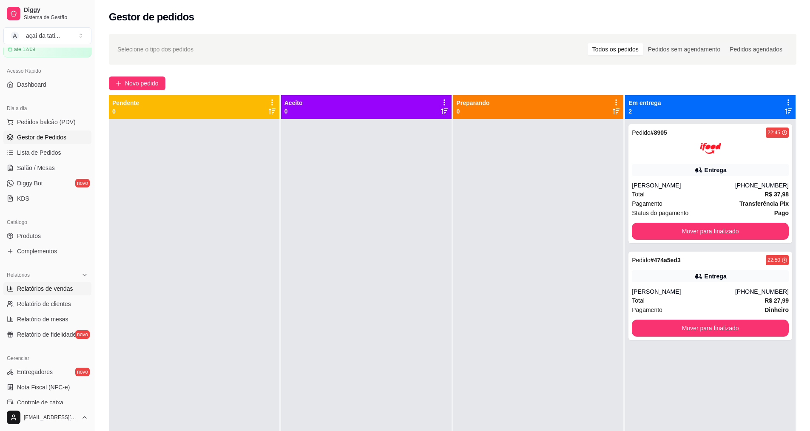
click at [54, 289] on span "Relatórios de vendas" at bounding box center [45, 289] width 56 height 9
select select "ALL"
select select "0"
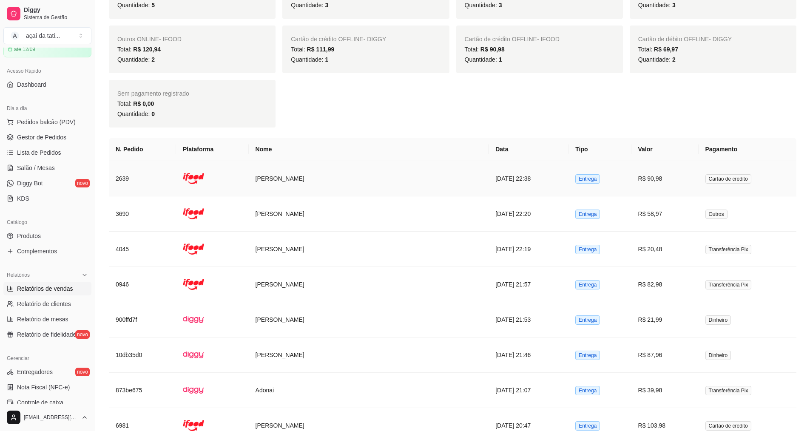
scroll to position [511, 0]
